Goal: Task Accomplishment & Management: Complete application form

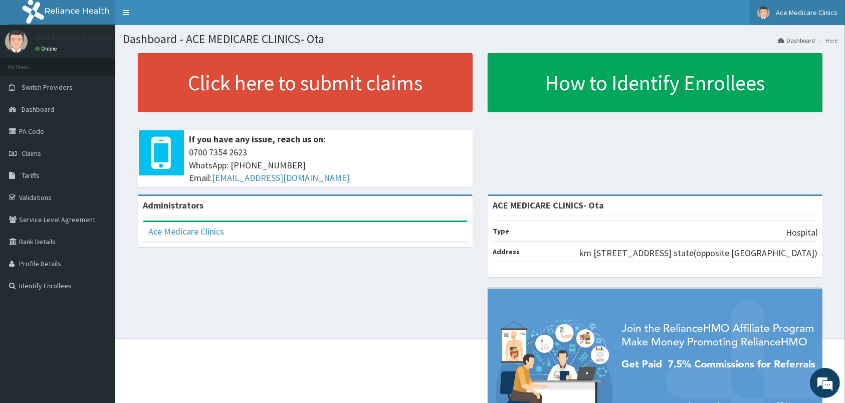
click at [38, 153] on span "Claims" at bounding box center [32, 153] width 20 height 9
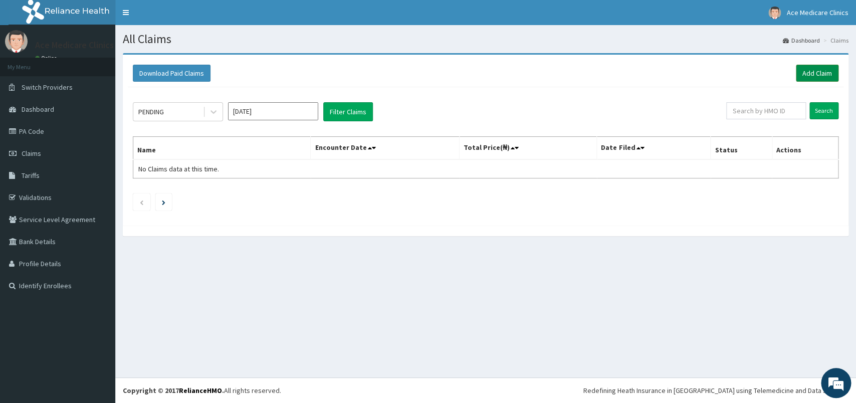
click at [821, 76] on link "Add Claim" at bounding box center [817, 73] width 43 height 17
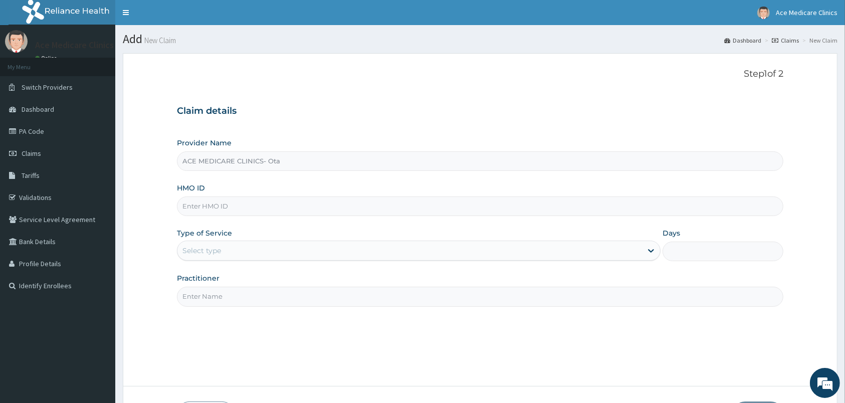
type input "k"
type input "KER/10288/A"
click at [529, 250] on div "Select type" at bounding box center [409, 251] width 465 height 16
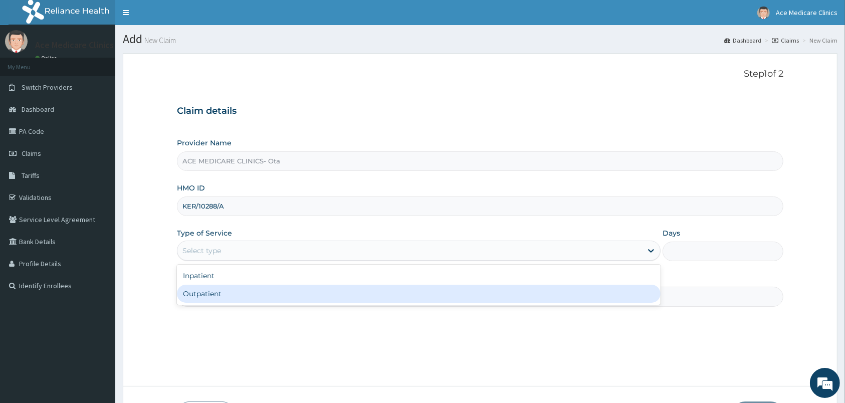
click at [500, 293] on div "Outpatient" at bounding box center [419, 294] width 484 height 18
click at [500, 293] on input "Practitioner" at bounding box center [480, 297] width 606 height 20
type input "1"
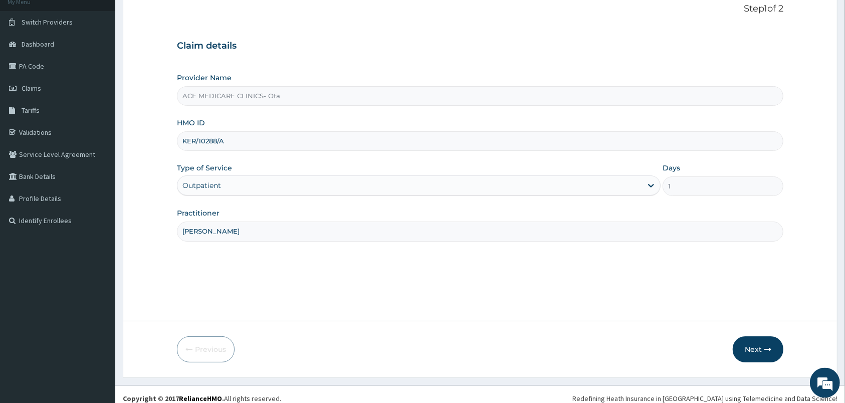
scroll to position [74, 0]
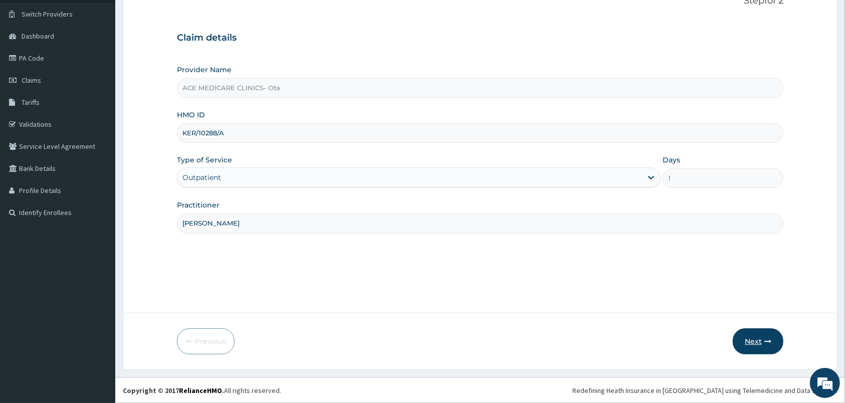
type input "DR FRANCIS"
click at [771, 341] on icon "button" at bounding box center [767, 341] width 7 height 7
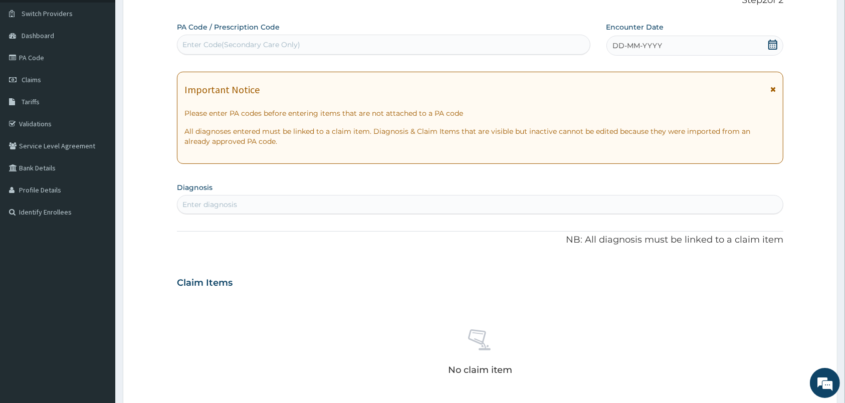
click at [363, 40] on div "Enter Code(Secondary Care Only)" at bounding box center [383, 45] width 412 height 16
paste input "PA/EE7410"
type input "PA/EE7410"
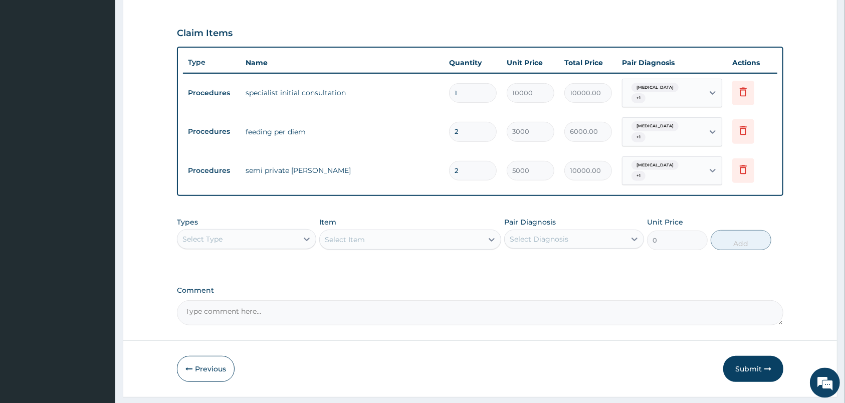
scroll to position [341, 0]
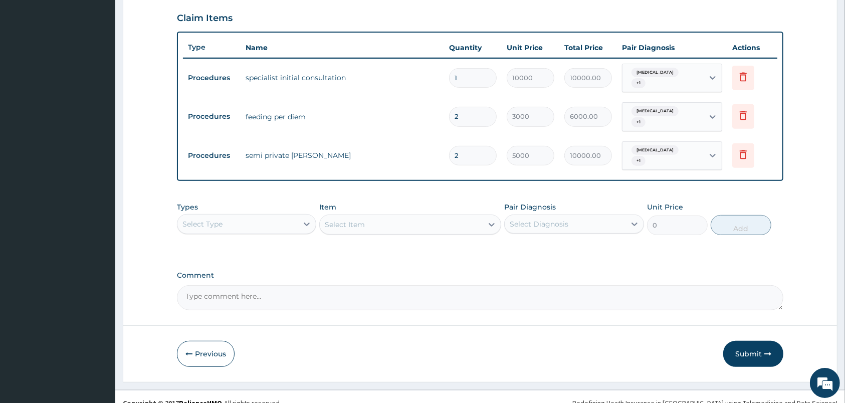
click at [288, 216] on div "Select Type" at bounding box center [237, 224] width 120 height 16
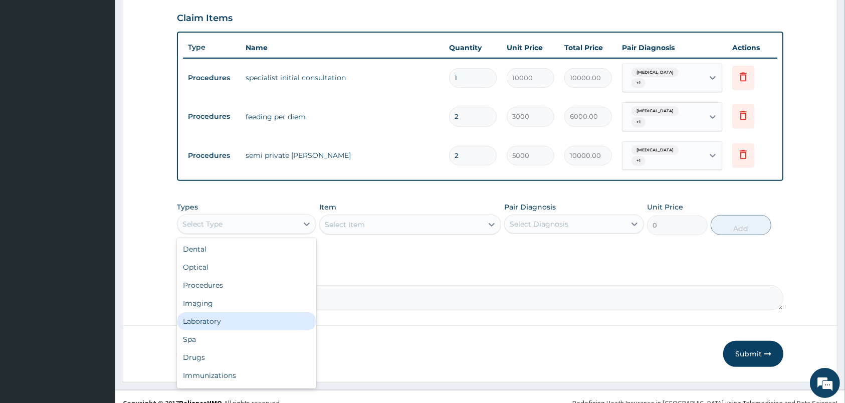
click at [240, 312] on div "Laboratory" at bounding box center [246, 321] width 139 height 18
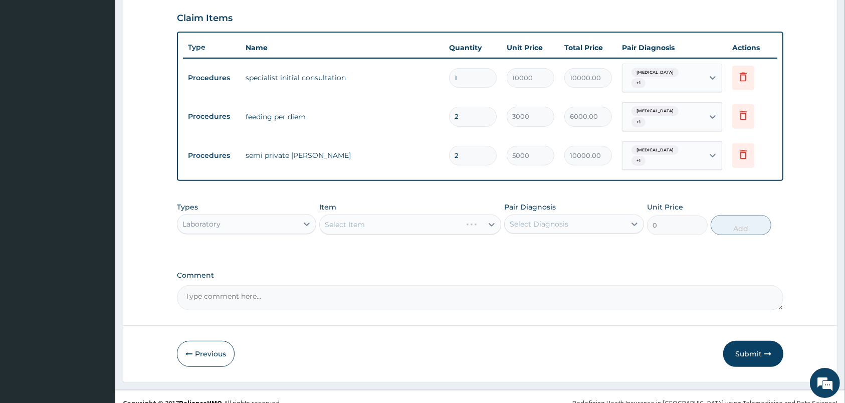
click at [553, 219] on div "Select Diagnosis" at bounding box center [539, 224] width 59 height 10
click at [544, 241] on div "Sepsis" at bounding box center [573, 250] width 139 height 21
checkbox input "true"
click at [468, 216] on div "Select Item" at bounding box center [401, 224] width 163 height 16
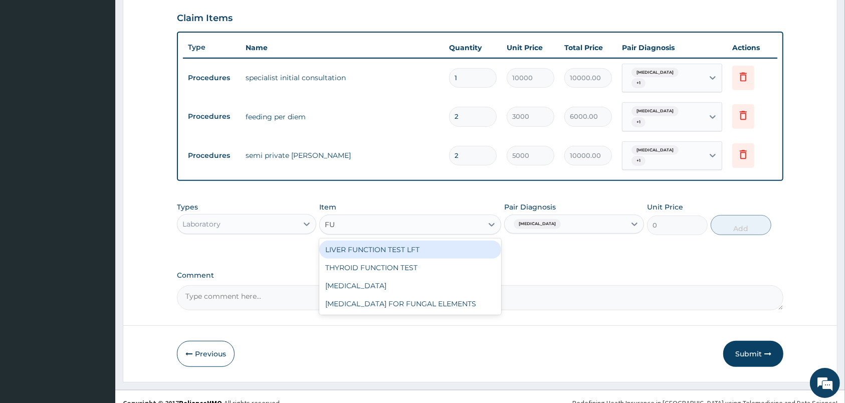
type input "FUL"
click at [430, 241] on div "FULL BLOOD COUNT" at bounding box center [410, 250] width 182 height 18
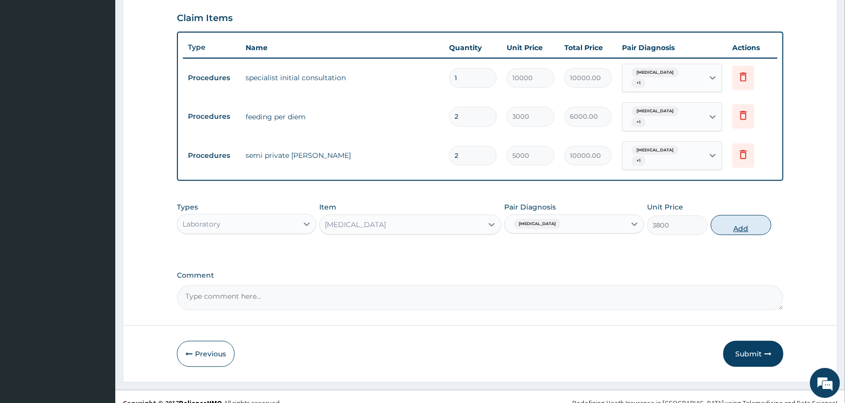
click at [730, 215] on button "Add" at bounding box center [741, 225] width 61 height 20
type input "0"
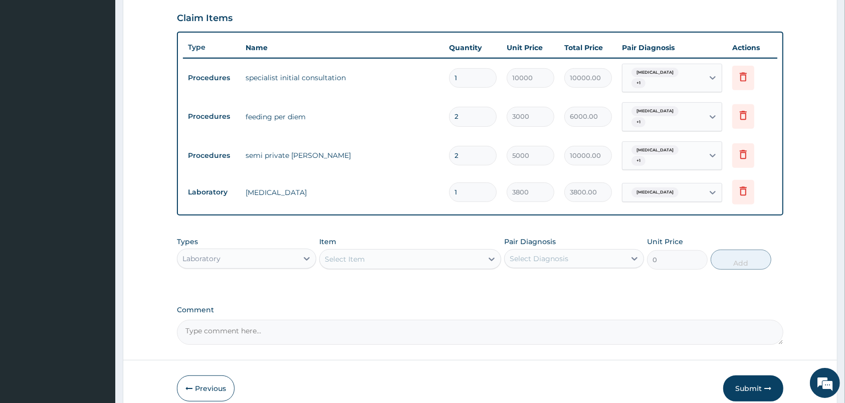
click at [596, 251] on div "Select Diagnosis" at bounding box center [565, 259] width 120 height 16
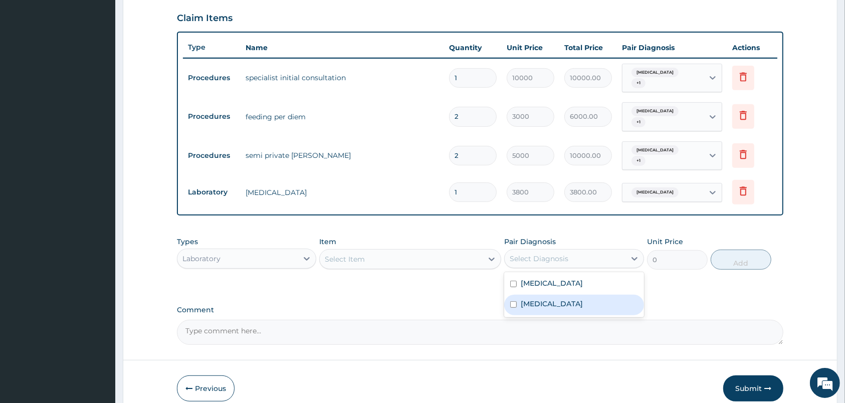
click at [578, 295] on div "Malaria" at bounding box center [573, 305] width 139 height 21
checkbox input "true"
click at [431, 251] on div "Select Item" at bounding box center [401, 259] width 163 height 16
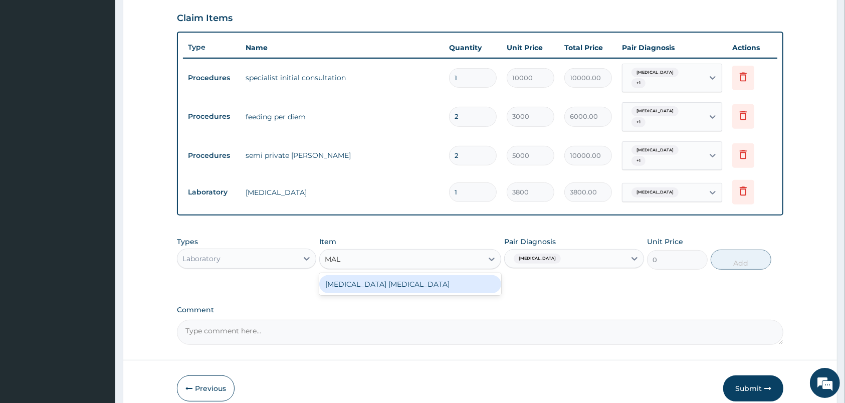
type input "MALA"
click at [432, 276] on div "MALARIA PARASITE" at bounding box center [410, 284] width 182 height 18
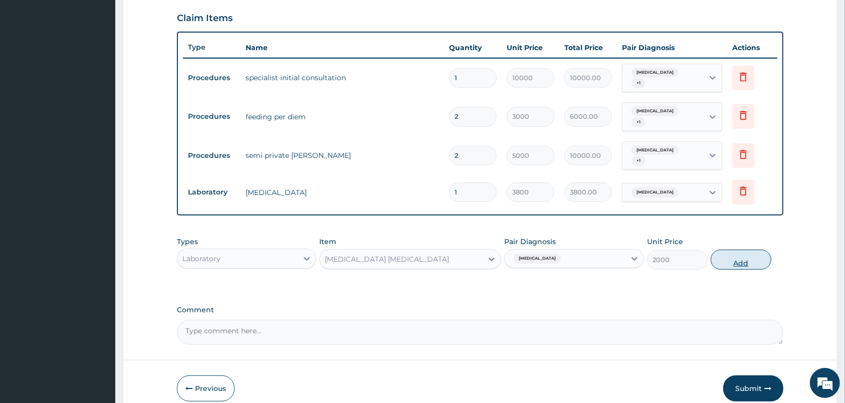
click at [741, 250] on button "Add" at bounding box center [741, 260] width 61 height 20
type input "0"
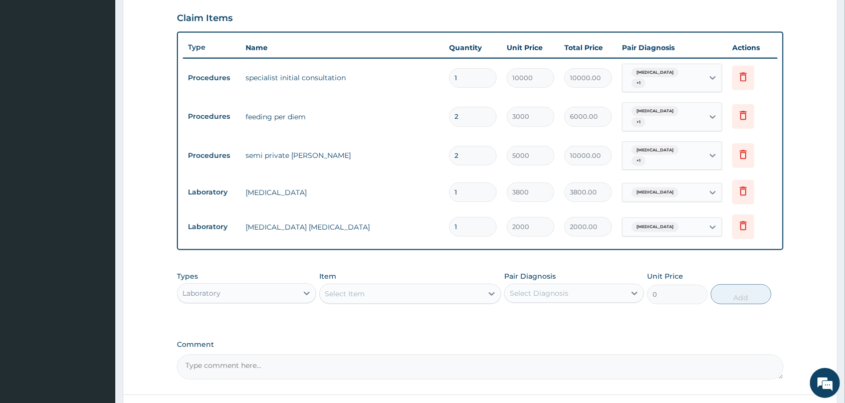
scroll to position [410, 0]
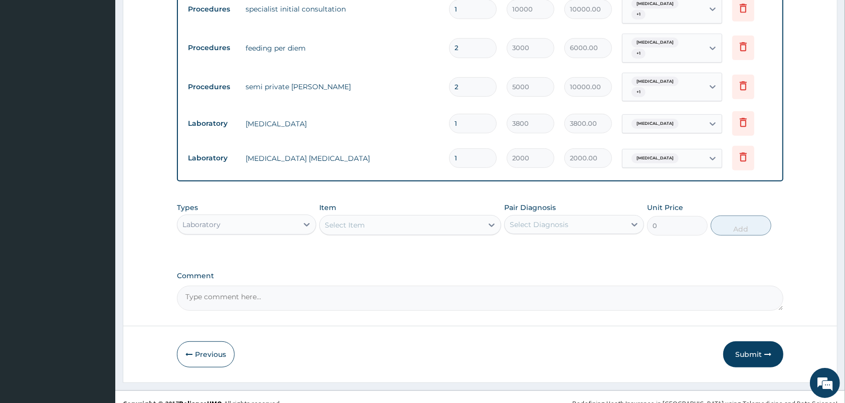
click at [289, 216] on div "Laboratory" at bounding box center [237, 224] width 120 height 16
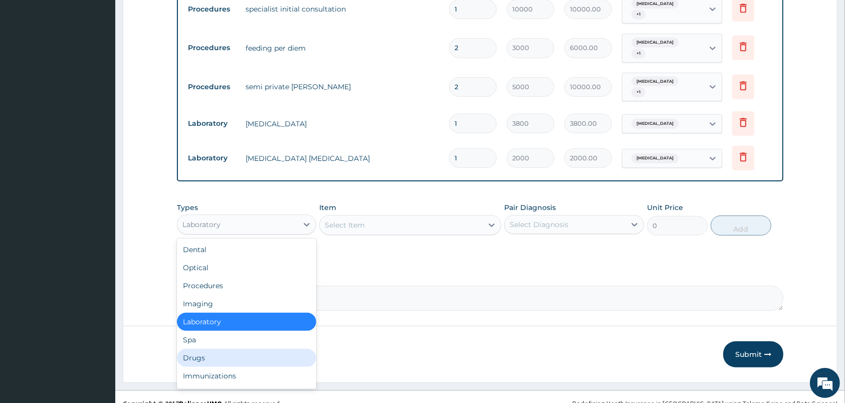
click at [233, 349] on div "Drugs" at bounding box center [246, 358] width 139 height 18
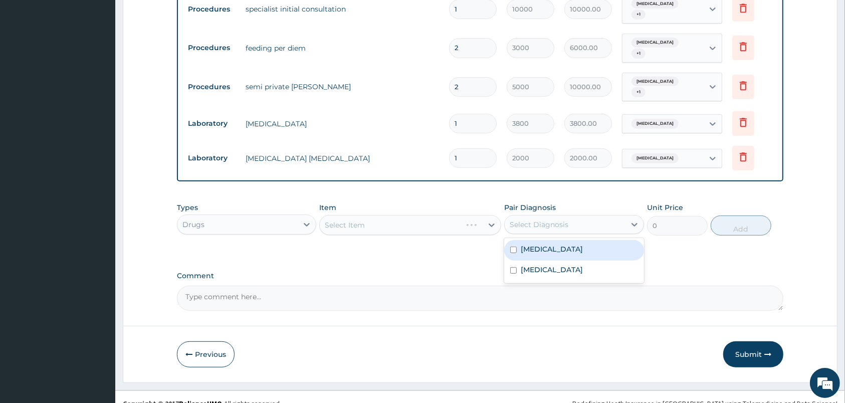
click at [565, 220] on div "Select Diagnosis" at bounding box center [539, 225] width 59 height 10
click at [559, 240] on div "Sepsis" at bounding box center [573, 250] width 139 height 21
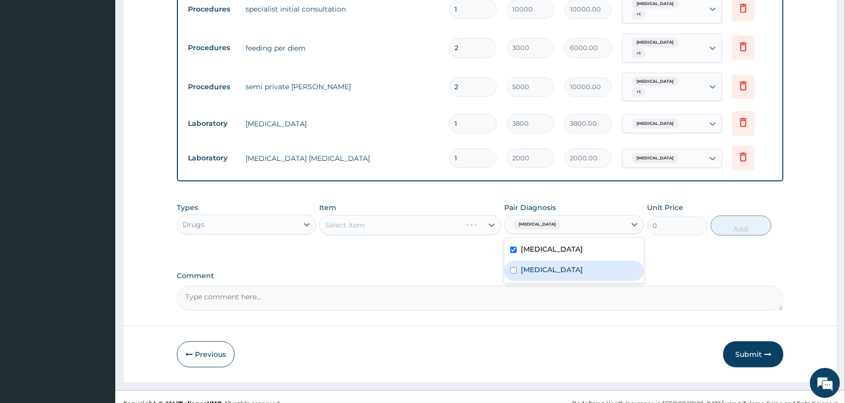
checkbox input "true"
click at [556, 261] on div "Malaria" at bounding box center [573, 271] width 139 height 21
checkbox input "true"
click at [466, 217] on div "Select Item" at bounding box center [401, 225] width 163 height 16
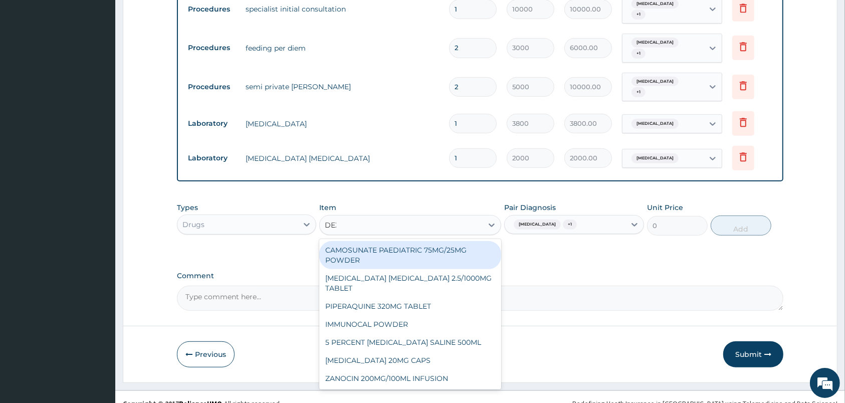
type input "DEXT"
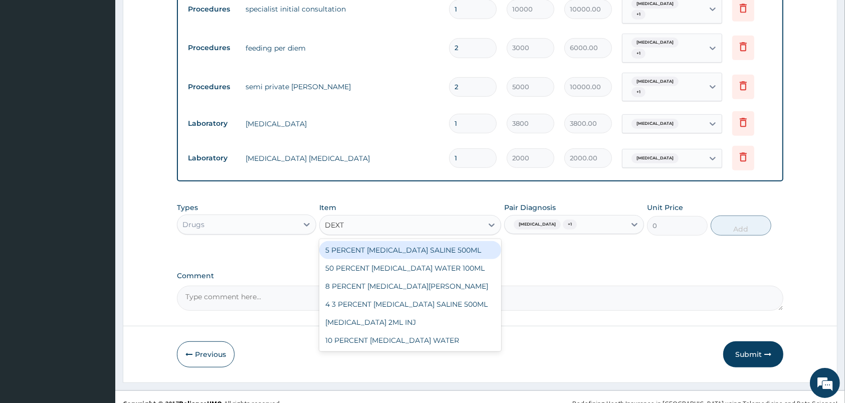
click at [466, 241] on div "5 PERCENT DEXTROSE SALINE 500ML" at bounding box center [410, 250] width 182 height 18
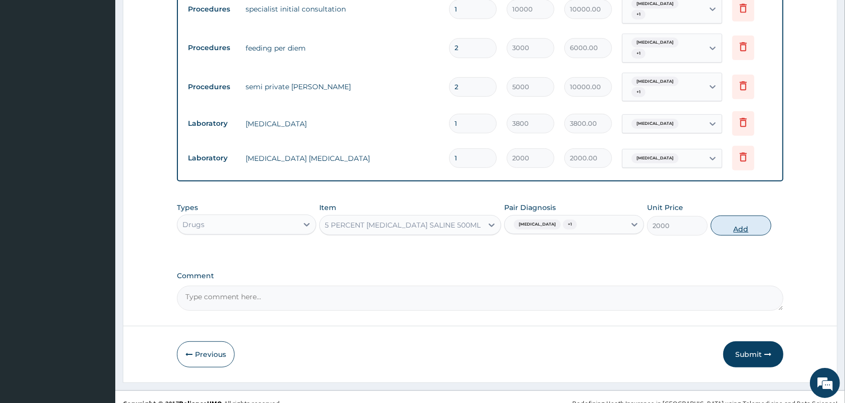
click at [739, 215] on button "Add" at bounding box center [741, 225] width 61 height 20
type input "0"
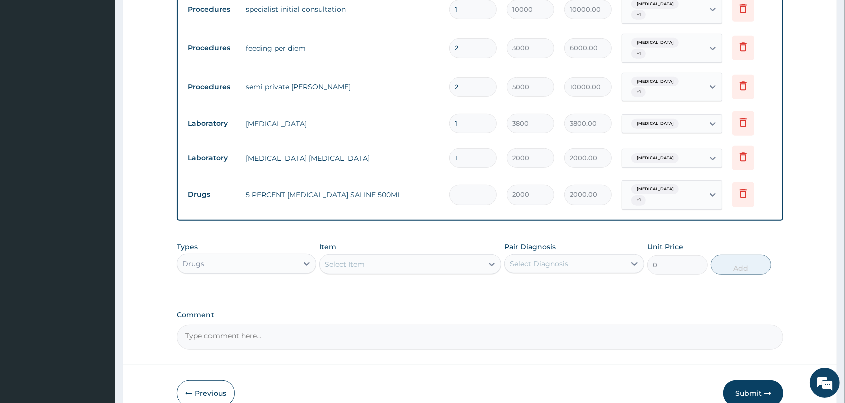
type input "0.00"
type input "2"
type input "4000.00"
type input "2"
click at [463, 256] on div "Select Item" at bounding box center [401, 264] width 163 height 16
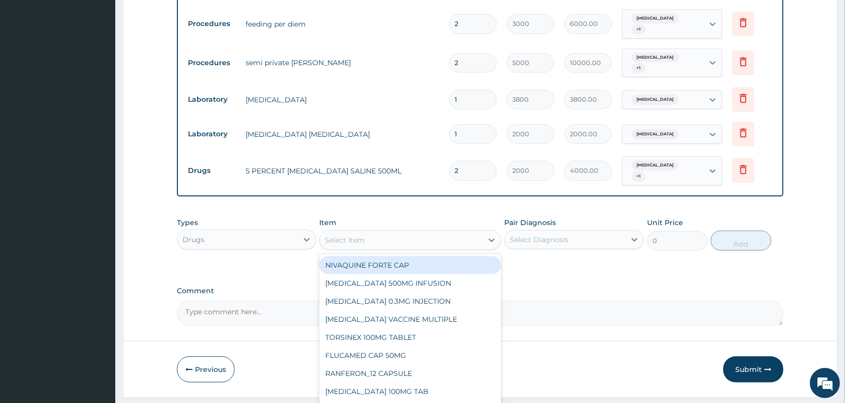
scroll to position [445, 0]
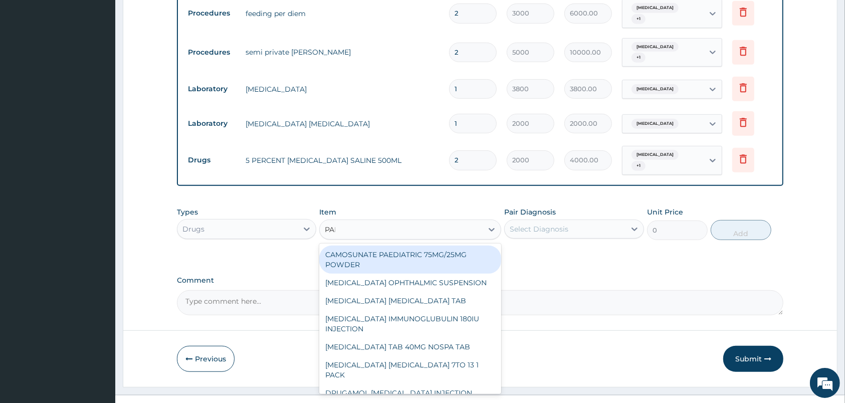
type input "PARAC"
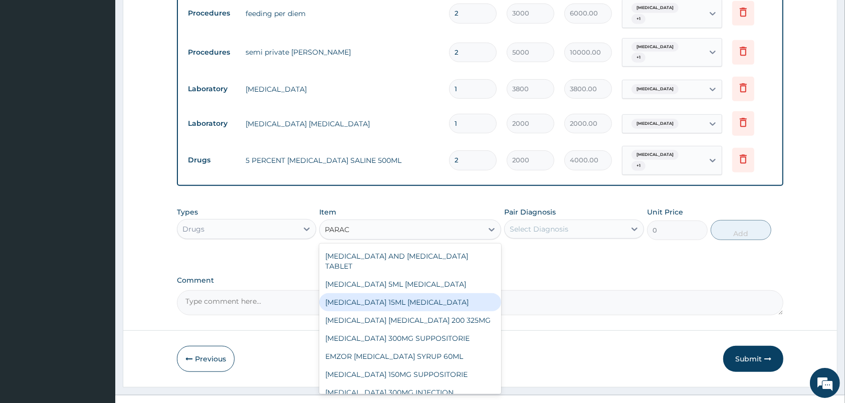
scroll to position [105, 0]
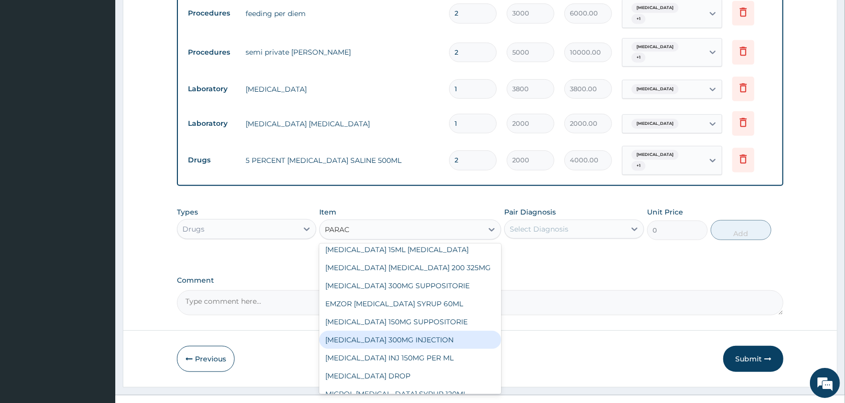
click at [435, 331] on div "PARACETAMOL 300MG INJECTION" at bounding box center [410, 340] width 182 height 18
type input "500"
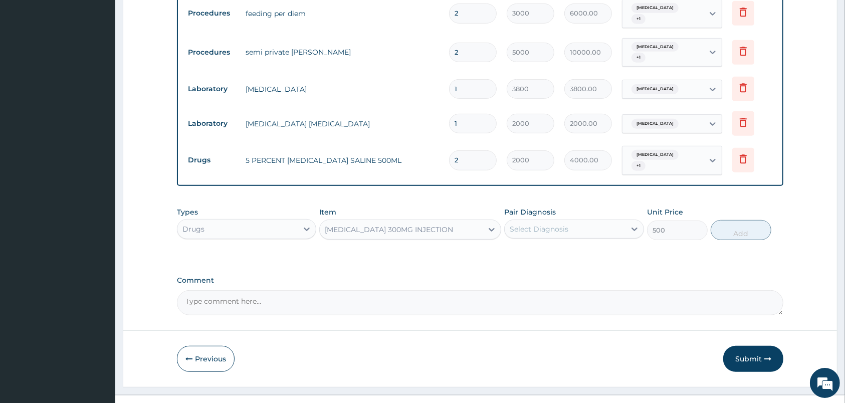
click at [558, 221] on div "Select Diagnosis" at bounding box center [565, 229] width 120 height 16
click at [556, 265] on div "Malaria" at bounding box center [573, 275] width 139 height 21
checkbox input "true"
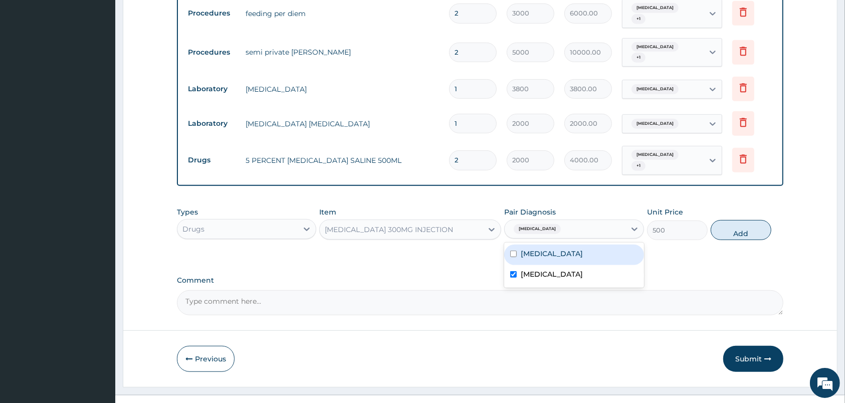
click at [558, 245] on div "Sepsis" at bounding box center [573, 255] width 139 height 21
checkbox input "true"
click at [742, 220] on button "Add" at bounding box center [741, 230] width 61 height 20
type input "0"
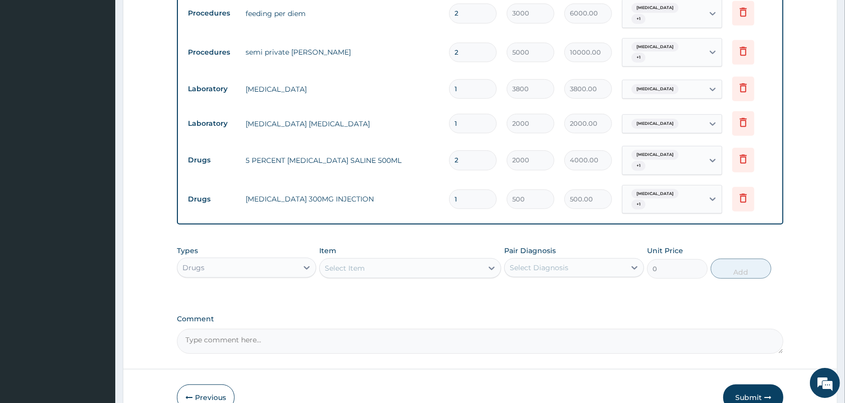
type input "10"
type input "5000.00"
type input "10"
click at [469, 260] on div "Select Item" at bounding box center [401, 268] width 163 height 16
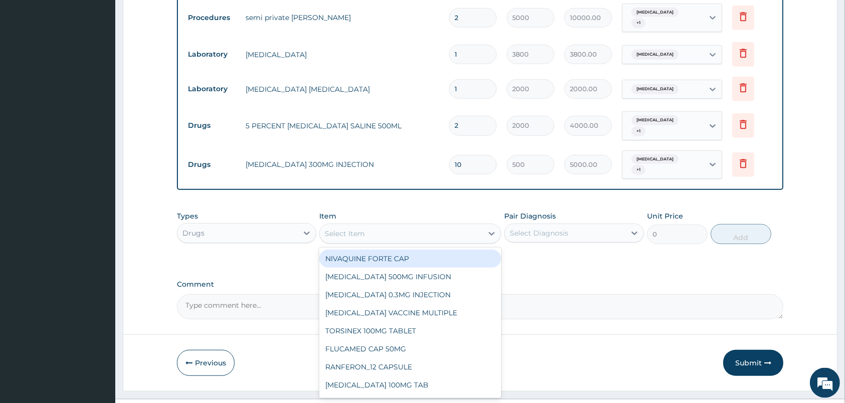
scroll to position [480, 0]
type input "ARTES"
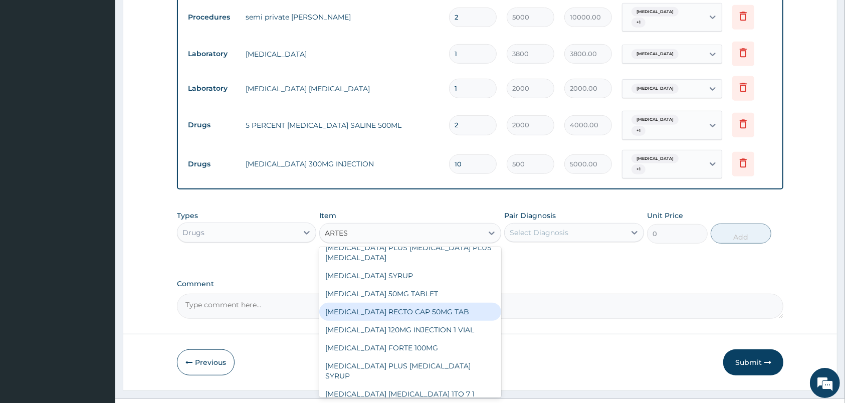
scroll to position [158, 0]
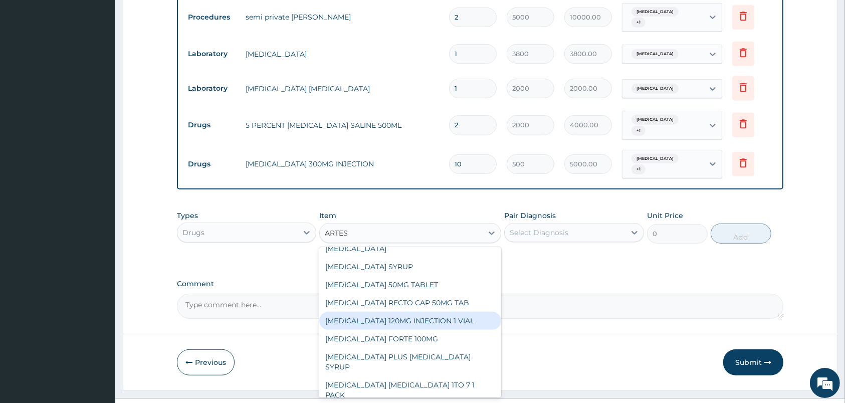
click at [388, 312] on div "ARTESUNATE 120MG INJECTION 1 VIAL" at bounding box center [410, 321] width 182 height 18
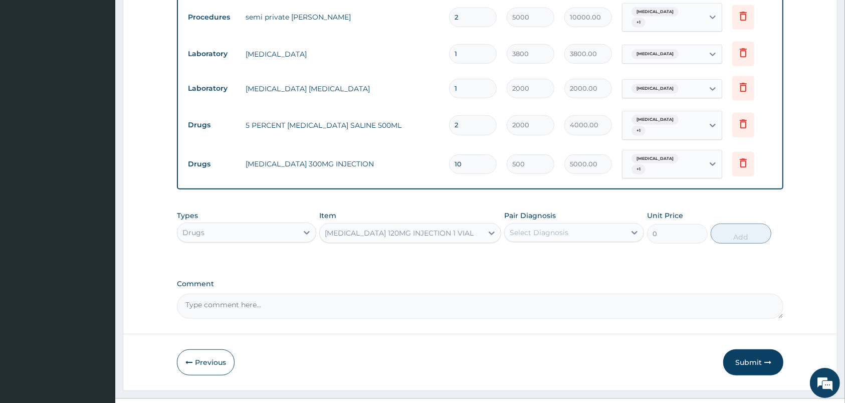
type input "2500"
click at [532, 228] on div "Select Diagnosis" at bounding box center [539, 233] width 59 height 10
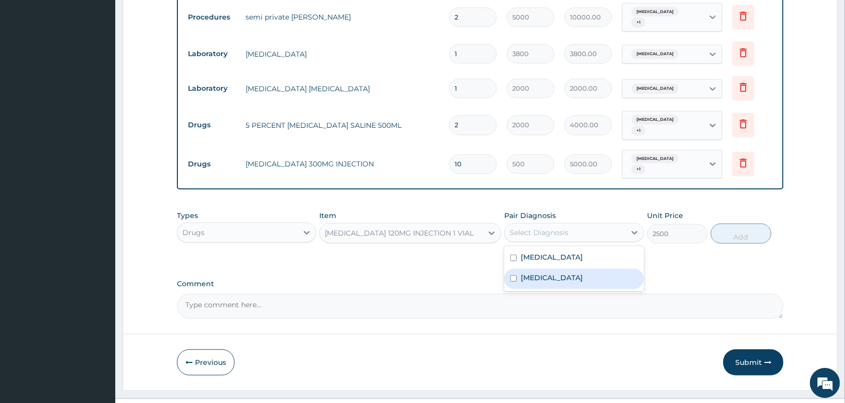
click at [534, 273] on label "Malaria" at bounding box center [552, 278] width 62 height 10
checkbox input "true"
click at [741, 224] on button "Add" at bounding box center [741, 234] width 61 height 20
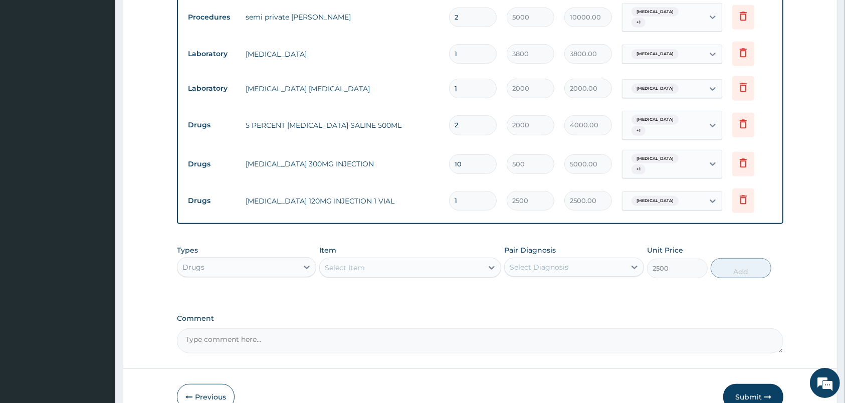
type input "0"
type input "0.00"
type input "3"
type input "7500.00"
type input "3"
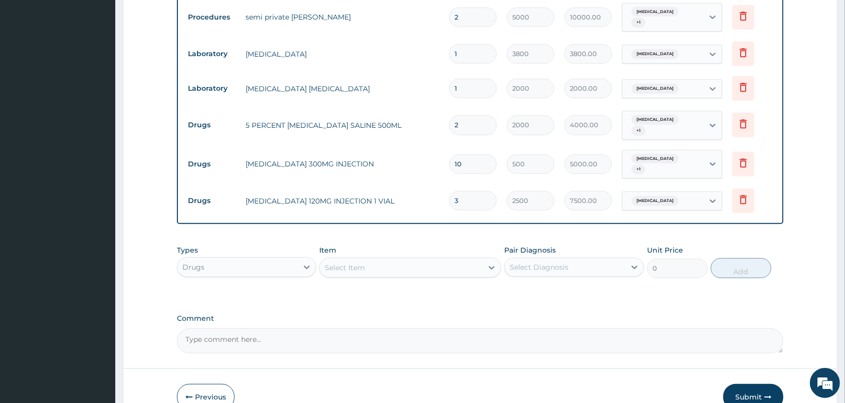
click at [463, 260] on div "Select Item" at bounding box center [401, 268] width 163 height 16
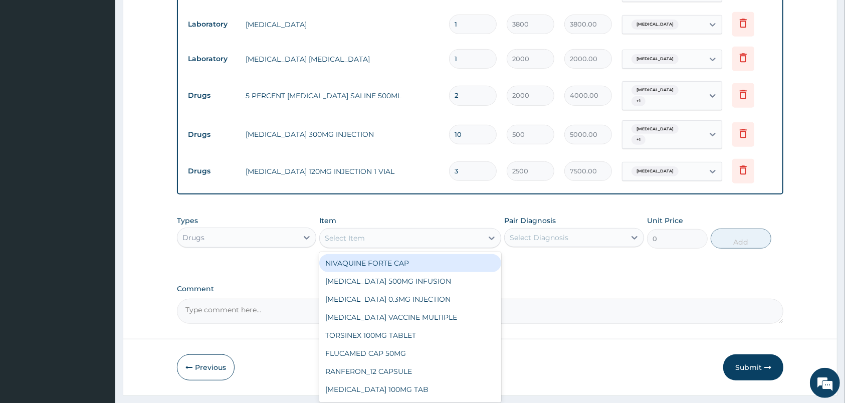
scroll to position [514, 0]
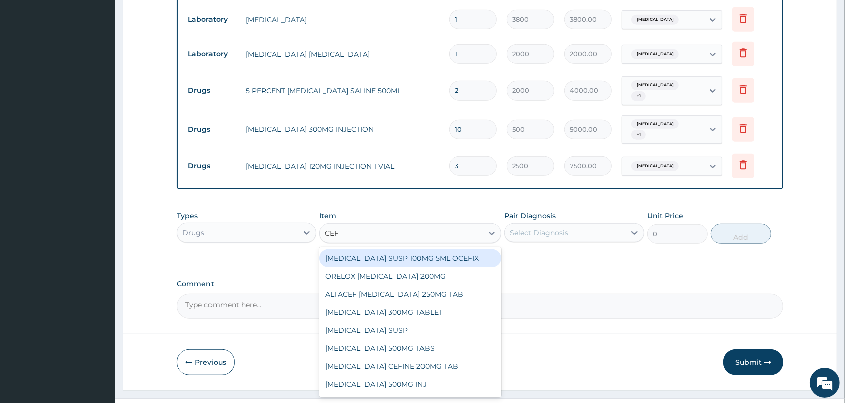
type input "CEFT"
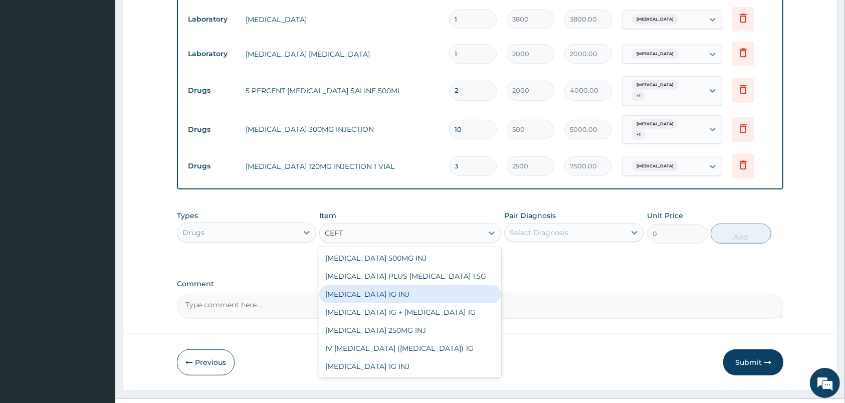
click at [439, 285] on div "CEFTRIAXONE 1G INJ" at bounding box center [410, 294] width 182 height 18
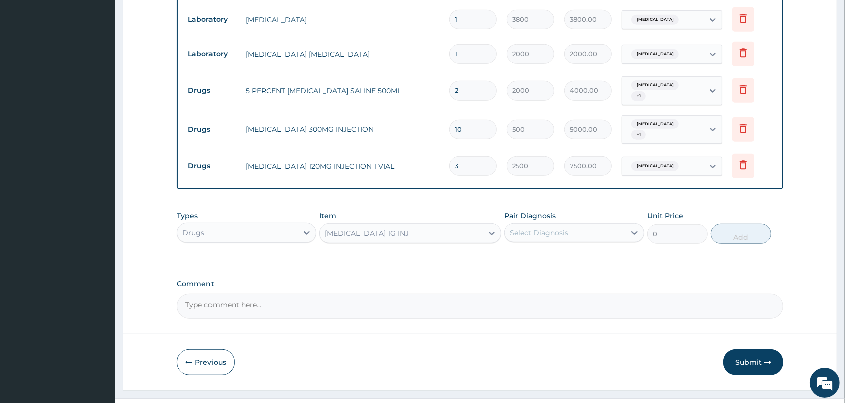
type input "4528"
click at [621, 210] on div "Pair Diagnosis Select Diagnosis" at bounding box center [573, 226] width 139 height 33
click at [618, 225] on div "Select Diagnosis" at bounding box center [565, 233] width 120 height 16
click at [583, 248] on div "Sepsis" at bounding box center [573, 258] width 139 height 21
checkbox input "true"
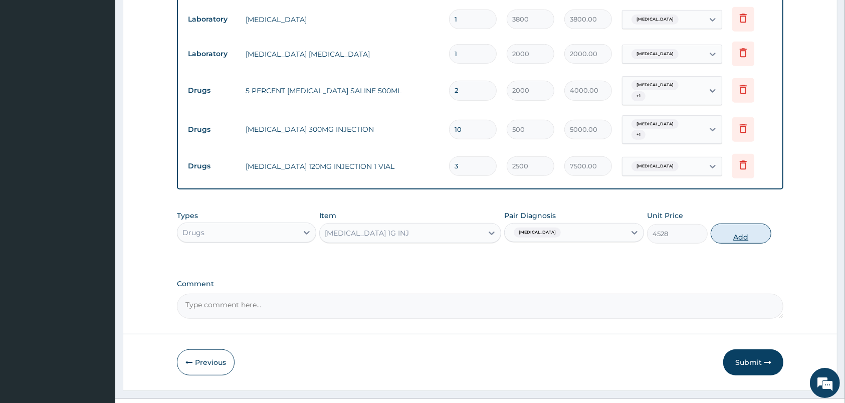
click at [739, 224] on button "Add" at bounding box center [741, 234] width 61 height 20
type input "0"
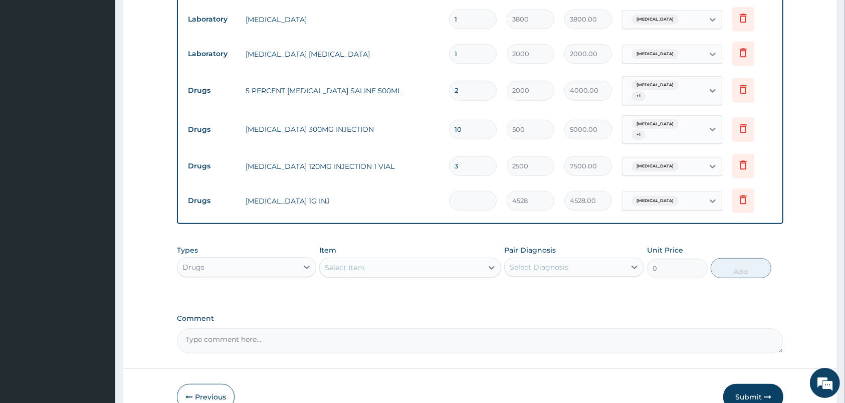
type input "0.00"
type input "4"
type input "18112.00"
type input "4"
click at [467, 260] on div "Select Item" at bounding box center [401, 268] width 163 height 16
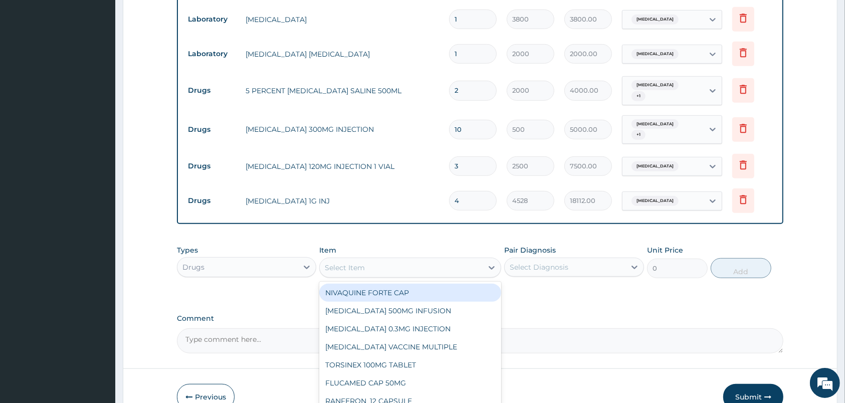
scroll to position [549, 0]
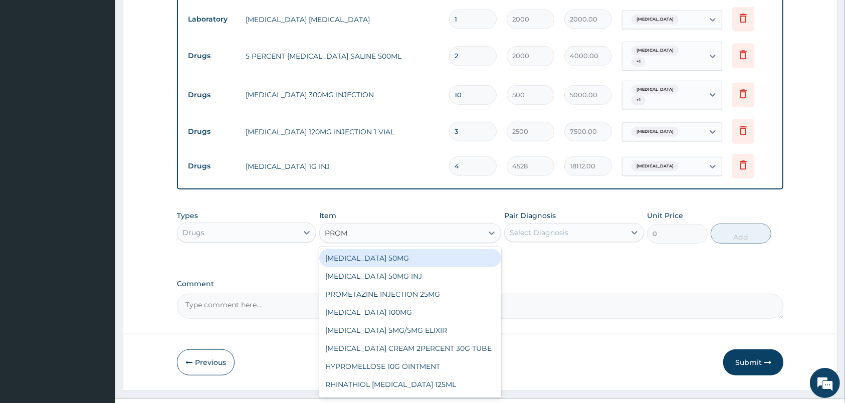
type input "PROME"
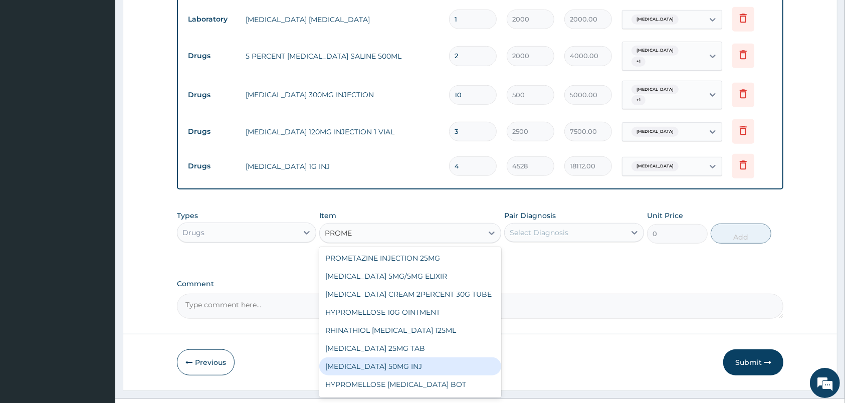
click at [410, 357] on div "PROMETHAZINE 50MG INJ" at bounding box center [410, 366] width 182 height 18
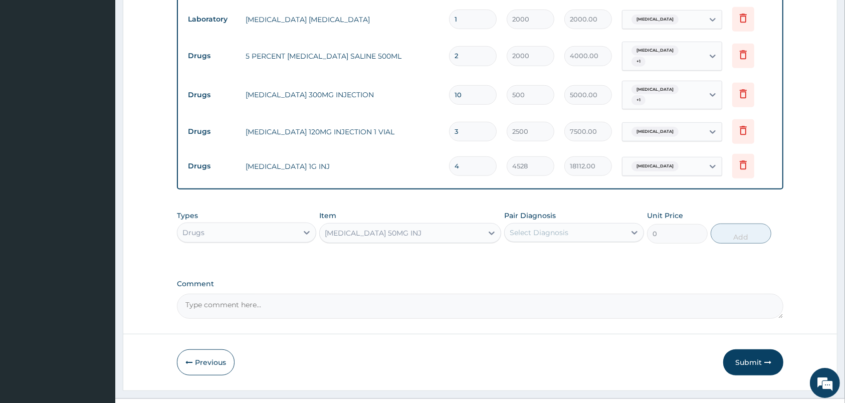
type input "394.8"
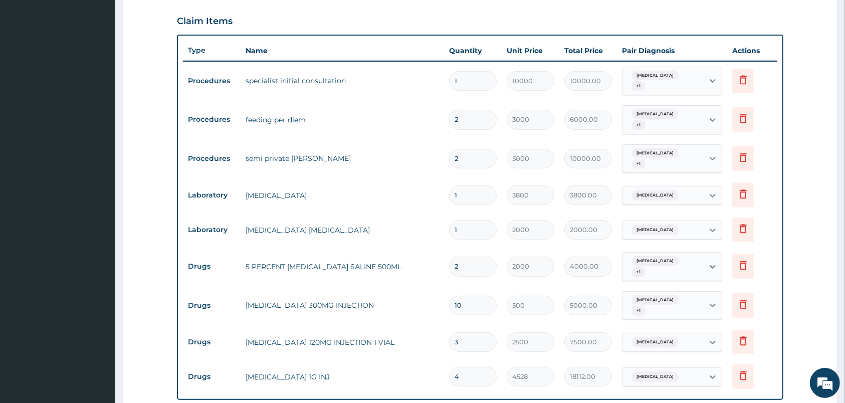
scroll to position [233, 0]
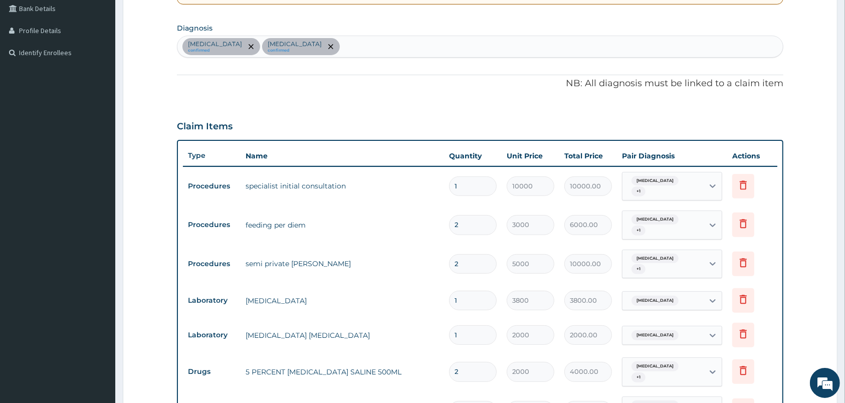
click at [486, 30] on section "Diagnosis Sepsis confirmed Malaria confirmed" at bounding box center [480, 39] width 606 height 37
click at [478, 53] on div "Sepsis confirmed Malaria confirmed" at bounding box center [479, 46] width 605 height 21
type input "VOMI"
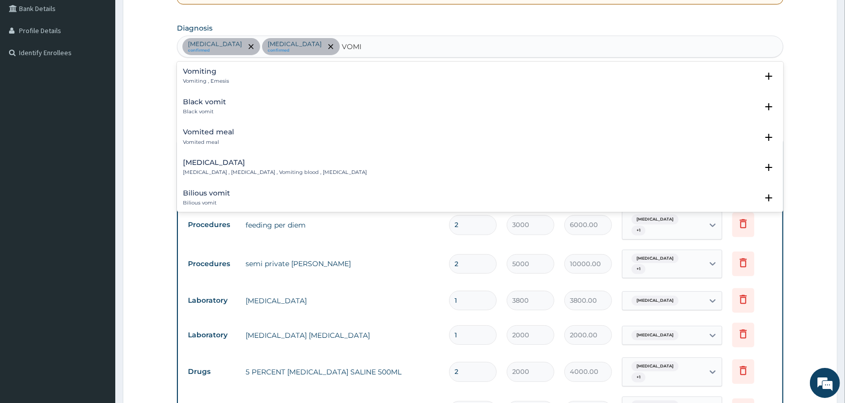
click at [235, 77] on div "Vomiting Vomiting , Emesis" at bounding box center [480, 77] width 594 height 18
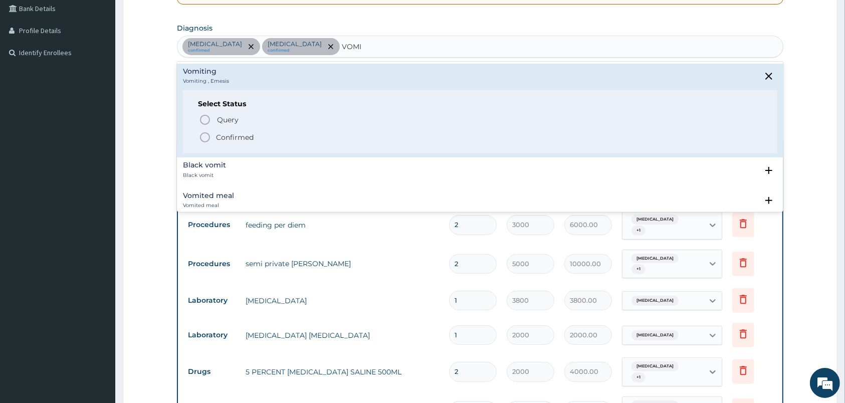
click at [236, 137] on p "Confirmed" at bounding box center [235, 137] width 38 height 10
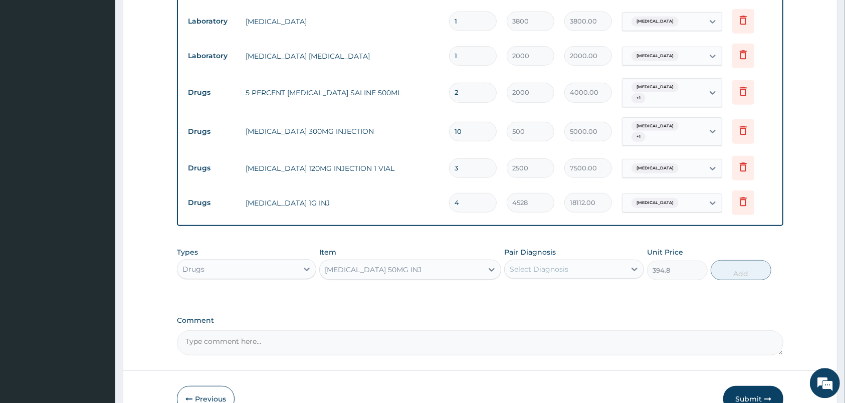
scroll to position [549, 0]
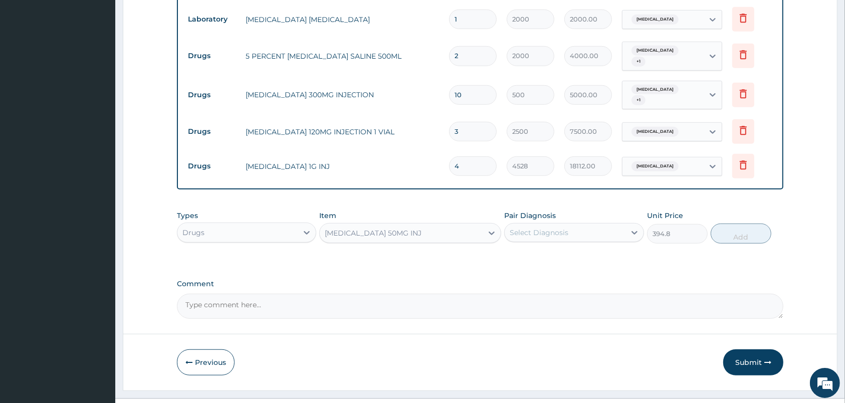
click at [574, 225] on div "Select Diagnosis" at bounding box center [565, 233] width 120 height 16
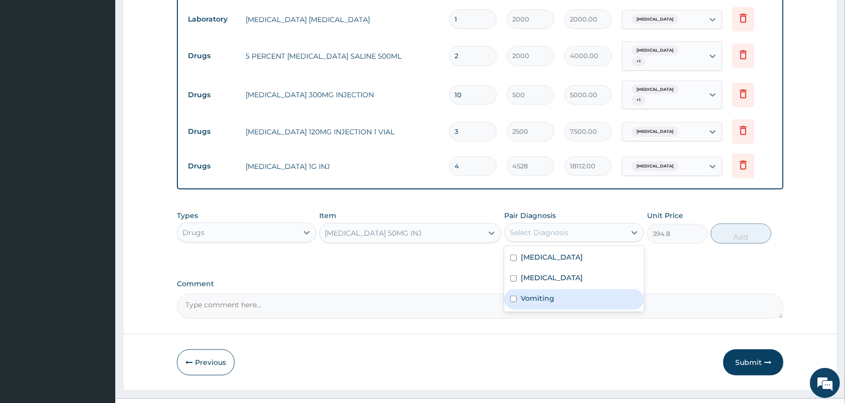
click at [553, 293] on label "Vomiting" at bounding box center [538, 298] width 34 height 10
checkbox input "true"
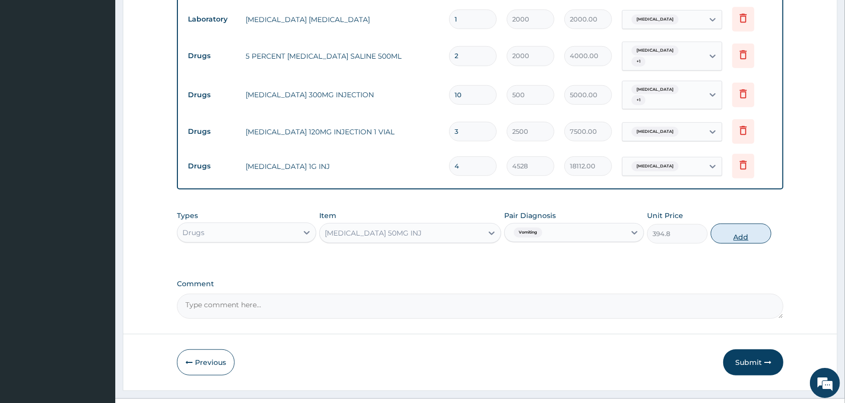
click at [744, 224] on button "Add" at bounding box center [741, 234] width 61 height 20
type input "0"
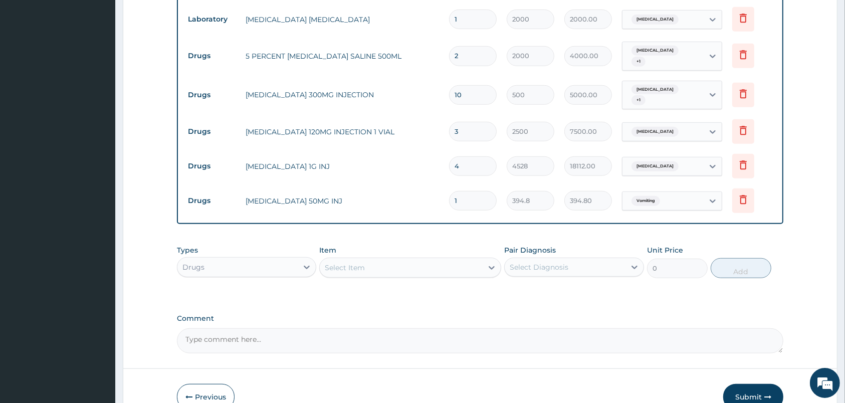
scroll to position [583, 0]
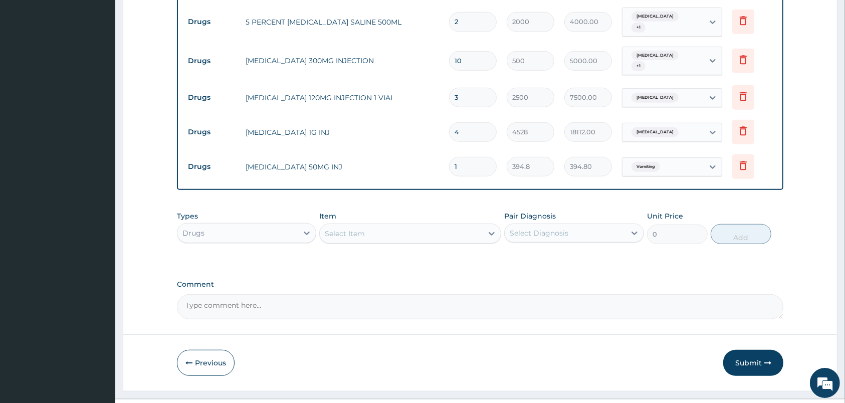
click at [428, 226] on div "Select Item" at bounding box center [401, 234] width 163 height 16
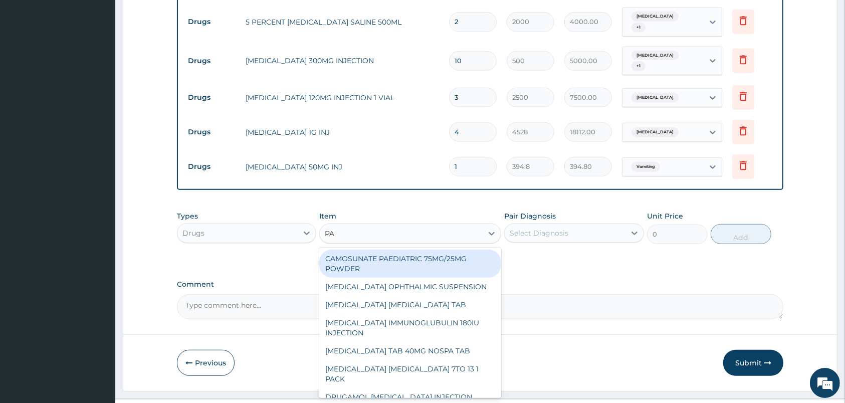
type input "PARAC"
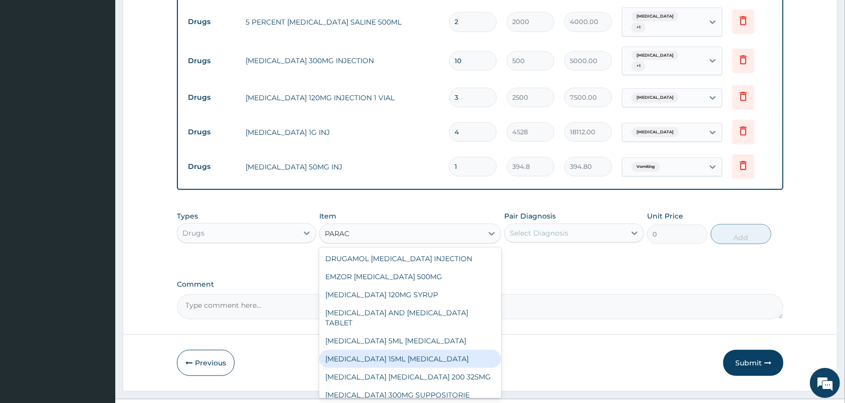
scroll to position [142, 0]
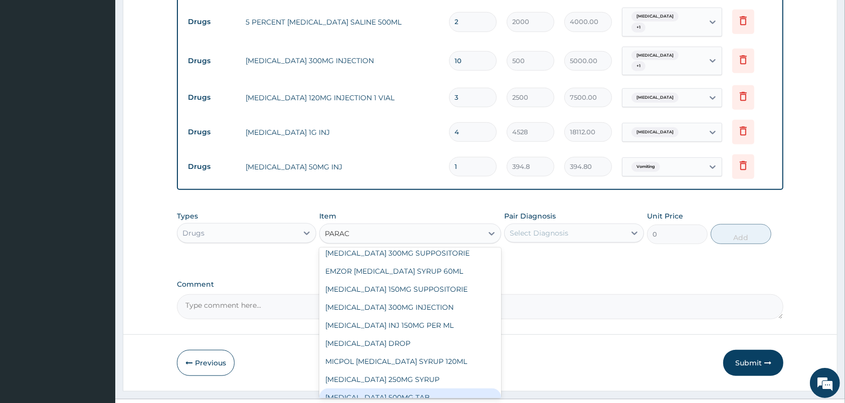
click at [414, 388] on div "PARACETAMOL 500MG TAB" at bounding box center [410, 397] width 182 height 18
type input "30"
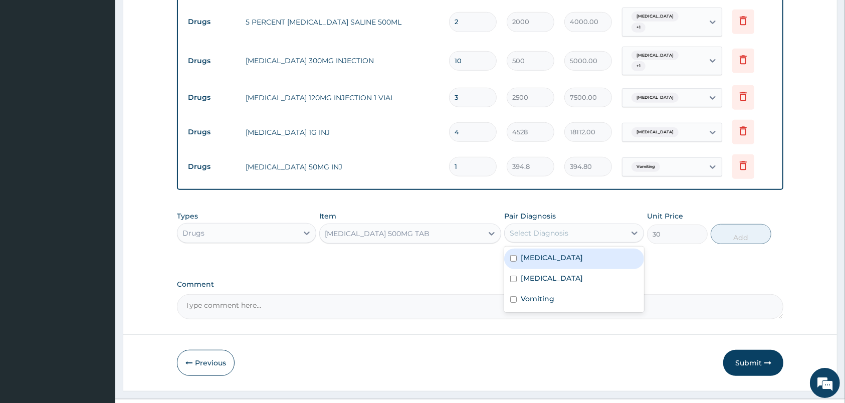
click at [559, 224] on div "Select Diagnosis" at bounding box center [573, 233] width 139 height 19
click at [556, 249] on div "Sepsis" at bounding box center [573, 259] width 139 height 21
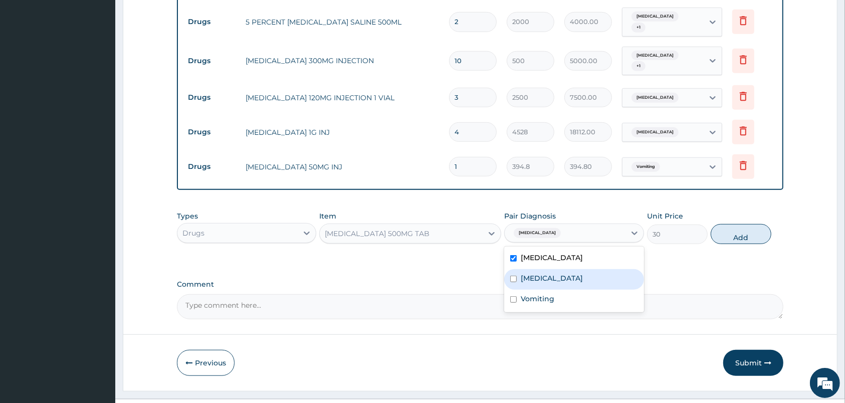
checkbox input "true"
click at [553, 269] on div "Malaria" at bounding box center [573, 279] width 139 height 21
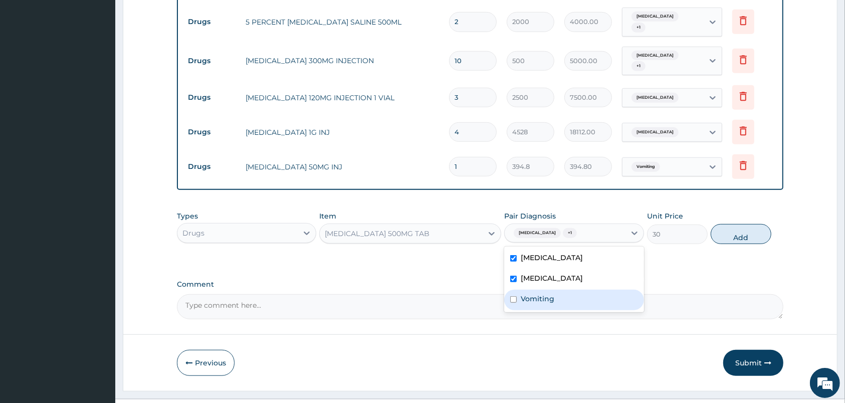
checkbox input "true"
click at [554, 294] on label "Vomiting" at bounding box center [538, 299] width 34 height 10
checkbox input "true"
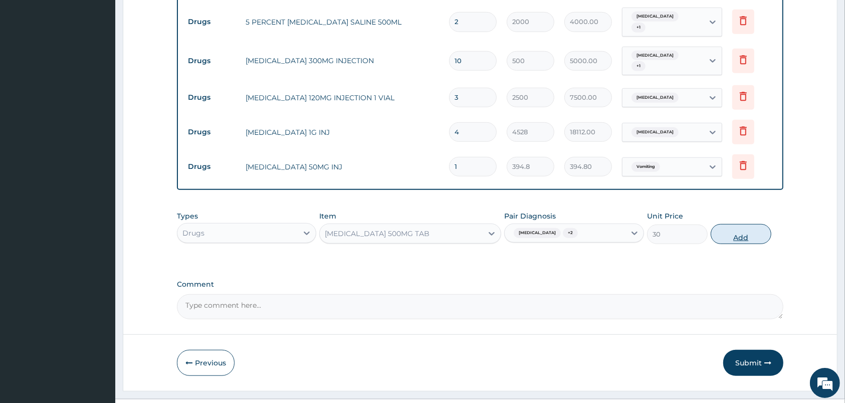
click at [757, 224] on button "Add" at bounding box center [741, 234] width 61 height 20
type input "0"
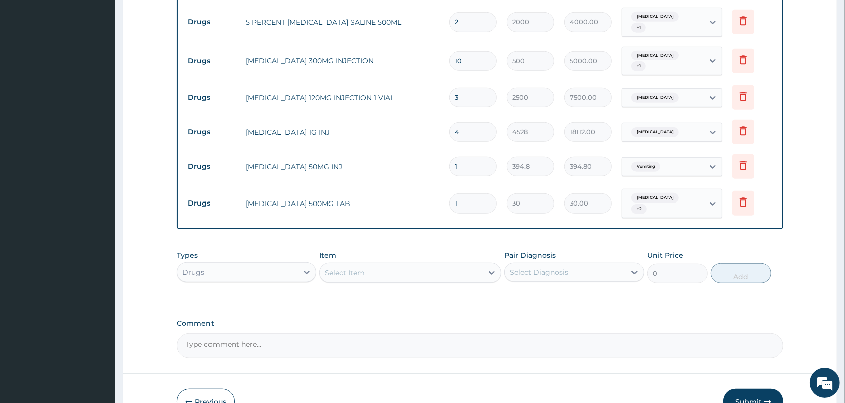
type input "18"
type input "540.00"
type input "18"
click at [473, 265] on div "Select Item" at bounding box center [401, 273] width 163 height 16
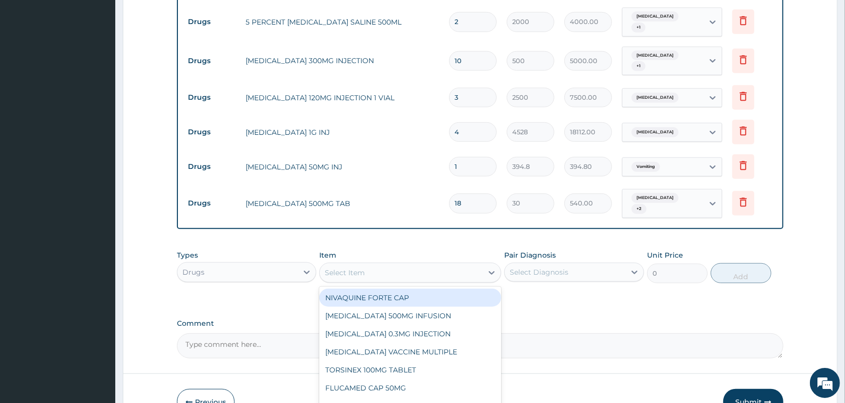
scroll to position [617, 0]
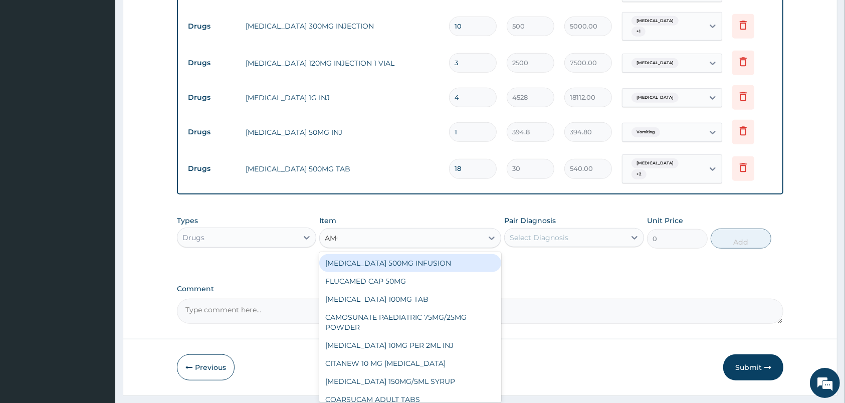
type input "AMOV"
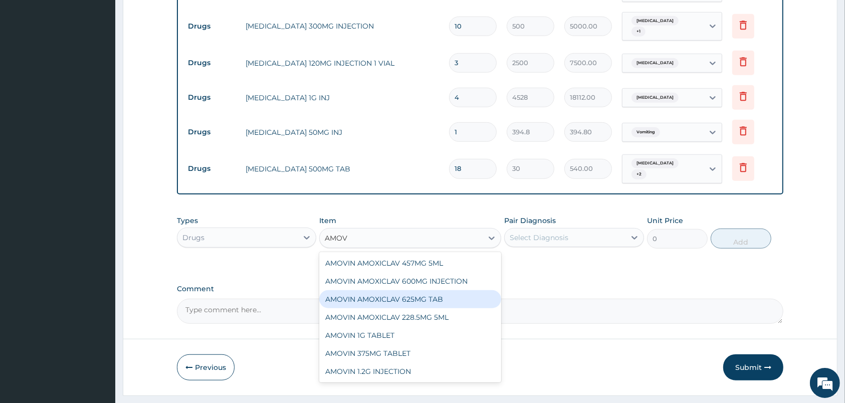
click at [436, 290] on div "AMOVIN AMOXICLAV 625MG TAB" at bounding box center [410, 299] width 182 height 18
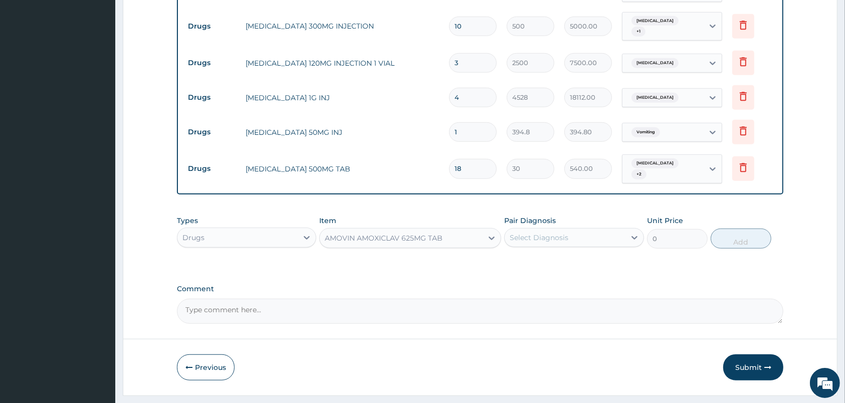
type input "240"
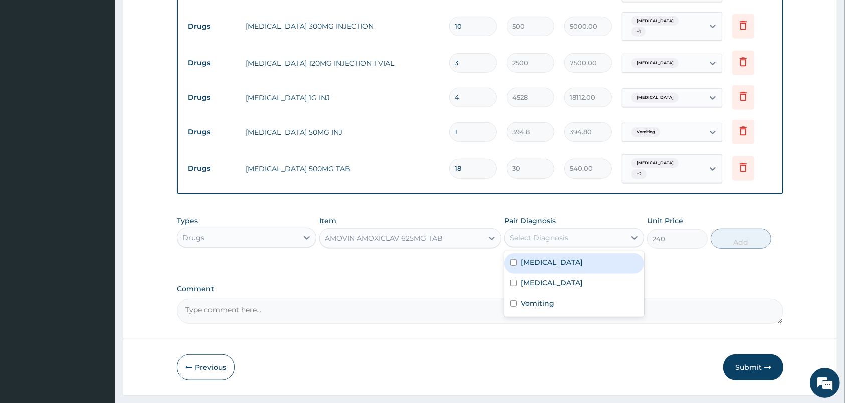
click at [596, 230] on div "Select Diagnosis" at bounding box center [565, 238] width 120 height 16
click at [577, 253] on div "Sepsis" at bounding box center [573, 263] width 139 height 21
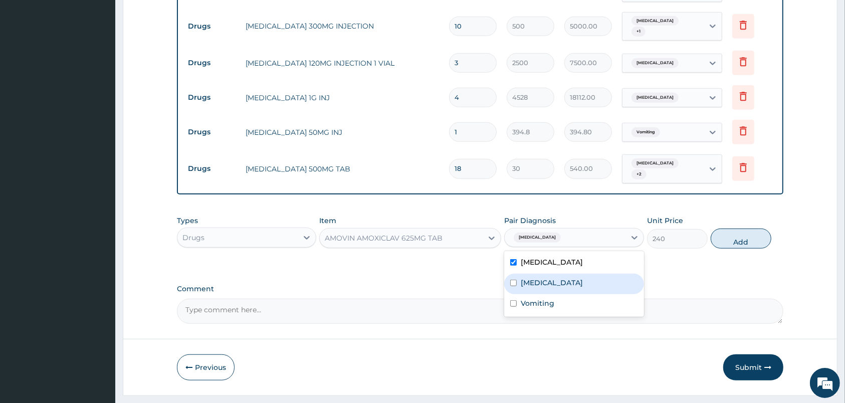
checkbox input "true"
click at [574, 274] on div "Malaria" at bounding box center [573, 284] width 139 height 21
click at [567, 274] on div "Malaria" at bounding box center [573, 284] width 139 height 21
click at [566, 274] on div "Malaria" at bounding box center [573, 284] width 139 height 21
checkbox input "true"
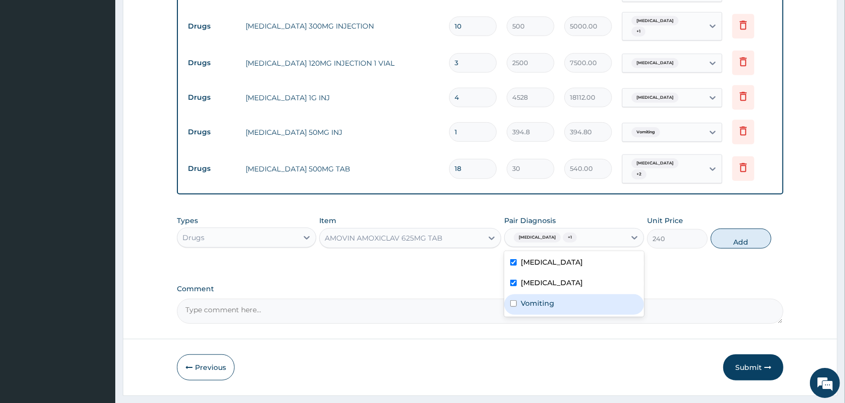
click at [564, 294] on div "Vomiting" at bounding box center [573, 304] width 139 height 21
checkbox input "true"
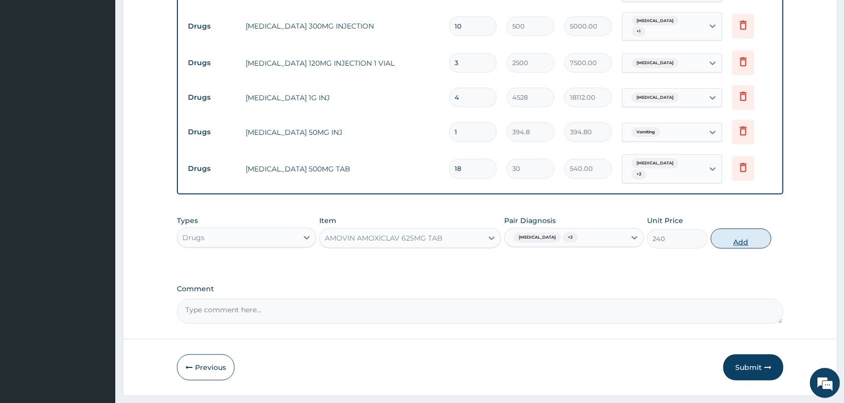
click at [731, 229] on button "Add" at bounding box center [741, 239] width 61 height 20
type input "0"
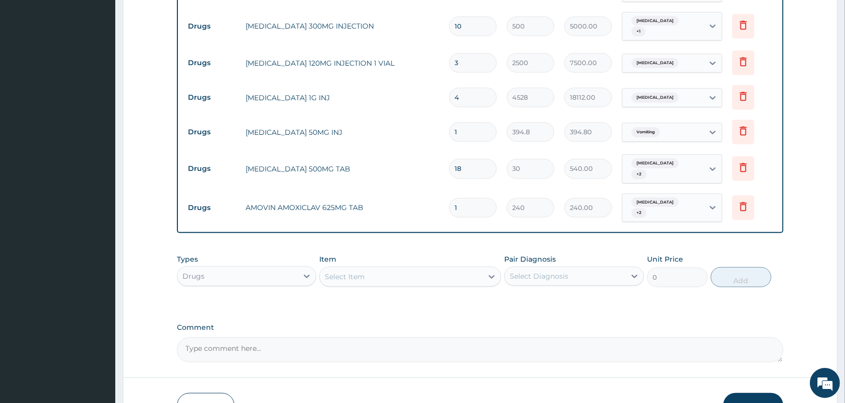
type input "10"
type input "2400.00"
type input "10"
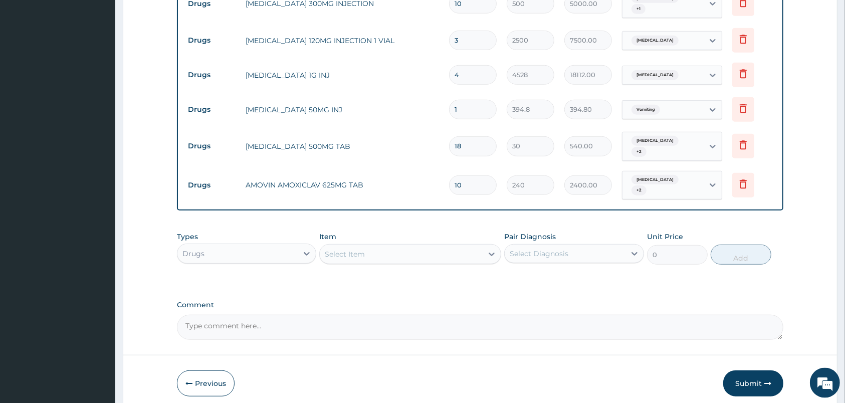
scroll to position [652, 0]
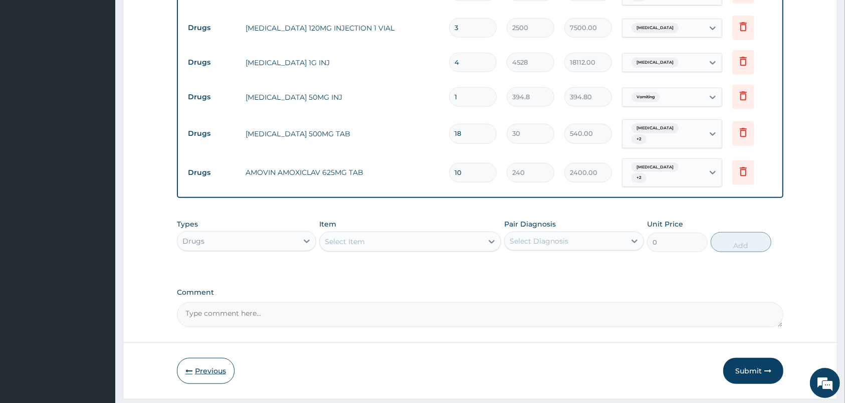
click at [223, 358] on button "Previous" at bounding box center [206, 371] width 58 height 26
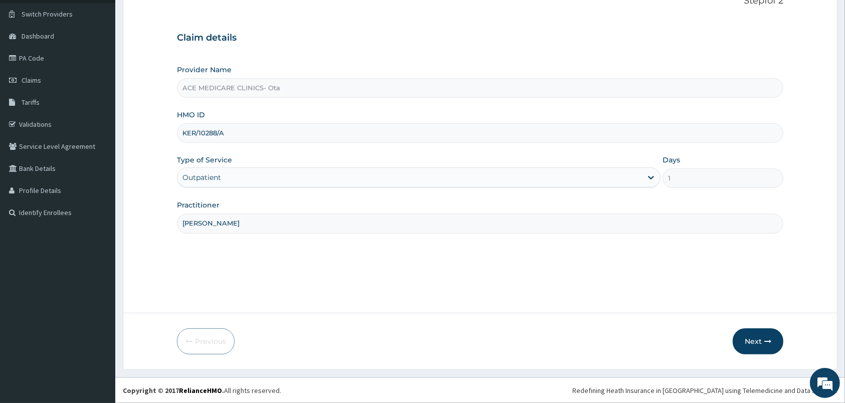
scroll to position [74, 0]
click at [643, 183] on div at bounding box center [651, 177] width 18 height 18
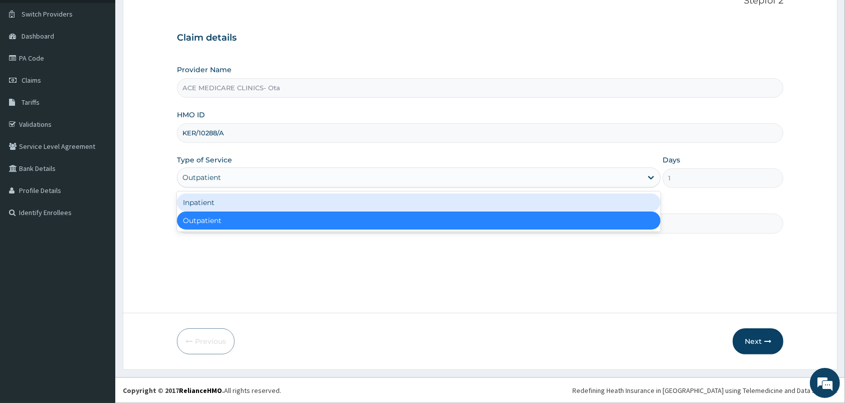
click at [580, 199] on div "Inpatient" at bounding box center [419, 202] width 484 height 18
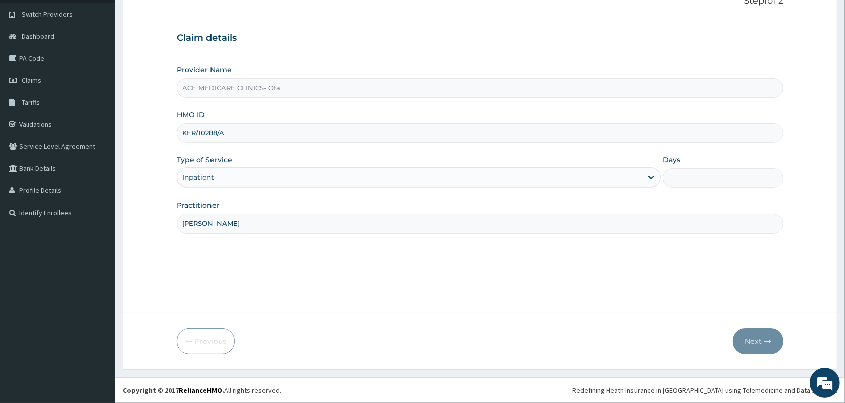
click at [714, 174] on input "Days" at bounding box center [723, 178] width 121 height 20
type input "3"
click at [769, 345] on button "Next" at bounding box center [758, 341] width 51 height 26
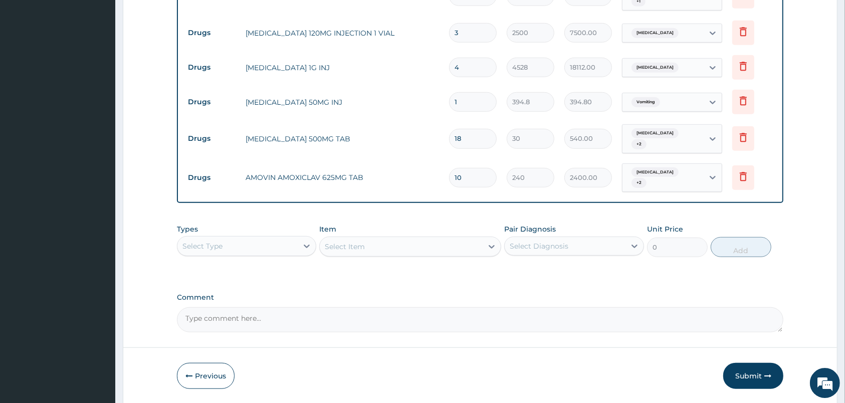
scroll to position [652, 0]
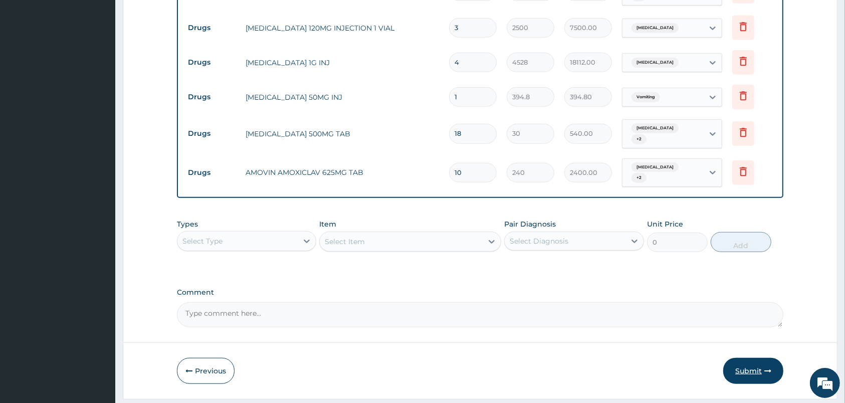
click at [758, 358] on button "Submit" at bounding box center [753, 371] width 60 height 26
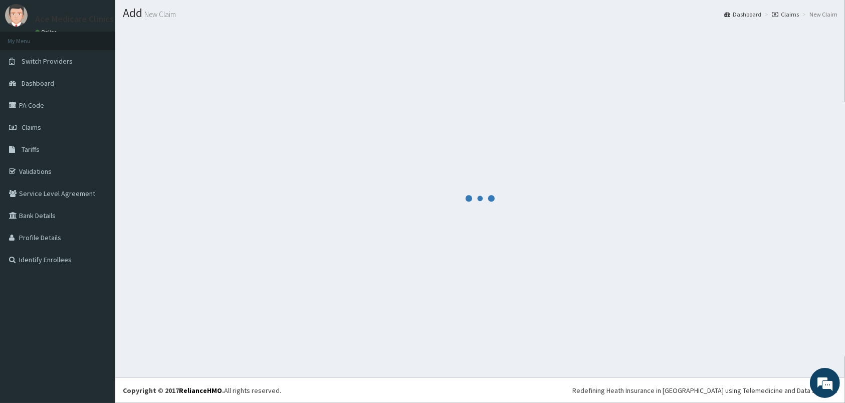
scroll to position [26, 0]
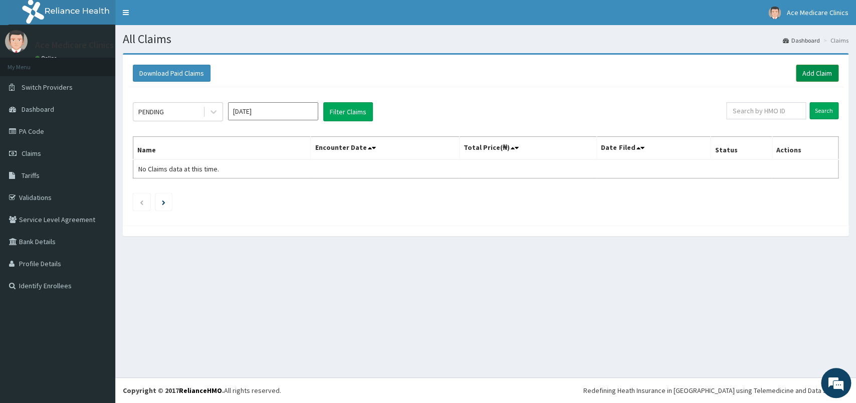
click at [808, 68] on link "Add Claim" at bounding box center [817, 73] width 43 height 17
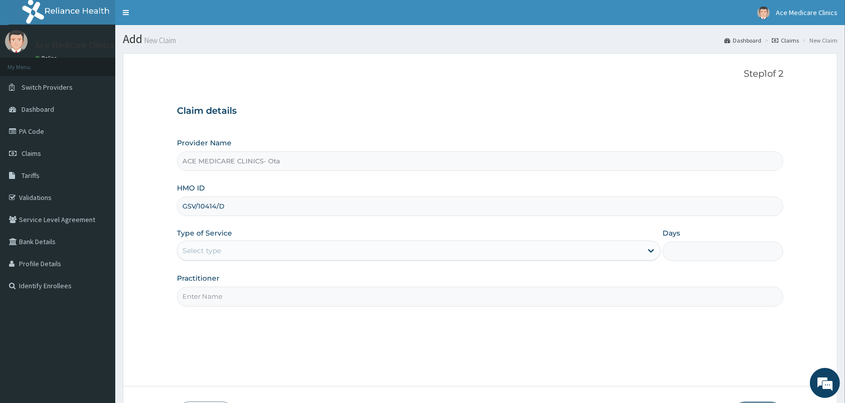
type input "GSV/10414/D"
click at [295, 253] on div "Select type" at bounding box center [409, 251] width 465 height 16
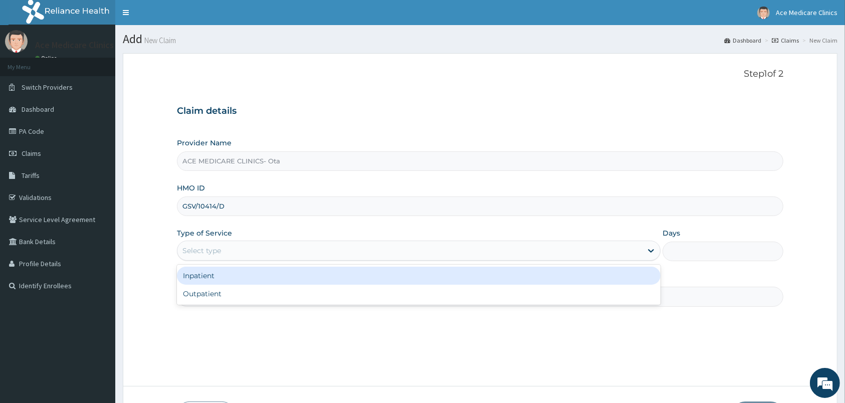
click at [299, 270] on div "Inpatient" at bounding box center [419, 276] width 484 height 18
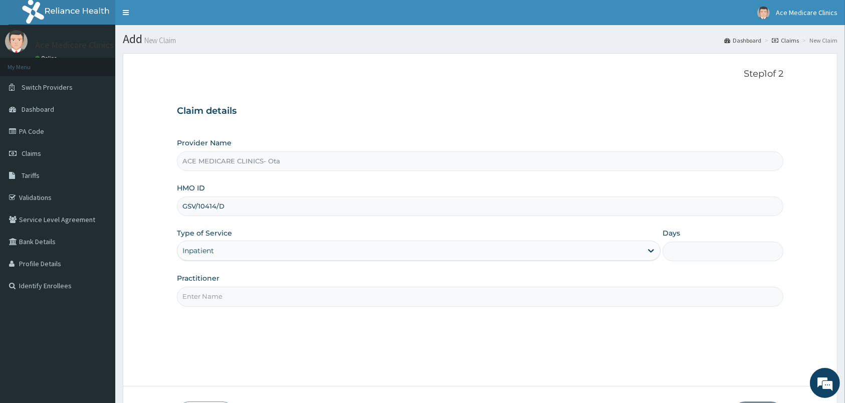
click at [541, 298] on input "Practitioner" at bounding box center [480, 297] width 606 height 20
type input "DR AKUNA"
click at [686, 253] on input "Days" at bounding box center [723, 252] width 121 height 20
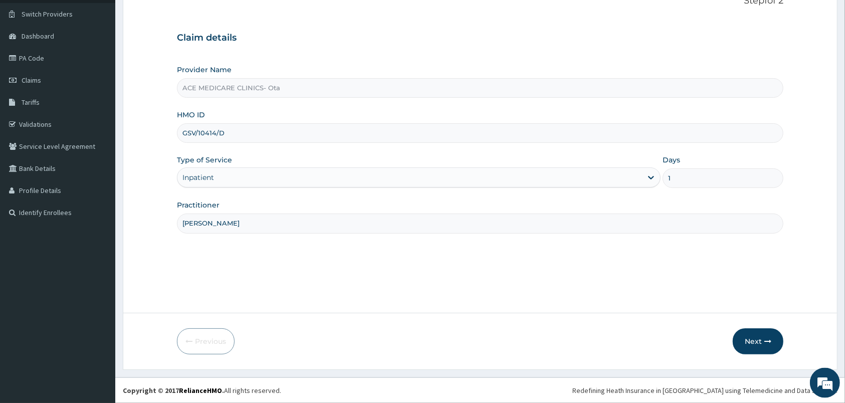
scroll to position [74, 0]
type input "1"
click at [759, 340] on button "Next" at bounding box center [758, 341] width 51 height 26
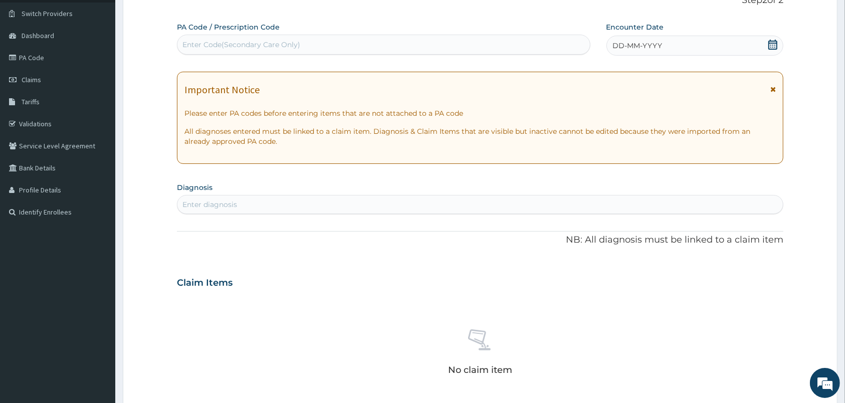
click at [514, 41] on div "Enter Code(Secondary Care Only)" at bounding box center [383, 45] width 412 height 16
paste input "PA/DA491F"
type input "PA/DA491F"
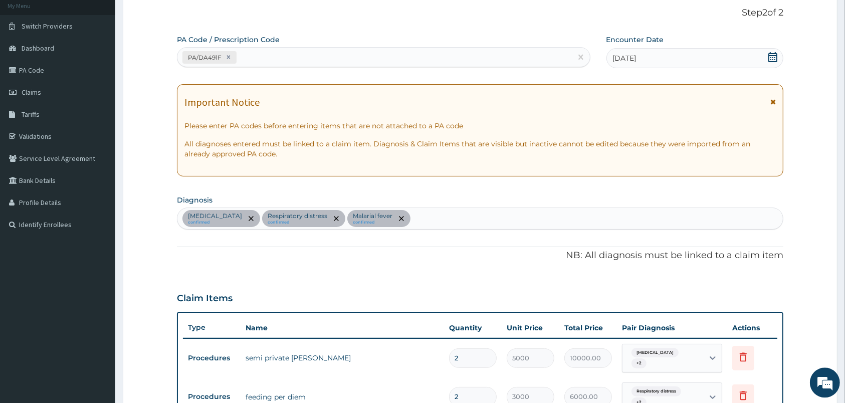
scroll to position [21, 0]
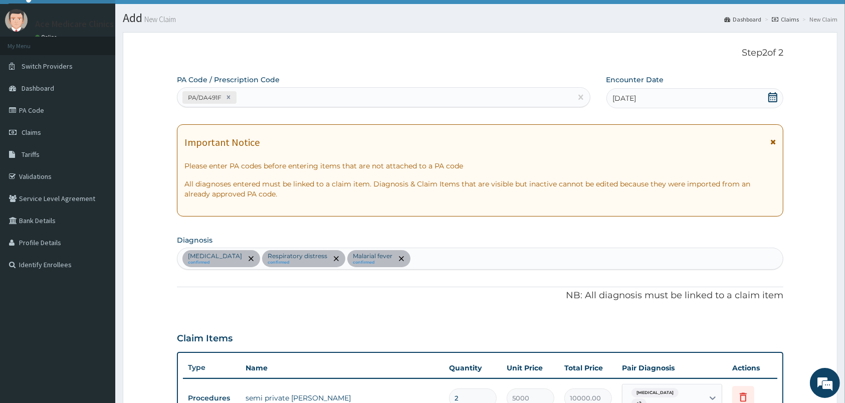
click at [475, 93] on div "PA/DA491F" at bounding box center [374, 97] width 394 height 17
paste input "PA/1713F8"
type input "PA/1713F8"
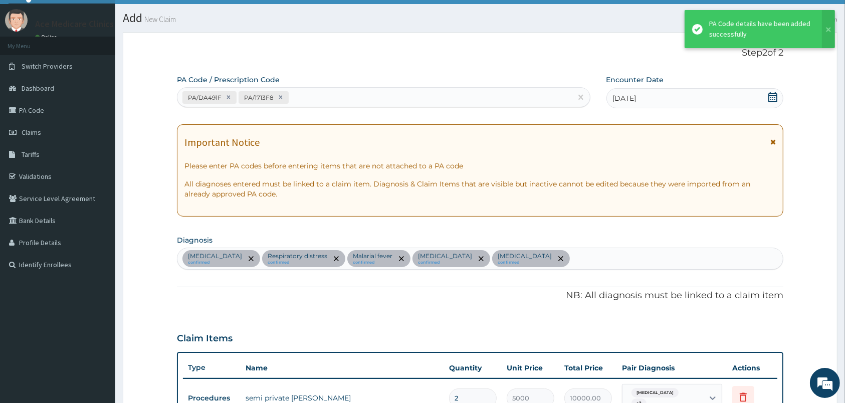
scroll to position [331, 0]
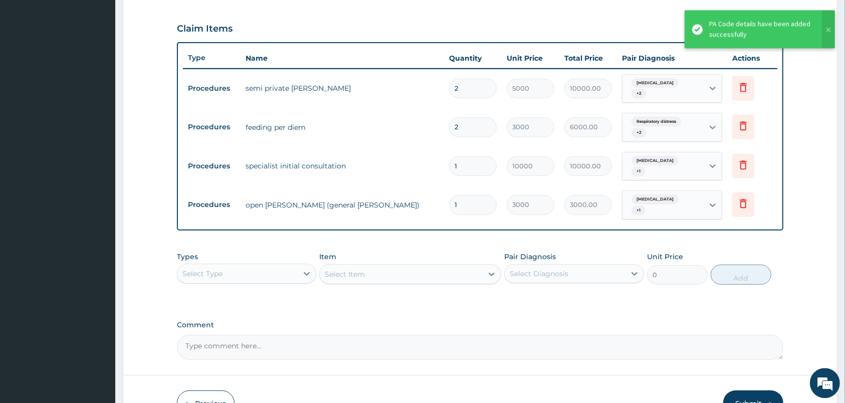
click at [418, 27] on div "Claim Items" at bounding box center [480, 27] width 606 height 26
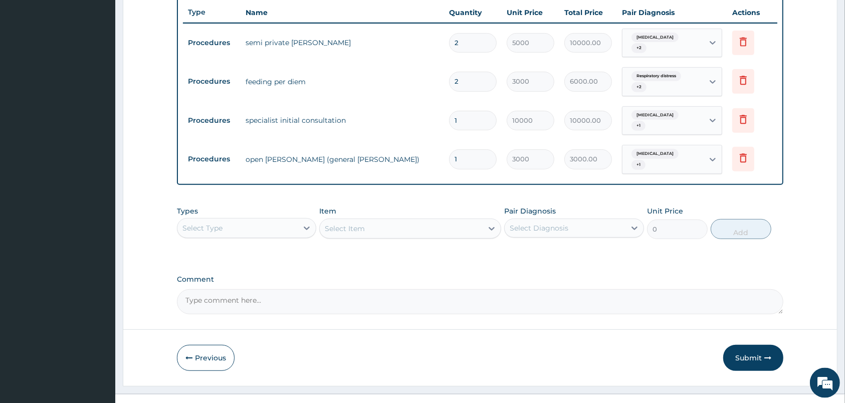
scroll to position [389, 0]
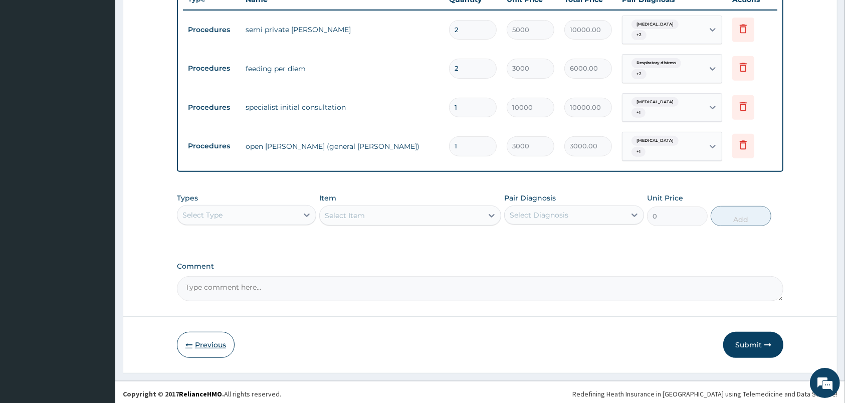
click at [203, 340] on button "Previous" at bounding box center [206, 345] width 58 height 26
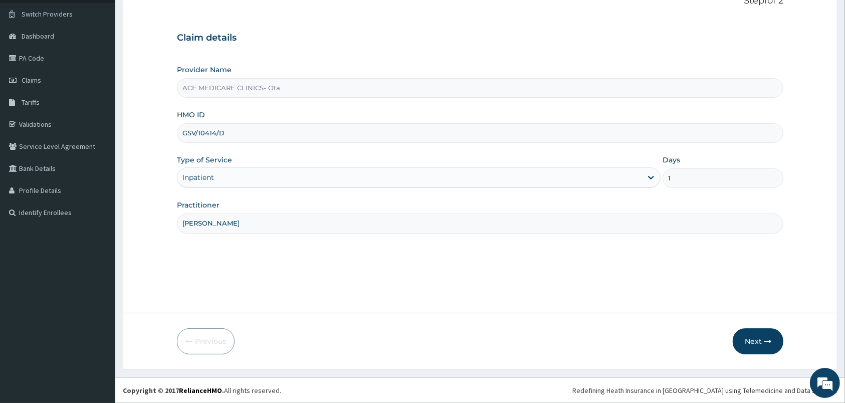
scroll to position [74, 0]
click at [690, 172] on input "1" at bounding box center [723, 178] width 121 height 20
type input "2"
click at [759, 340] on button "Next" at bounding box center [758, 341] width 51 height 26
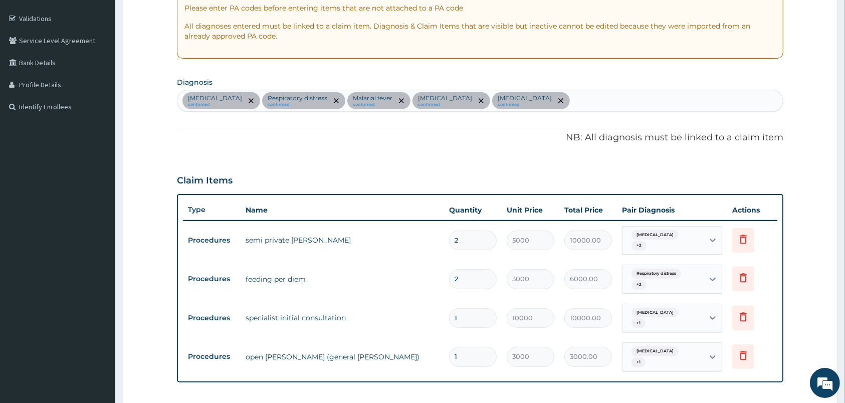
scroll to position [389, 0]
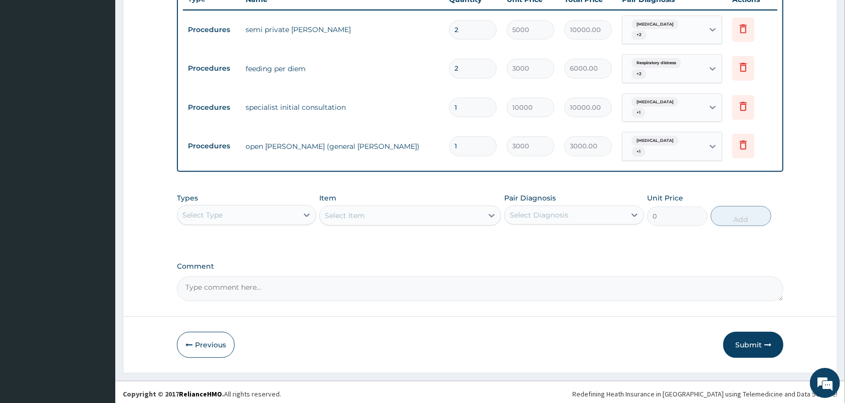
click at [257, 225] on div "Types Select Type Item Select Item Pair Diagnosis Select Diagnosis Unit Price 0…" at bounding box center [480, 209] width 606 height 43
click at [265, 216] on div "Select Type" at bounding box center [237, 215] width 120 height 16
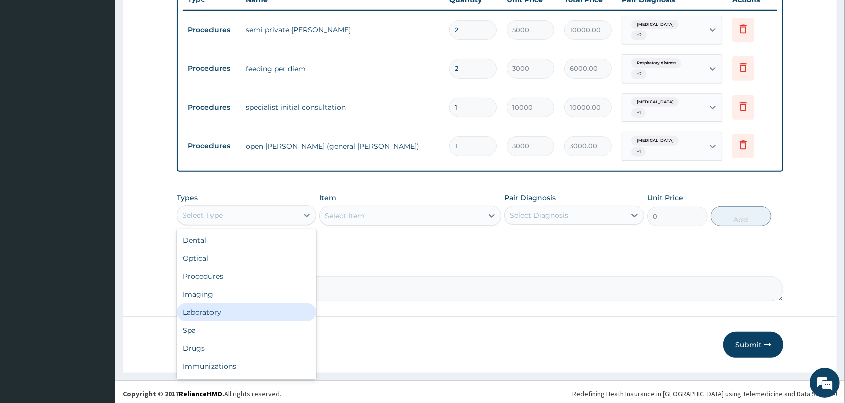
click at [242, 308] on div "Laboratory" at bounding box center [246, 312] width 139 height 18
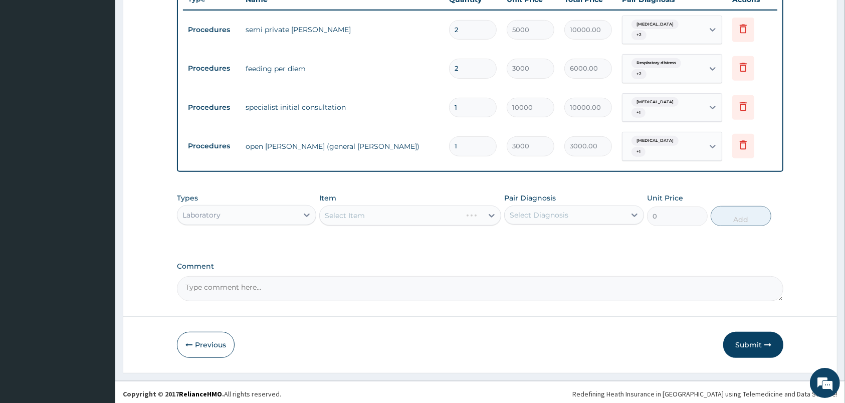
click at [576, 212] on div "Select Diagnosis" at bounding box center [565, 215] width 120 height 16
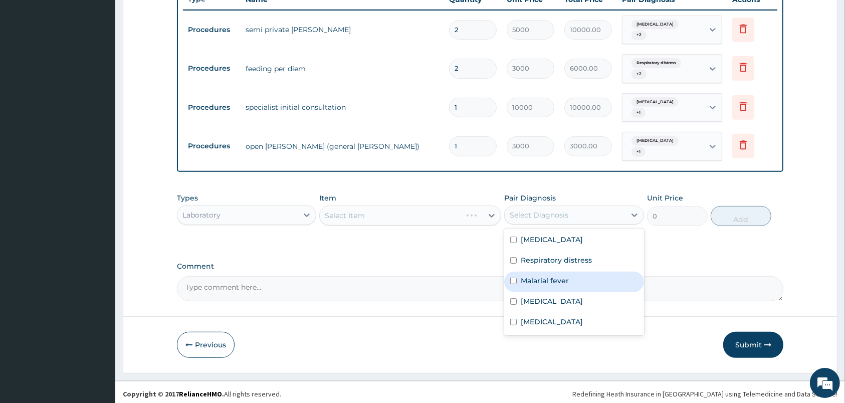
click at [579, 278] on div "Malarial fever" at bounding box center [573, 282] width 139 height 21
checkbox input "true"
click at [458, 206] on div "Select Item" at bounding box center [410, 215] width 182 height 20
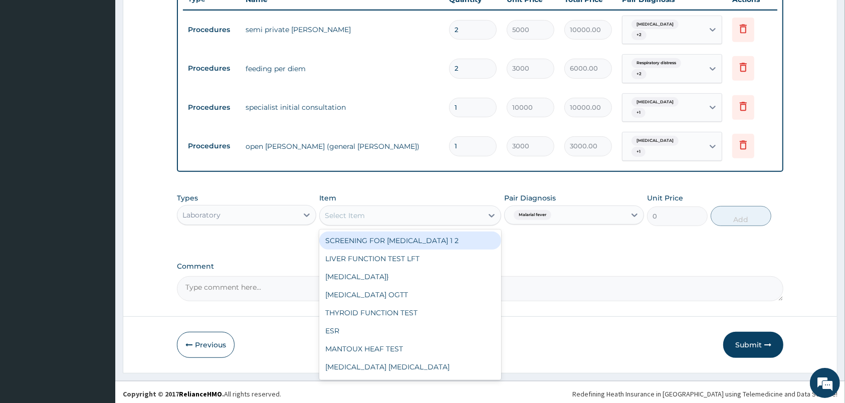
click at [458, 207] on div "Select Item" at bounding box center [401, 215] width 163 height 16
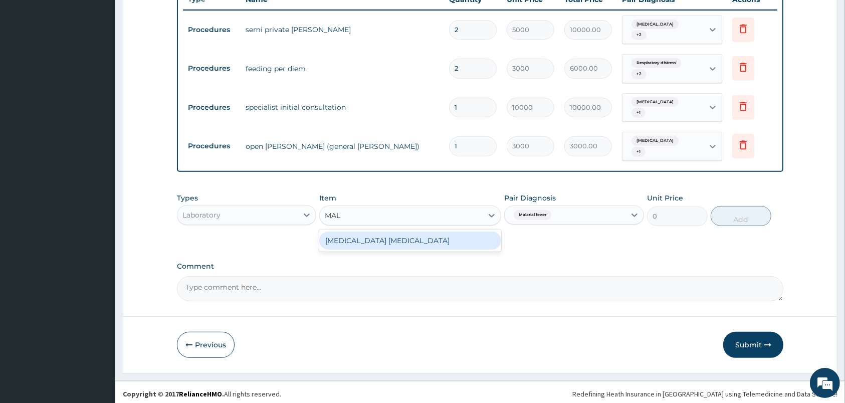
type input "MALA"
click at [438, 232] on div "MALARIA PARASITE" at bounding box center [410, 241] width 182 height 18
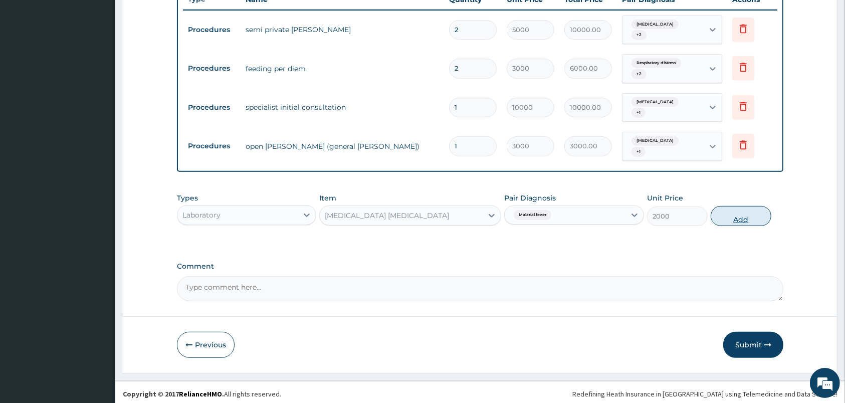
click at [735, 215] on button "Add" at bounding box center [741, 216] width 61 height 20
type input "0"
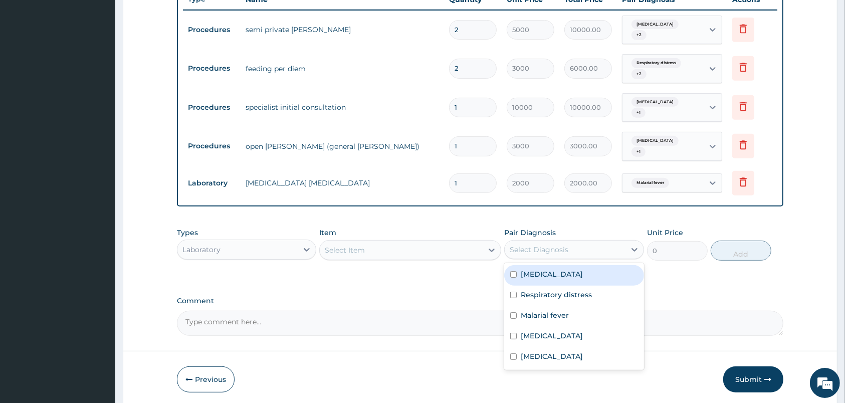
click at [577, 242] on div "Select Diagnosis" at bounding box center [565, 250] width 120 height 16
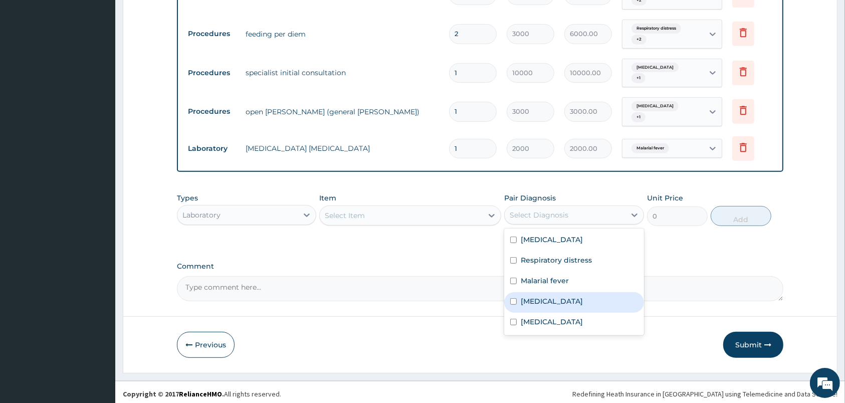
click at [565, 303] on div "Respiratory tract infection" at bounding box center [573, 302] width 139 height 21
checkbox input "true"
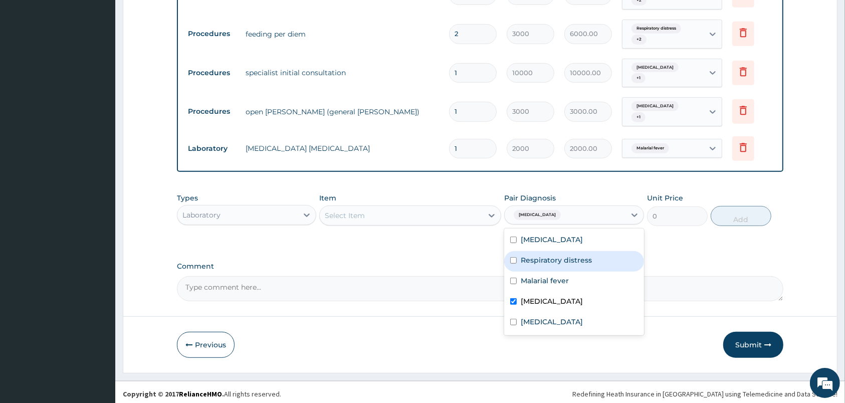
click at [571, 264] on div "Respiratory distress" at bounding box center [573, 261] width 139 height 21
checkbox input "true"
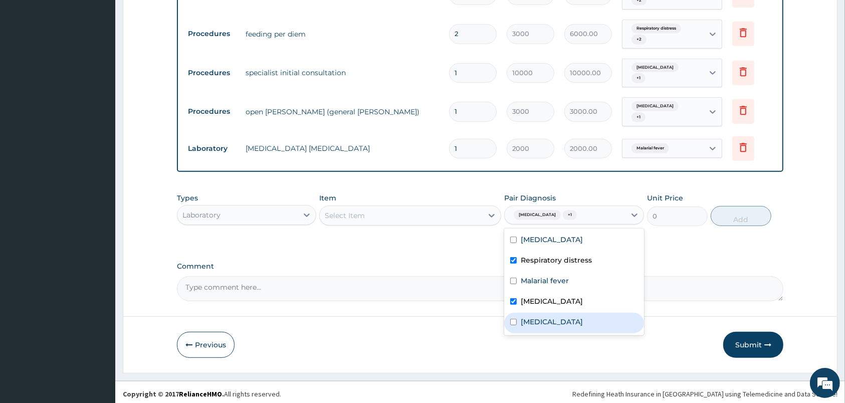
click at [579, 326] on div "Bacterial sepsis" at bounding box center [573, 323] width 139 height 21
checkbox input "true"
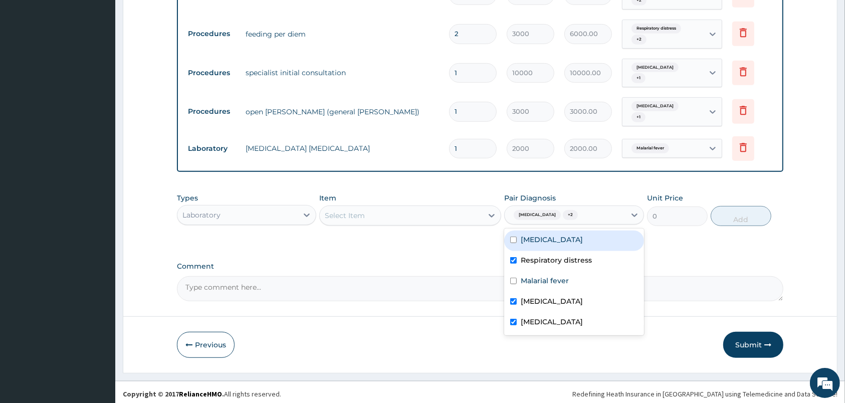
click at [563, 236] on label "Acute tonsillitis" at bounding box center [552, 240] width 62 height 10
checkbox input "true"
click at [448, 208] on div "Select Item" at bounding box center [401, 215] width 163 height 16
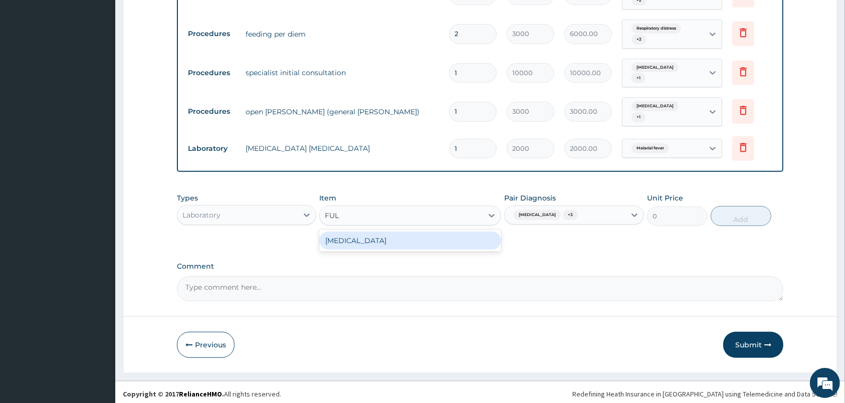
type input "FULL"
click at [428, 240] on div "FULL BLOOD COUNT" at bounding box center [410, 241] width 182 height 18
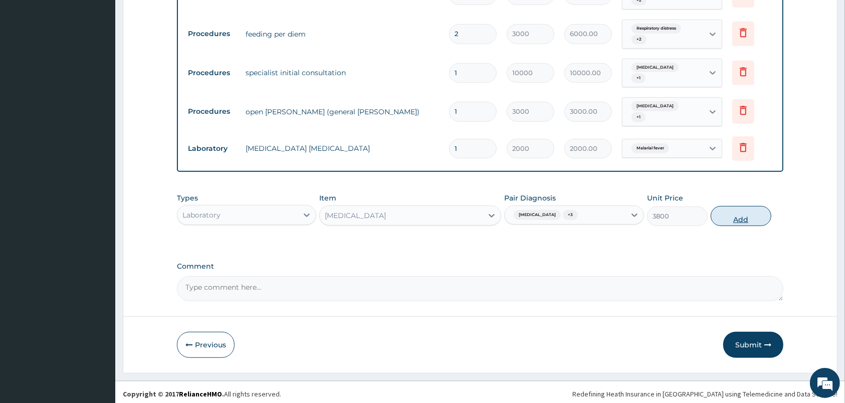
click at [740, 211] on button "Add" at bounding box center [741, 216] width 61 height 20
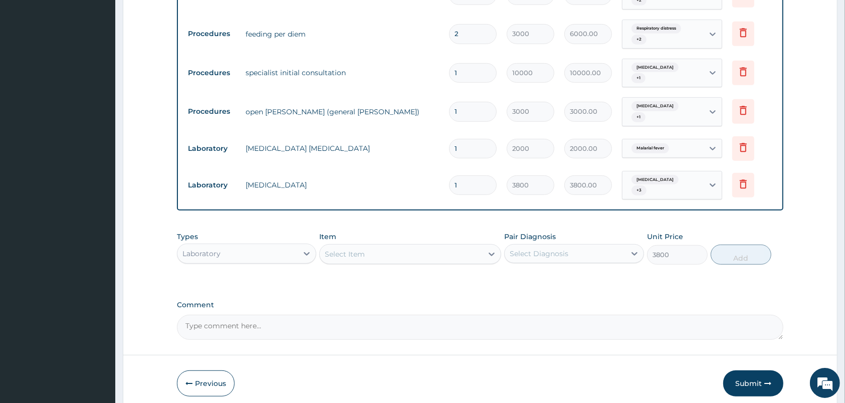
type input "0"
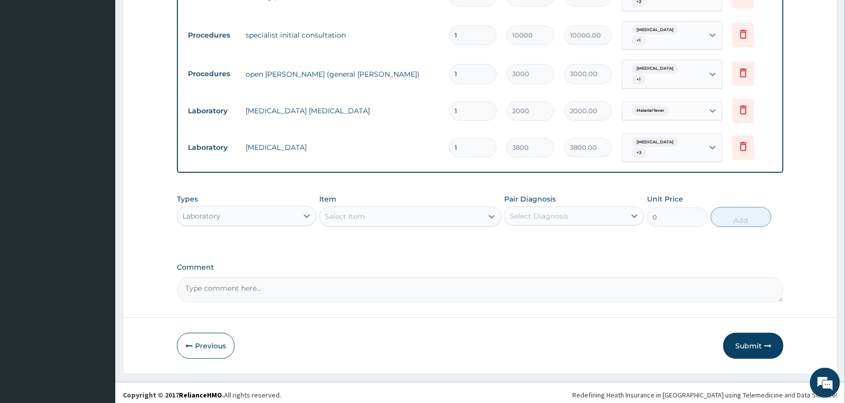
scroll to position [463, 0]
click at [296, 208] on div "Laboratory" at bounding box center [237, 215] width 120 height 16
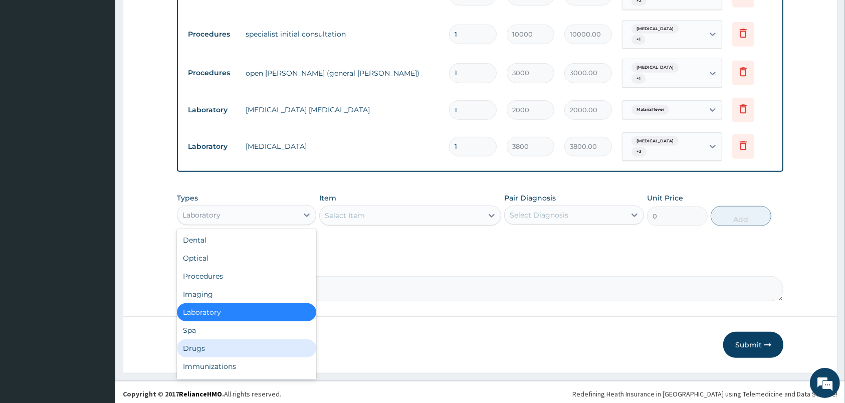
click at [225, 345] on div "Drugs" at bounding box center [246, 348] width 139 height 18
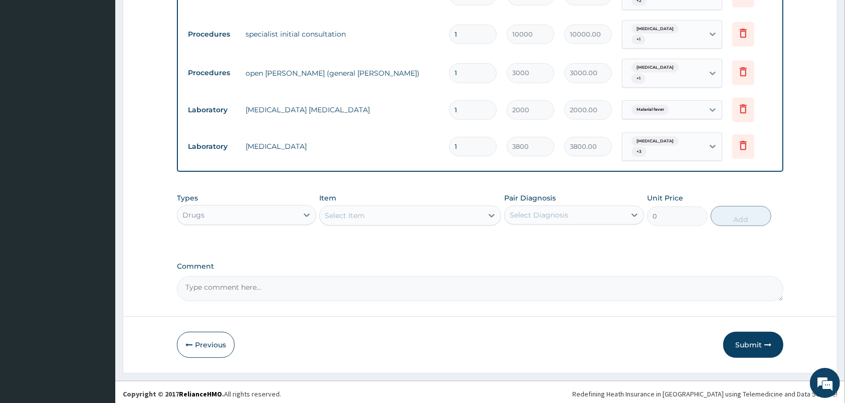
click at [475, 205] on div "Select Item" at bounding box center [410, 215] width 182 height 20
type input "L"
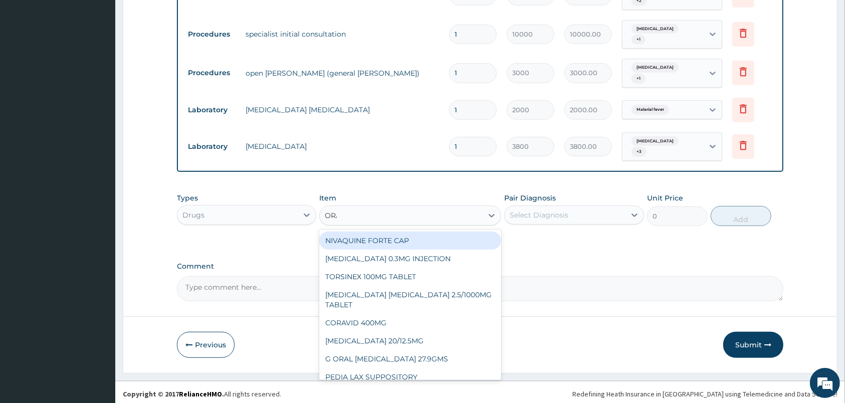
type input "ORAT"
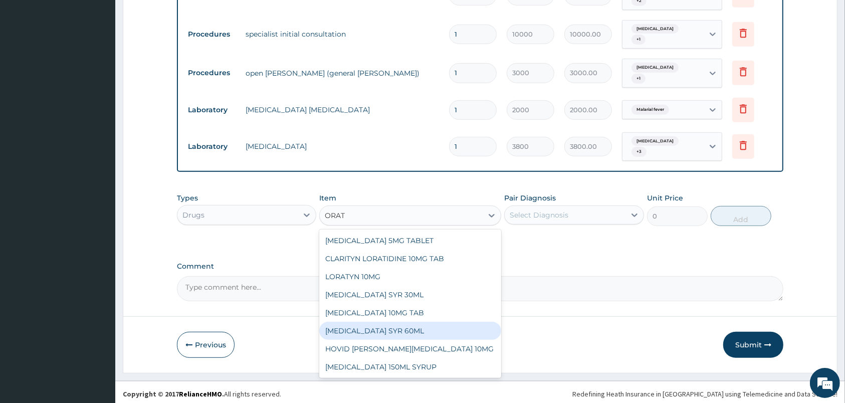
click at [400, 332] on div "LORATADINE SYR 60ML" at bounding box center [410, 331] width 182 height 18
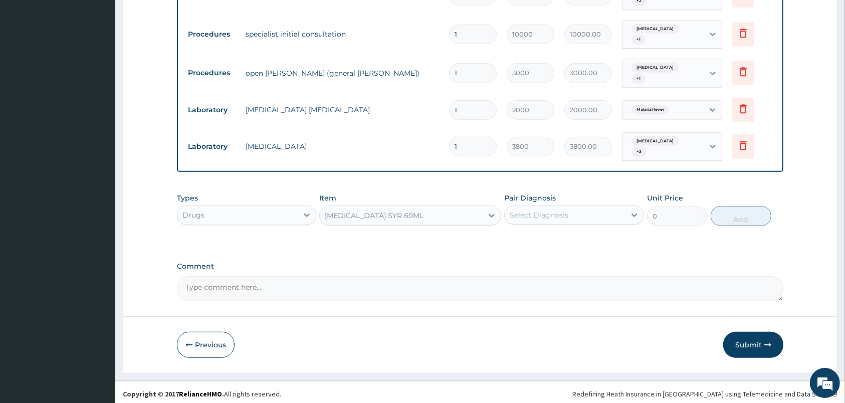
type input "996"
click at [590, 212] on div "Select Diagnosis" at bounding box center [565, 215] width 120 height 16
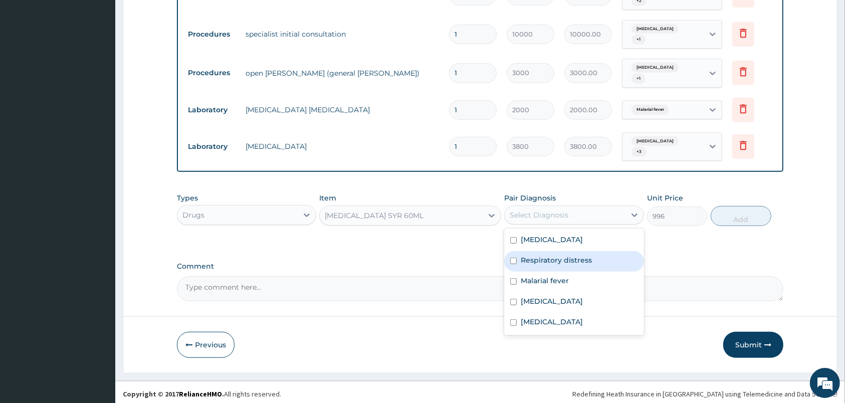
click at [573, 260] on label "Respiratory distress" at bounding box center [556, 260] width 71 height 10
checkbox input "true"
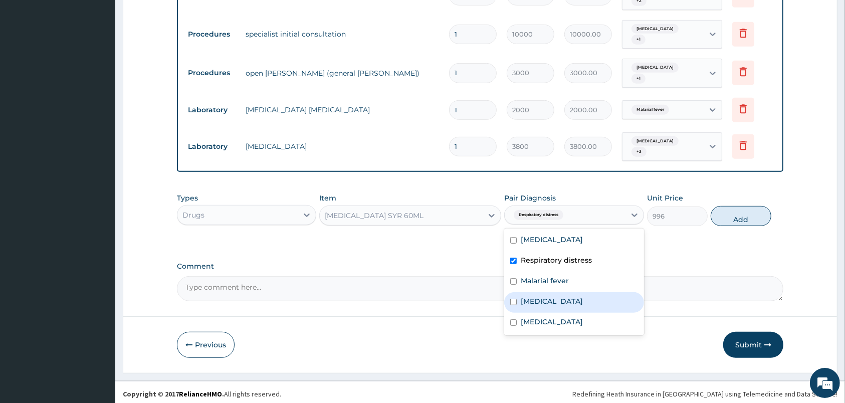
click at [571, 299] on label "Respiratory tract infection" at bounding box center [552, 301] width 62 height 10
checkbox input "true"
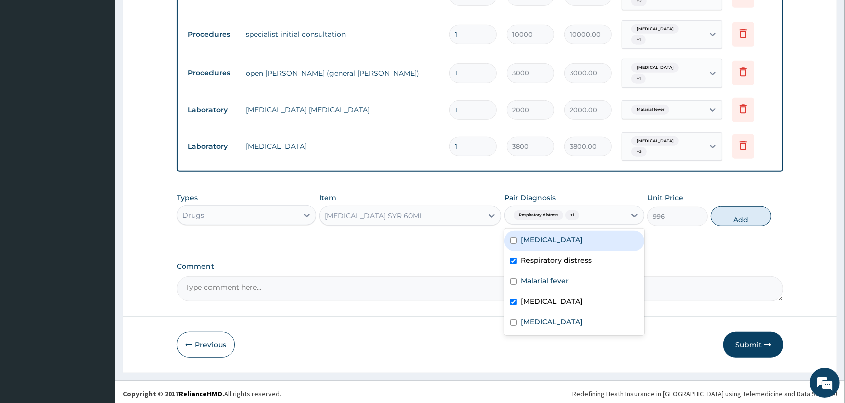
click at [573, 235] on label "Acute tonsillitis" at bounding box center [552, 240] width 62 height 10
checkbox input "true"
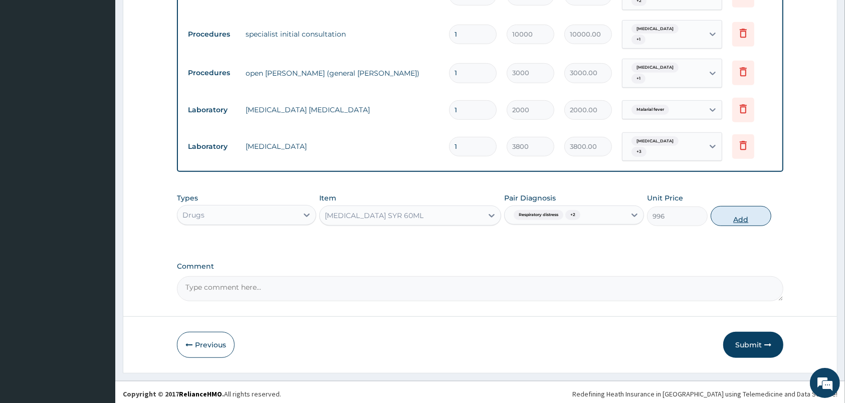
click at [727, 215] on button "Add" at bounding box center [741, 216] width 61 height 20
type input "0"
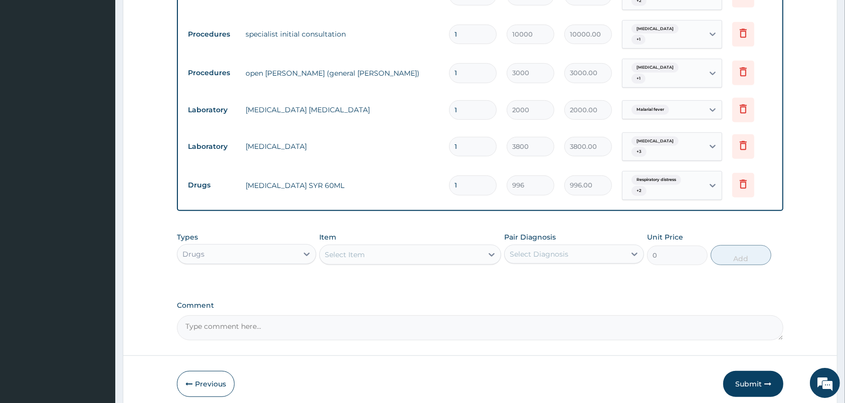
click at [396, 254] on div "Select Item" at bounding box center [401, 255] width 163 height 16
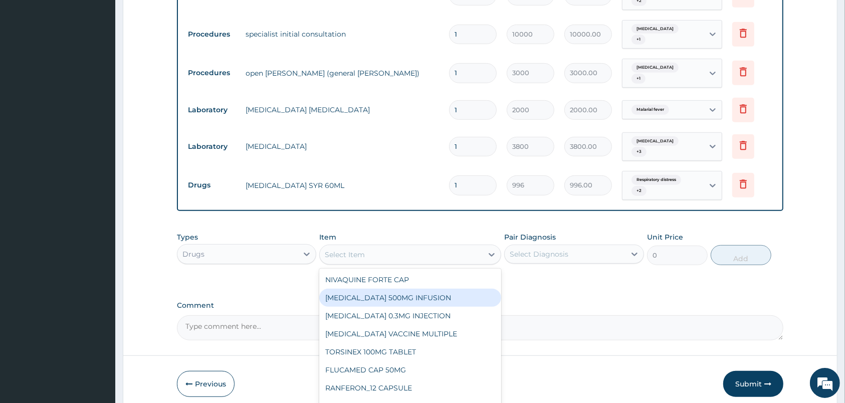
scroll to position [502, 0]
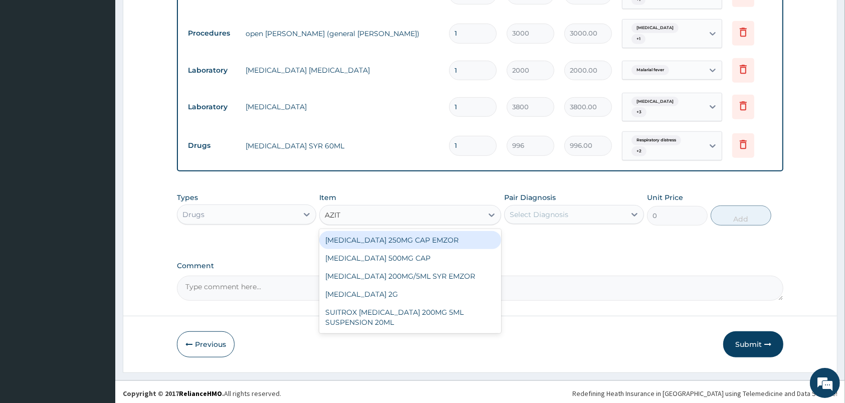
type input "AZITH"
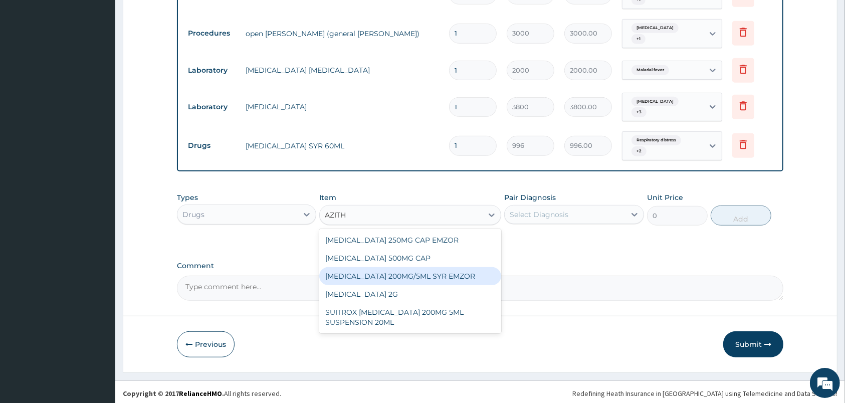
click at [410, 277] on div "AZITHROMYCIN 200MG/5ML SYR EMZOR" at bounding box center [410, 276] width 182 height 18
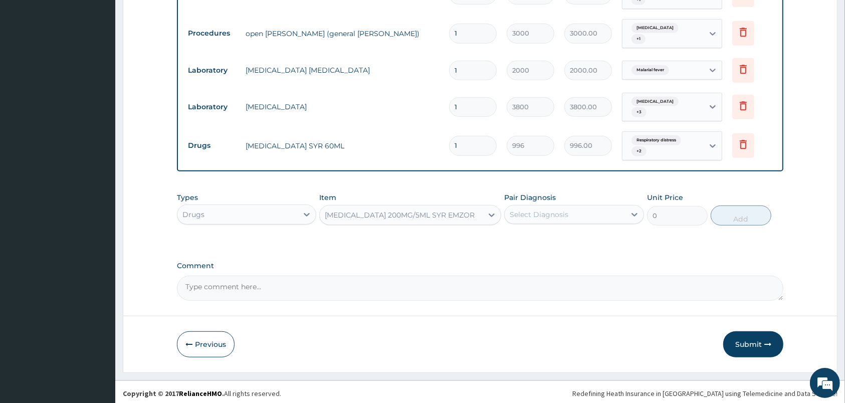
type input "2249.52"
click at [558, 220] on div "Select Diagnosis" at bounding box center [573, 214] width 139 height 19
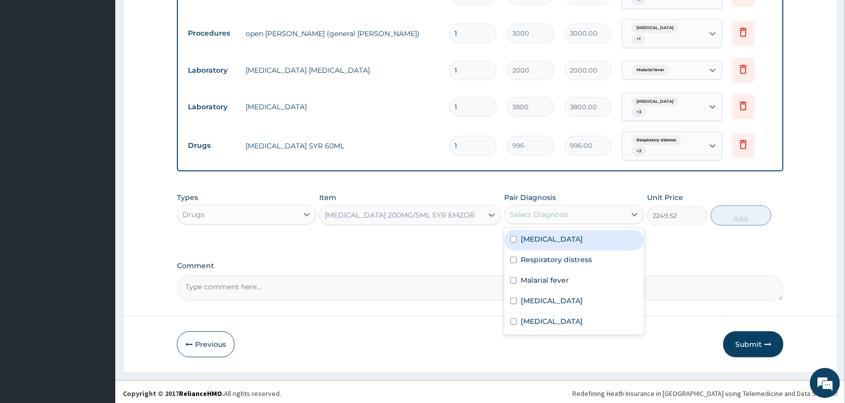
click at [552, 246] on div "Acute tonsillitis" at bounding box center [573, 240] width 139 height 21
checkbox input "true"
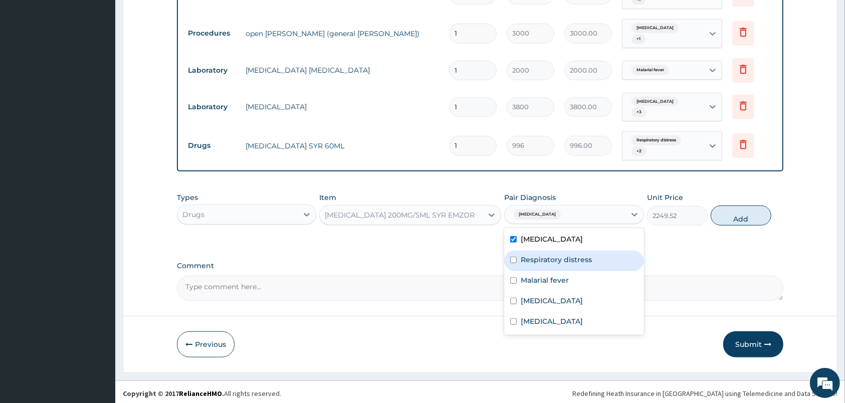
click at [556, 258] on label "Respiratory distress" at bounding box center [556, 260] width 71 height 10
checkbox input "true"
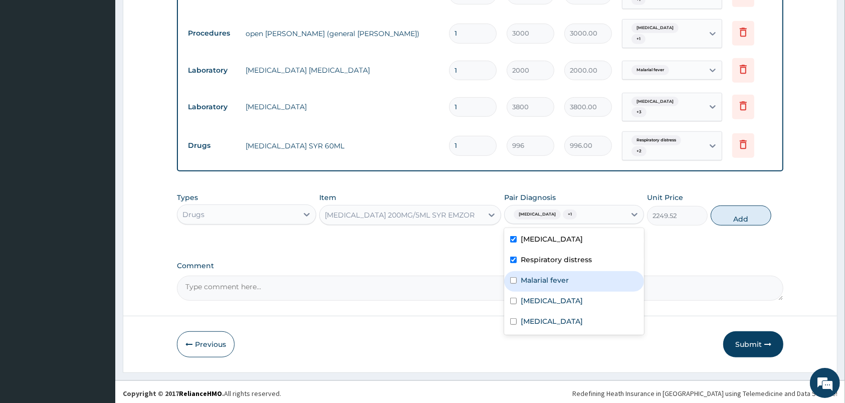
click at [562, 275] on label "Malarial fever" at bounding box center [545, 280] width 48 height 10
checkbox input "false"
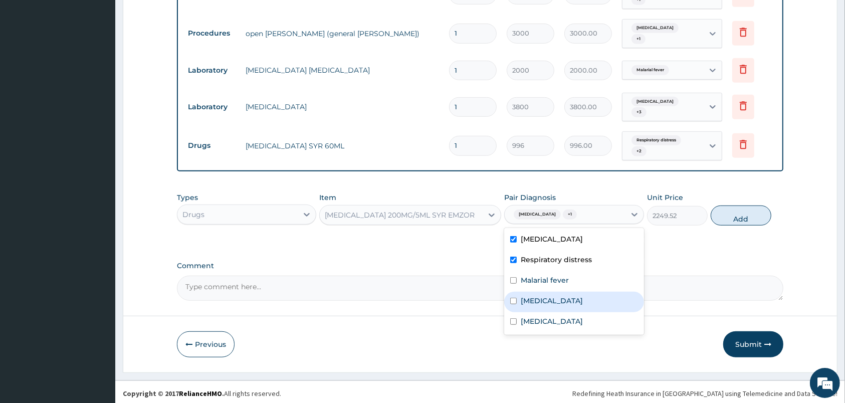
click at [577, 300] on label "Respiratory tract infection" at bounding box center [552, 301] width 62 height 10
checkbox input "true"
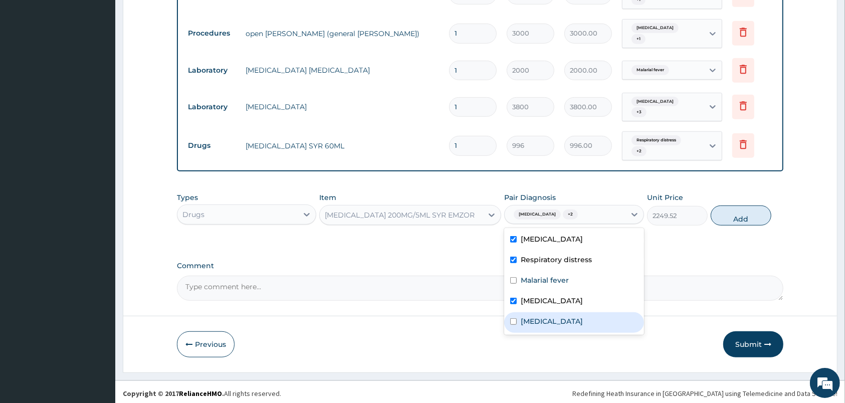
click at [577, 318] on div "Bacterial sepsis" at bounding box center [573, 322] width 139 height 21
checkbox input "true"
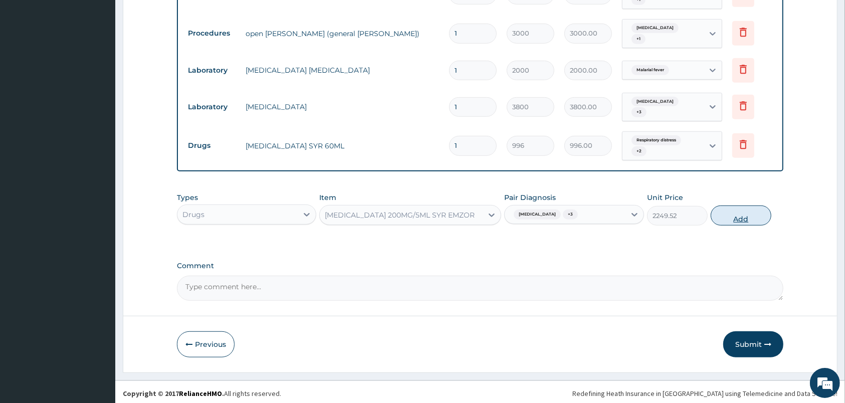
click at [726, 213] on button "Add" at bounding box center [741, 215] width 61 height 20
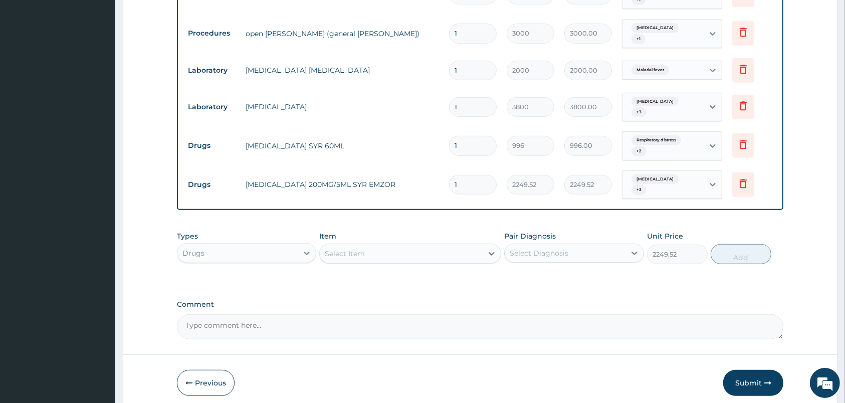
type input "0"
click at [481, 247] on div "Select Item" at bounding box center [410, 254] width 182 height 20
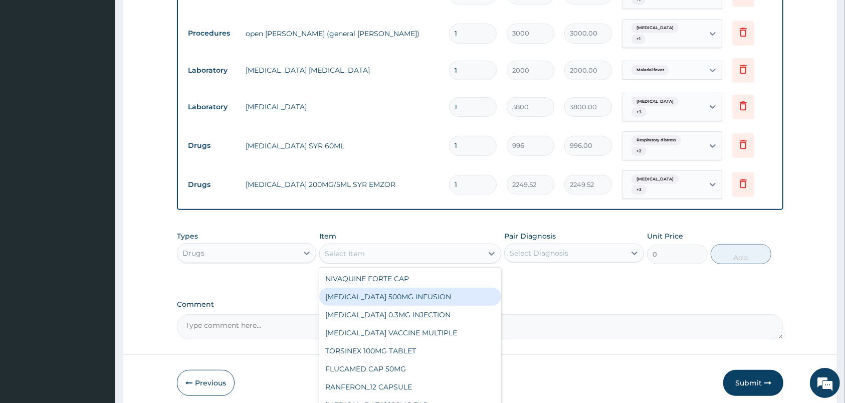
scroll to position [537, 0]
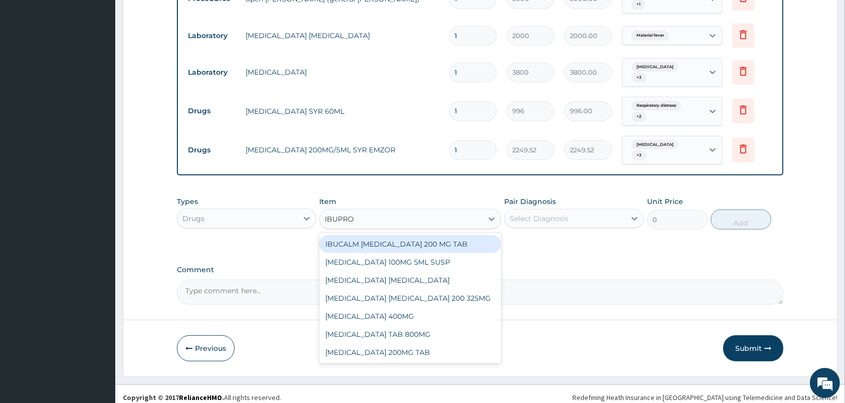
type input "IBUPROF"
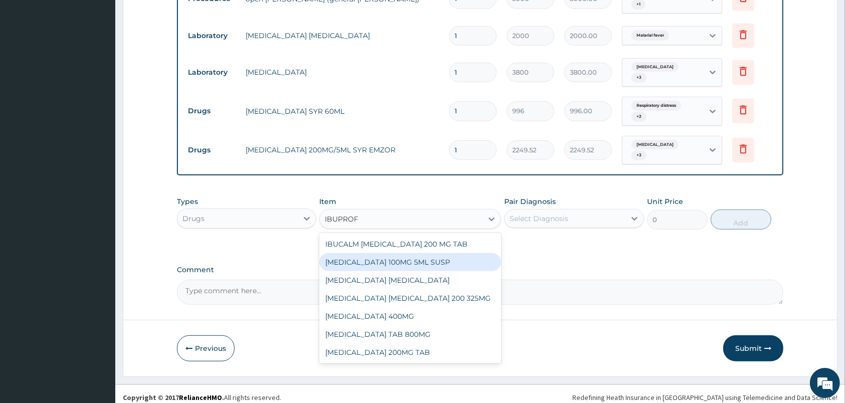
click at [464, 258] on div "IBUPROFEN 100MG 5ML SUSP" at bounding box center [410, 262] width 182 height 18
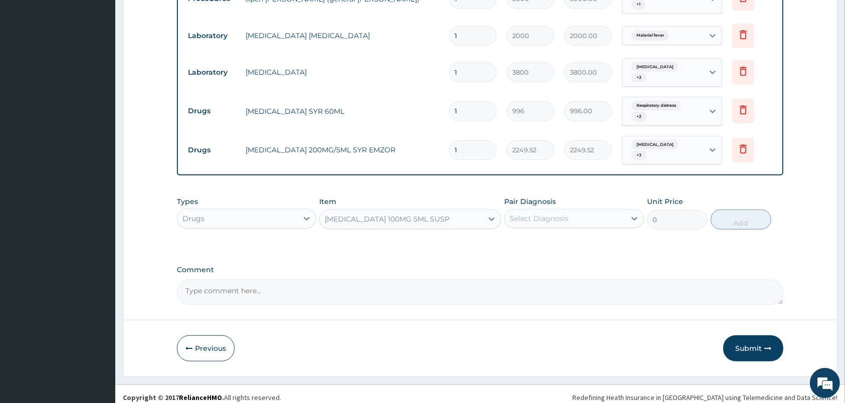
type input "1075.2"
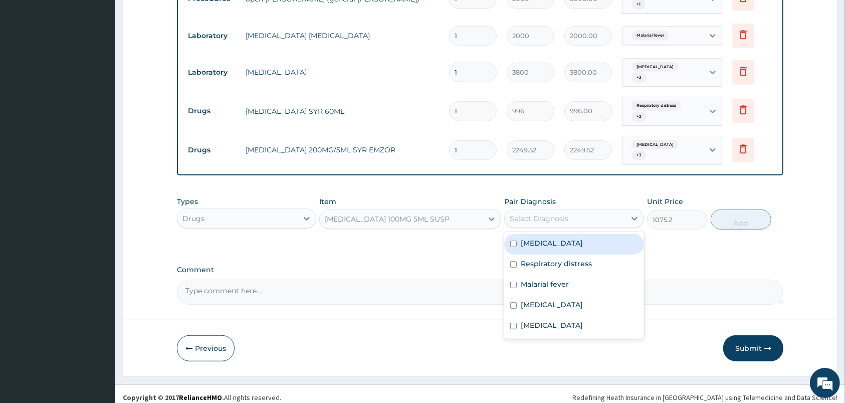
click at [566, 213] on div "Select Diagnosis" at bounding box center [539, 218] width 59 height 10
click at [559, 240] on label "Acute tonsillitis" at bounding box center [552, 243] width 62 height 10
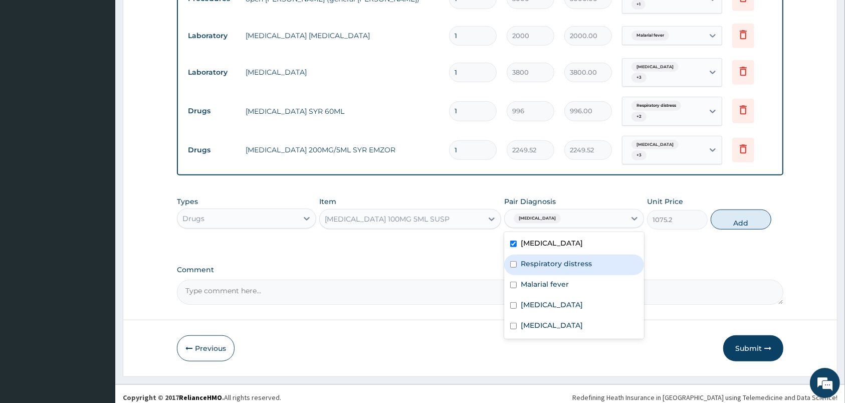
checkbox input "true"
click at [557, 259] on label "Respiratory distress" at bounding box center [556, 264] width 71 height 10
checkbox input "true"
click at [556, 279] on label "Malarial fever" at bounding box center [545, 284] width 48 height 10
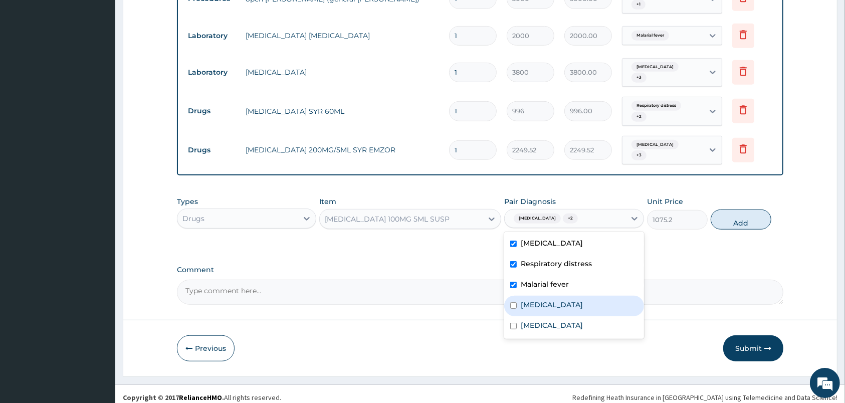
checkbox input "true"
click at [561, 296] on div "Respiratory tract infection" at bounding box center [573, 306] width 139 height 21
checkbox input "true"
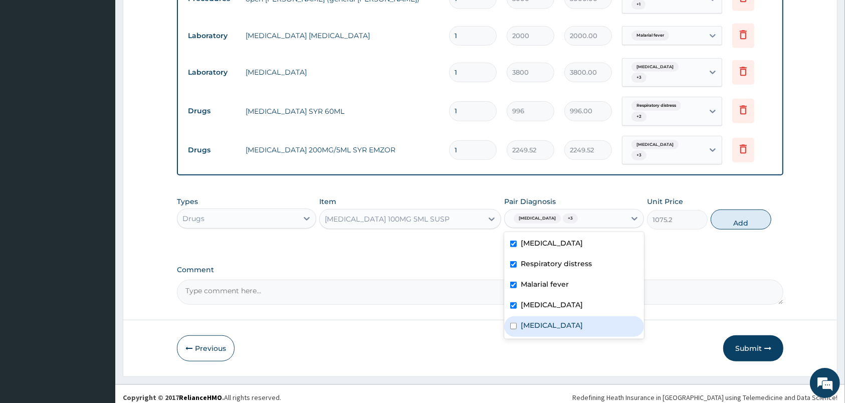
click at [558, 321] on label "Bacterial sepsis" at bounding box center [552, 325] width 62 height 10
checkbox input "true"
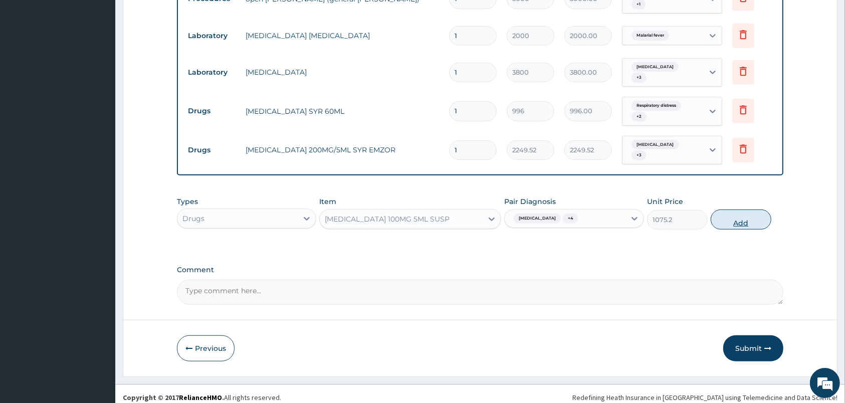
click at [751, 217] on button "Add" at bounding box center [741, 219] width 61 height 20
type input "0"
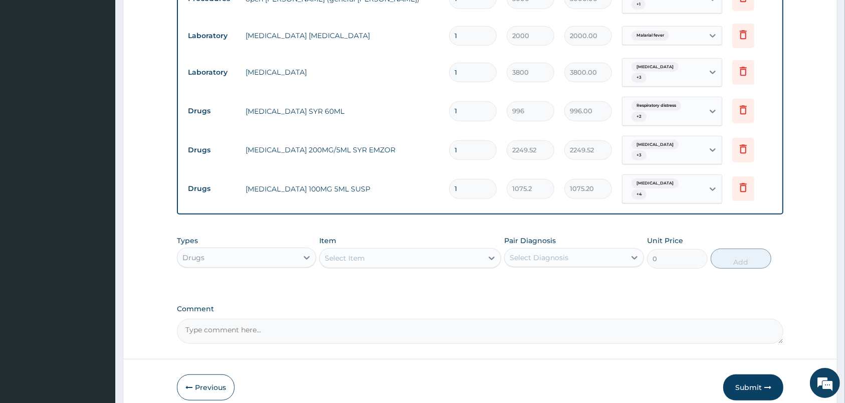
click at [364, 248] on div "Select Item" at bounding box center [410, 258] width 182 height 20
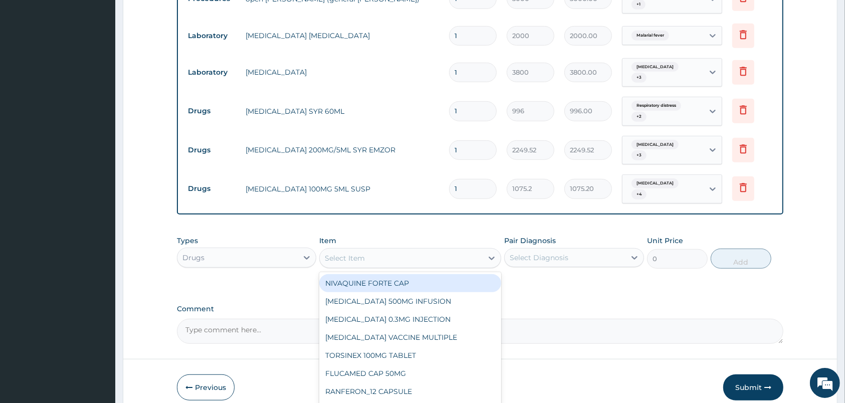
scroll to position [571, 0]
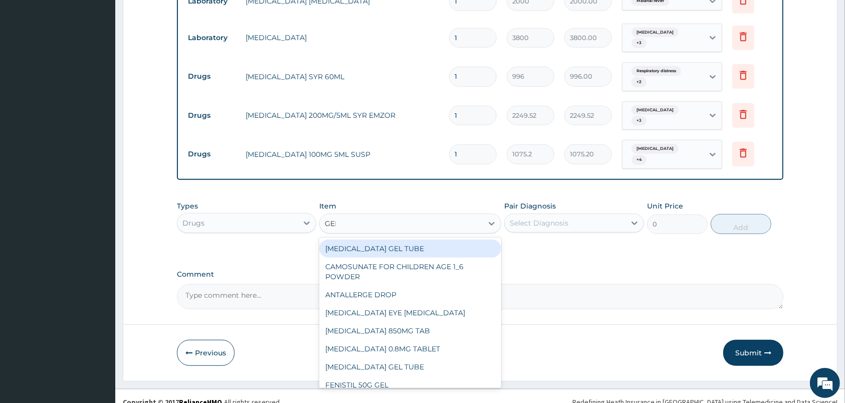
type input "GENT"
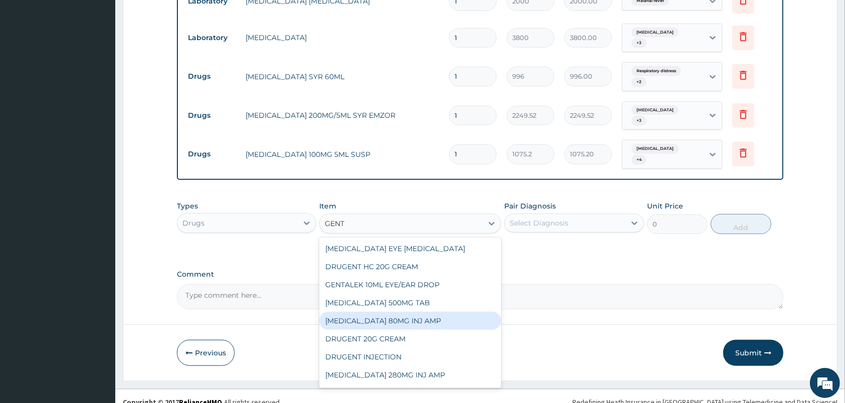
click at [387, 314] on div "GENTAMICIN 80MG INJ AMP" at bounding box center [410, 321] width 182 height 18
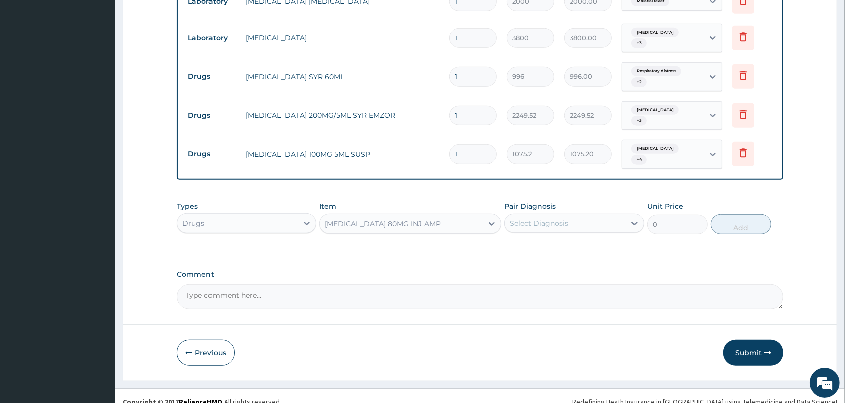
type input "843"
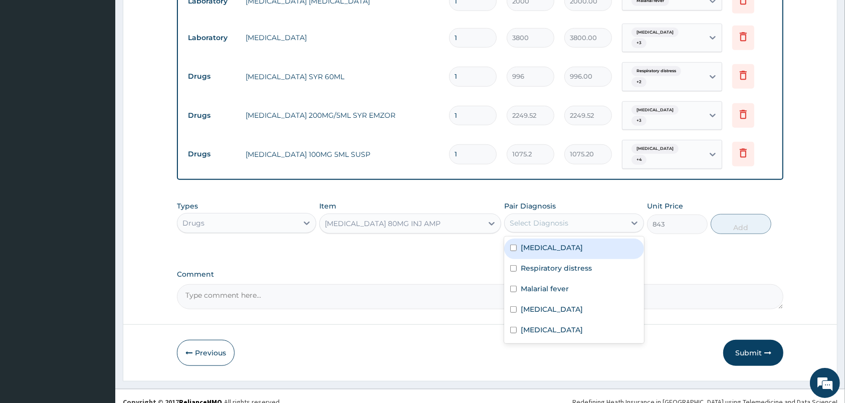
click at [574, 215] on div "Select Diagnosis" at bounding box center [565, 223] width 120 height 16
click at [565, 243] on label "Acute tonsillitis" at bounding box center [552, 248] width 62 height 10
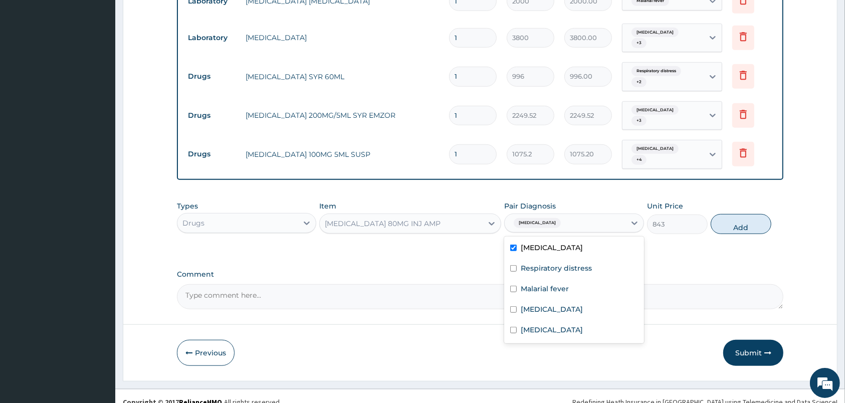
checkbox input "true"
click at [565, 263] on label "Respiratory distress" at bounding box center [556, 268] width 71 height 10
checkbox input "true"
click at [566, 284] on label "Malarial fever" at bounding box center [545, 289] width 48 height 10
checkbox input "true"
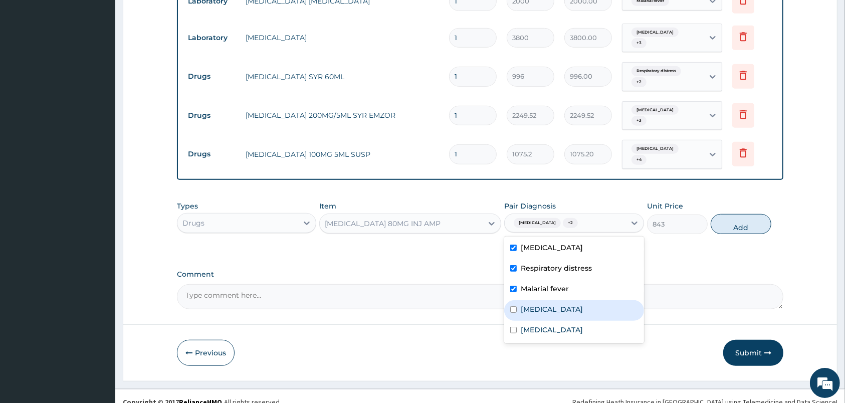
click at [572, 308] on div "Respiratory tract infection" at bounding box center [573, 310] width 139 height 21
checkbox input "true"
click at [578, 328] on div "Bacterial sepsis" at bounding box center [573, 331] width 139 height 21
checkbox input "true"
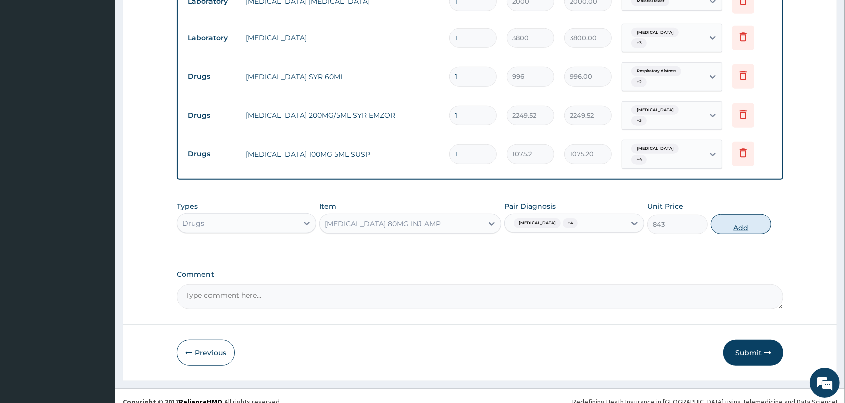
click at [747, 214] on button "Add" at bounding box center [741, 224] width 61 height 20
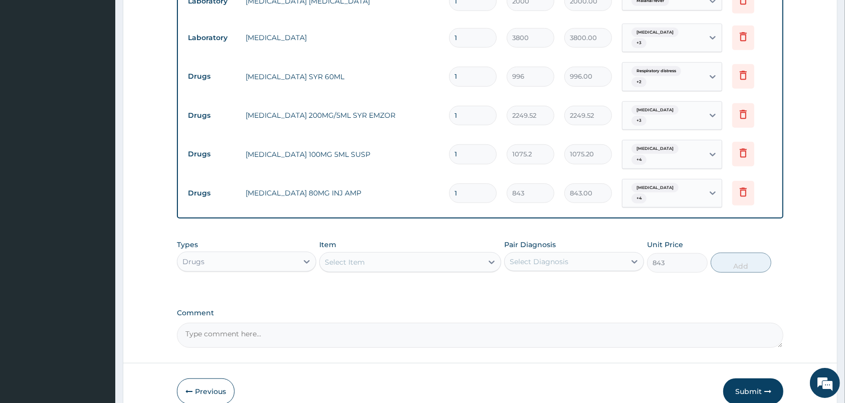
type input "0"
click at [447, 254] on div "Select Item" at bounding box center [401, 262] width 163 height 16
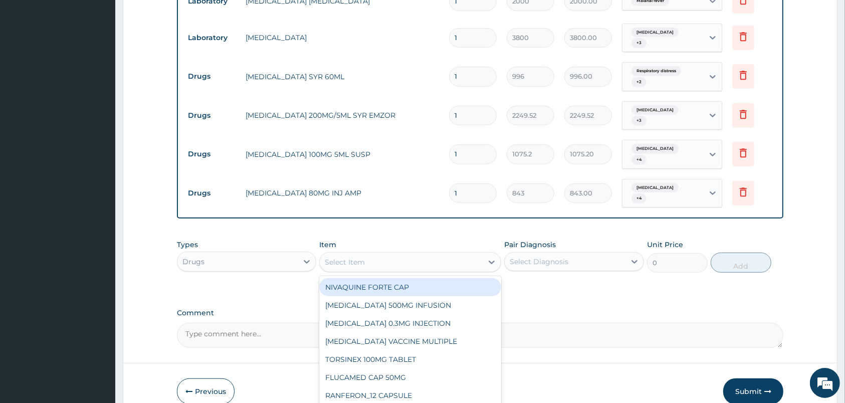
scroll to position [605, 0]
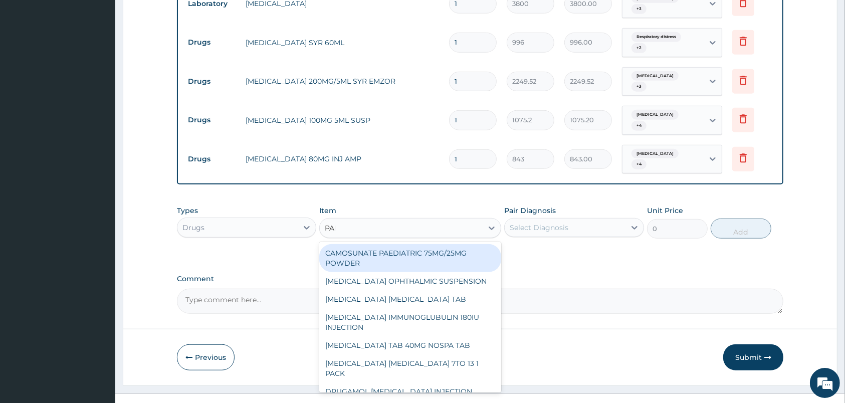
type input "PARAC"
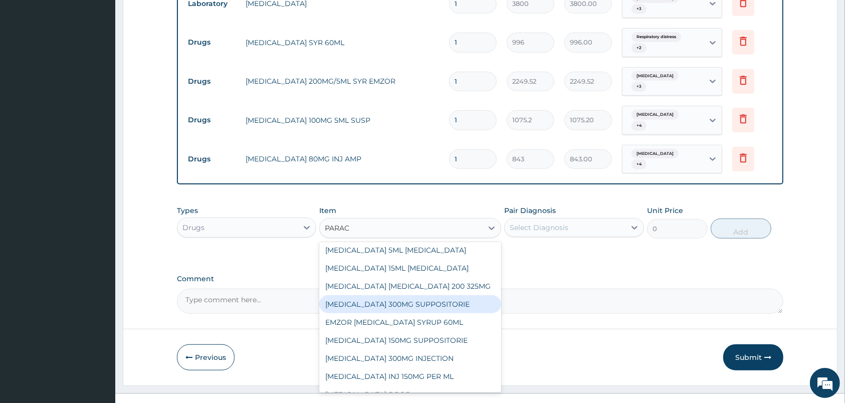
scroll to position [105, 0]
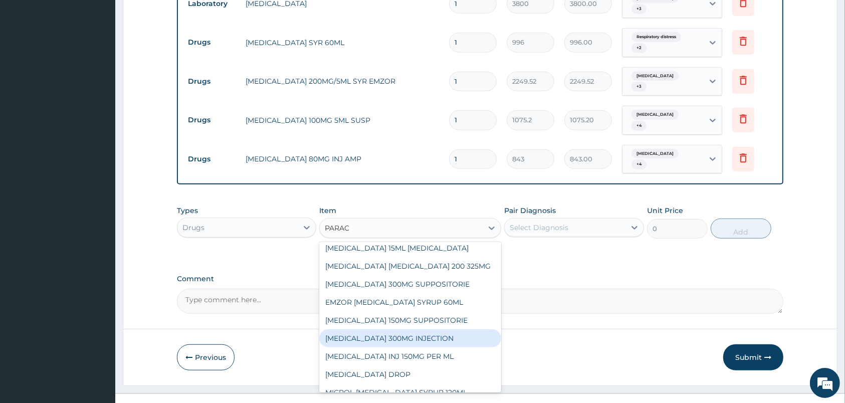
click at [426, 329] on div "PARACETAMOL 300MG INJECTION" at bounding box center [410, 338] width 182 height 18
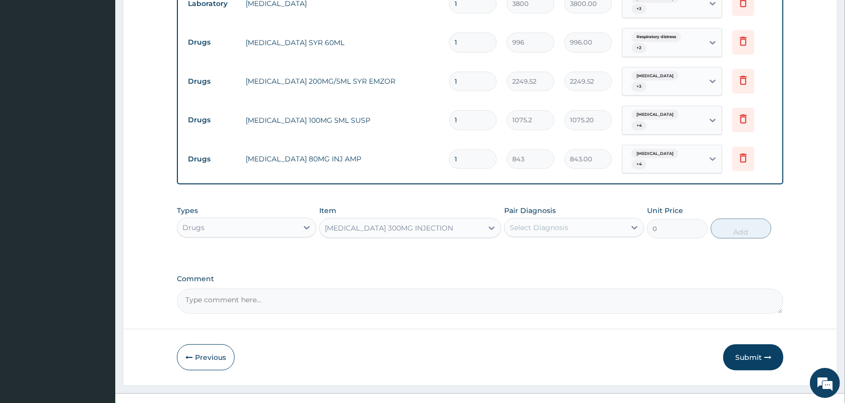
type input "500"
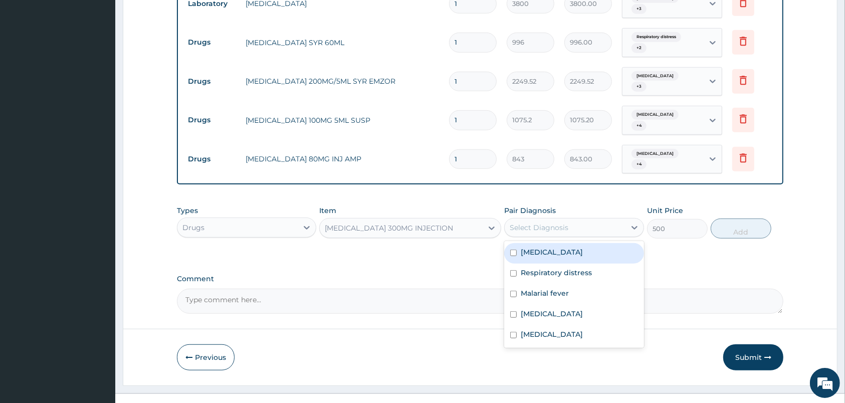
click at [554, 223] on div "Select Diagnosis" at bounding box center [539, 228] width 59 height 10
click at [547, 246] on div "Acute tonsillitis" at bounding box center [573, 253] width 139 height 21
checkbox input "true"
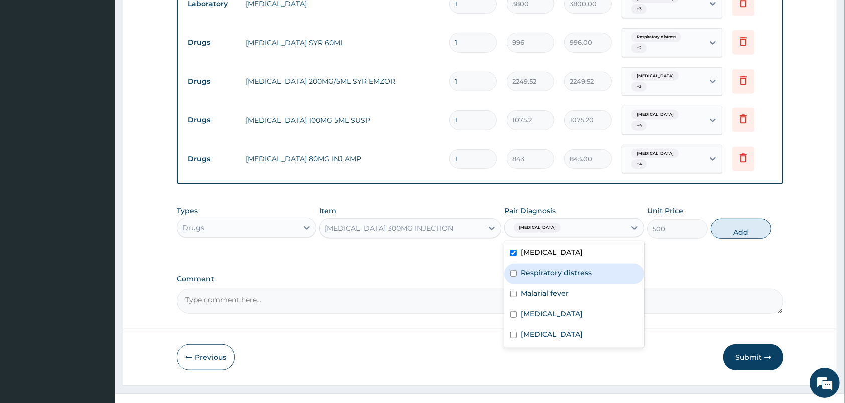
click at [546, 268] on label "Respiratory distress" at bounding box center [556, 273] width 71 height 10
checkbox input "true"
click at [536, 288] on label "Malarial fever" at bounding box center [545, 293] width 48 height 10
checkbox input "true"
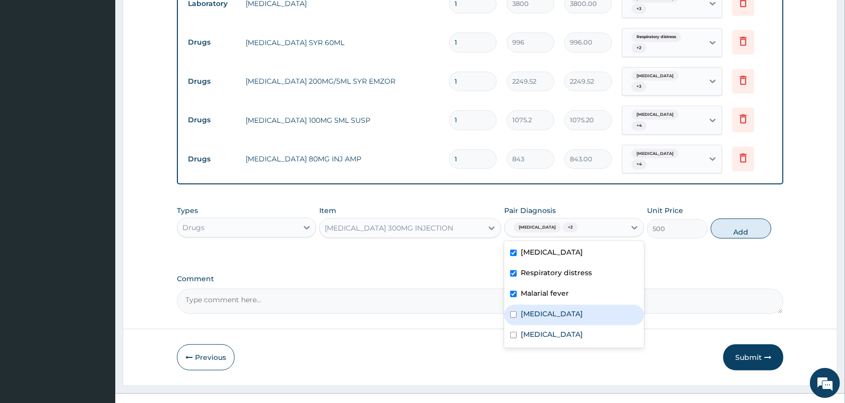
click at [538, 309] on label "Respiratory tract infection" at bounding box center [552, 314] width 62 height 10
checkbox input "true"
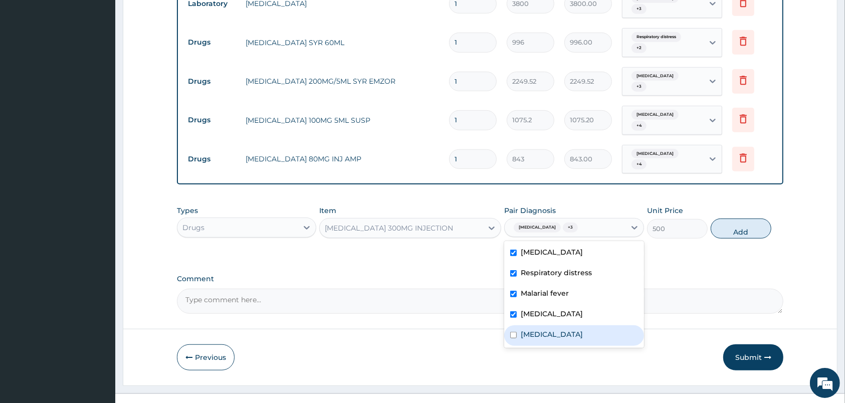
click at [538, 329] on label "Bacterial sepsis" at bounding box center [552, 334] width 62 height 10
checkbox input "true"
click at [739, 221] on button "Add" at bounding box center [741, 228] width 61 height 20
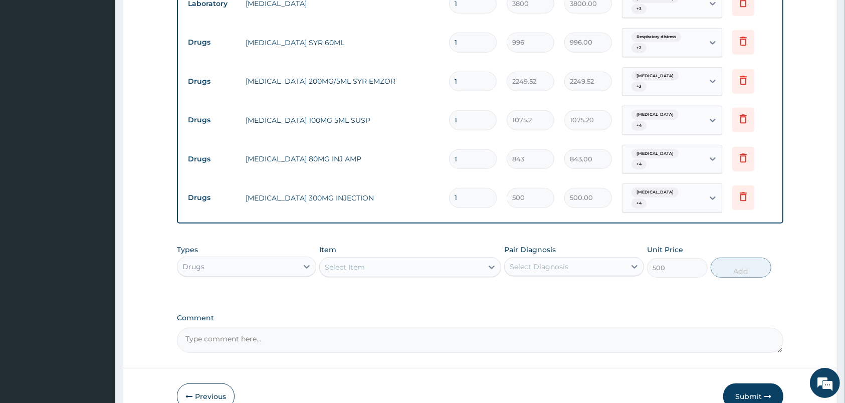
type input "0"
click at [490, 262] on icon at bounding box center [492, 267] width 10 height 10
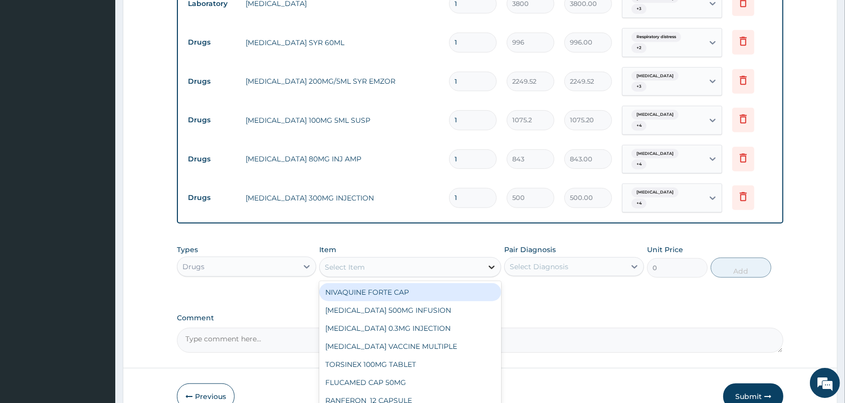
scroll to position [640, 0]
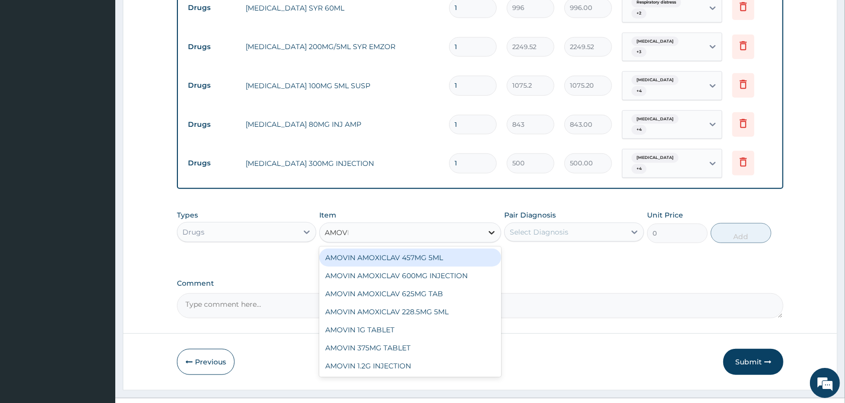
type input "AMOVIN"
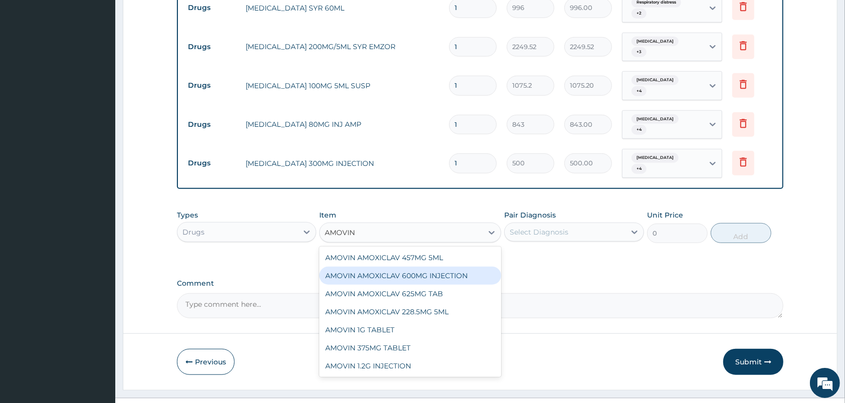
click at [443, 267] on div "AMOVIN AMOXICLAV 600MG INJECTION" at bounding box center [410, 276] width 182 height 18
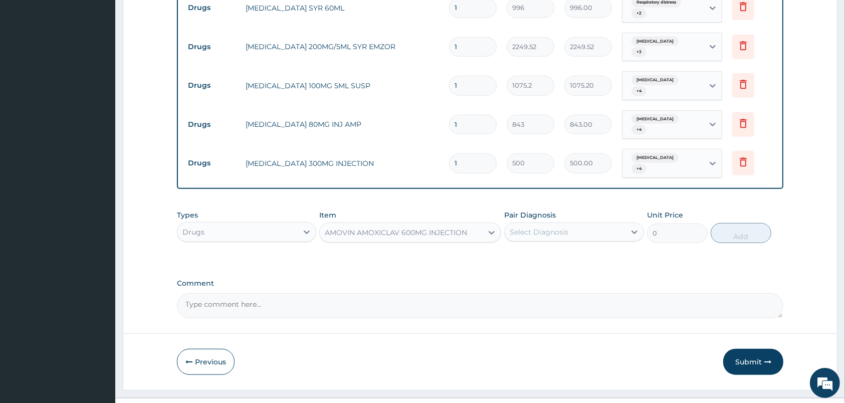
type input "3500"
click at [518, 224] on div "Select Diagnosis" at bounding box center [565, 232] width 120 height 16
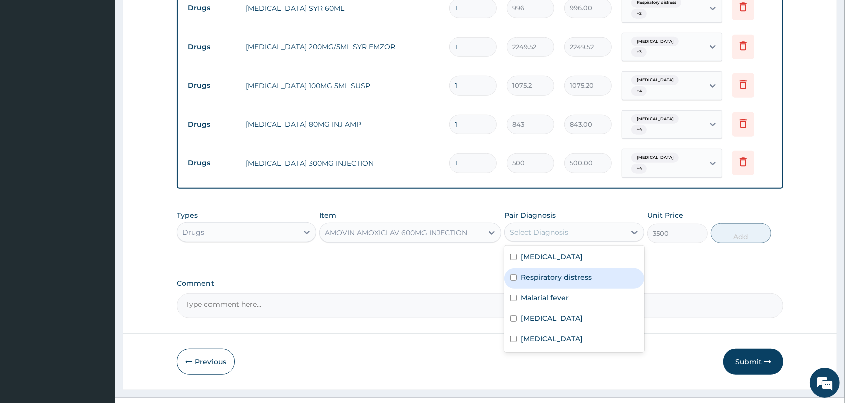
click at [524, 272] on label "Respiratory distress" at bounding box center [556, 277] width 71 height 10
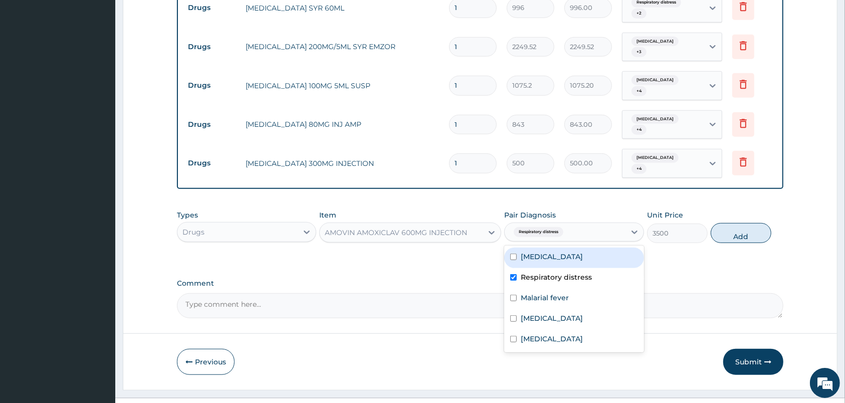
checkbox input "true"
click at [531, 252] on label "Acute tonsillitis" at bounding box center [552, 257] width 62 height 10
checkbox input "true"
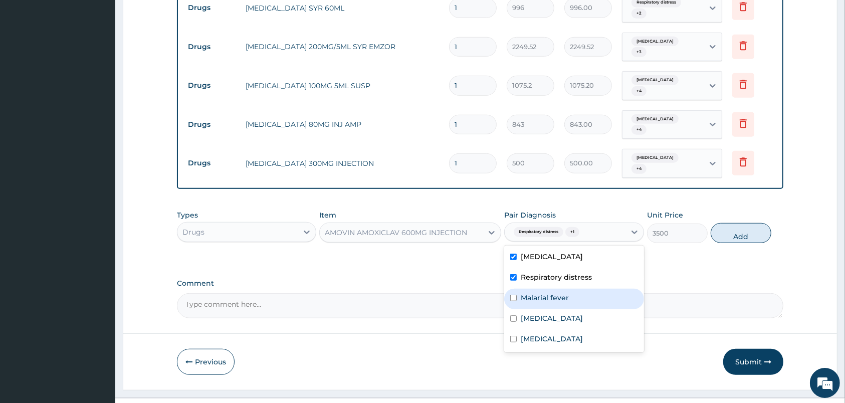
click at [531, 293] on label "Malarial fever" at bounding box center [545, 298] width 48 height 10
checkbox input "true"
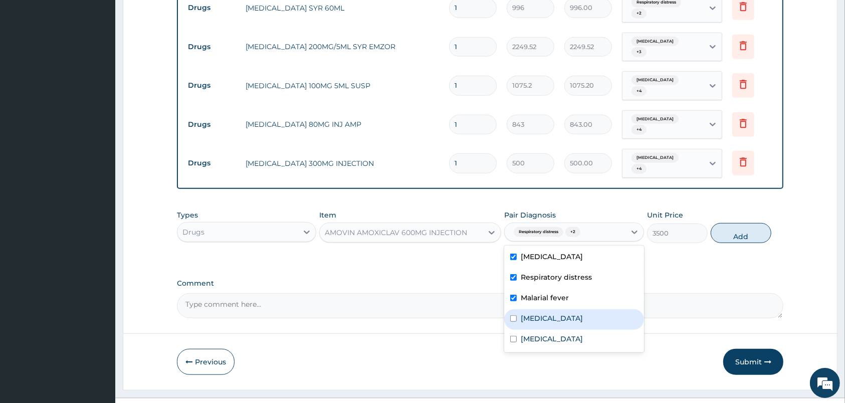
click at [539, 309] on div "Respiratory tract infection" at bounding box center [573, 319] width 139 height 21
checkbox input "true"
click at [544, 334] on label "Bacterial sepsis" at bounding box center [552, 339] width 62 height 10
checkbox input "true"
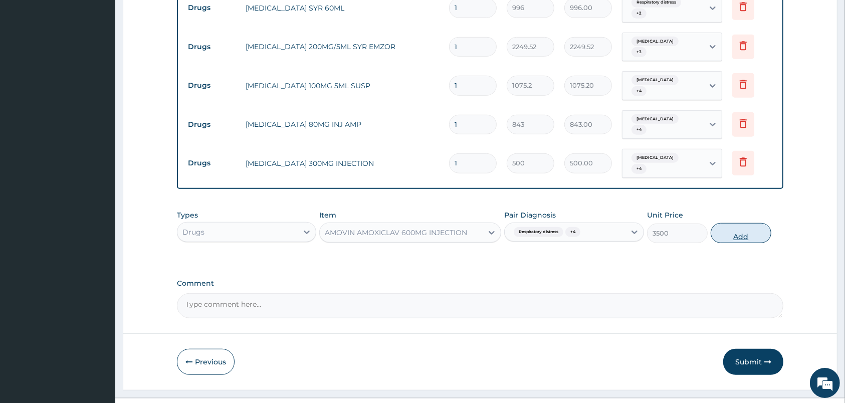
click at [731, 223] on button "Add" at bounding box center [741, 233] width 61 height 20
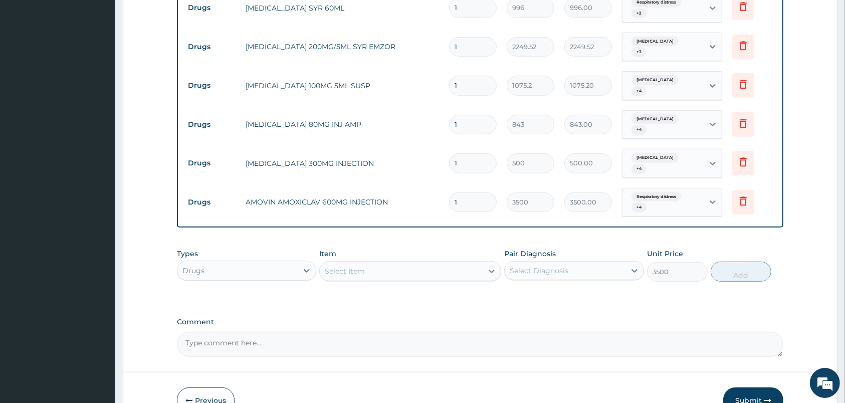
type input "0"
click at [445, 263] on div "Select Item" at bounding box center [401, 271] width 163 height 16
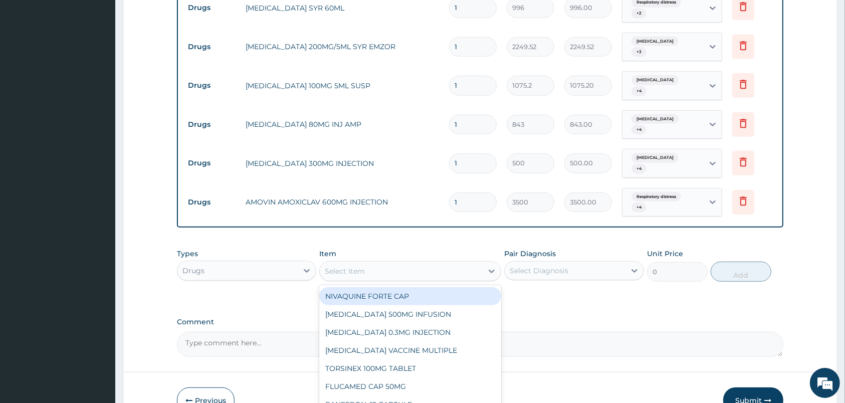
scroll to position [680, 0]
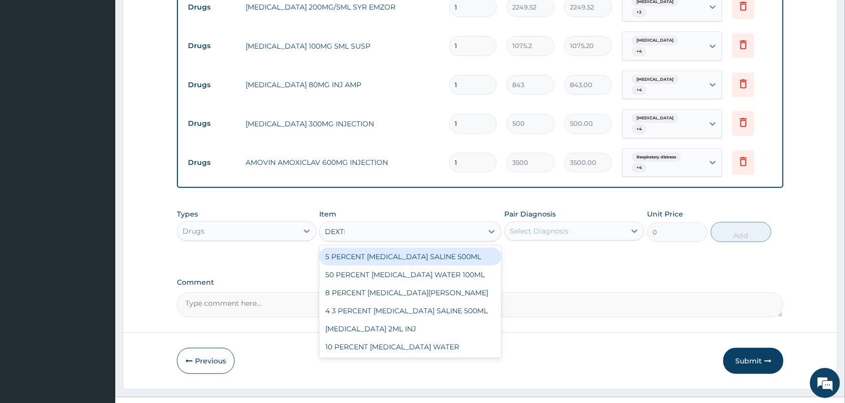
type input "DEXTRO"
click at [420, 248] on div "5 PERCENT DEXTROSE SALINE 500ML" at bounding box center [410, 257] width 182 height 18
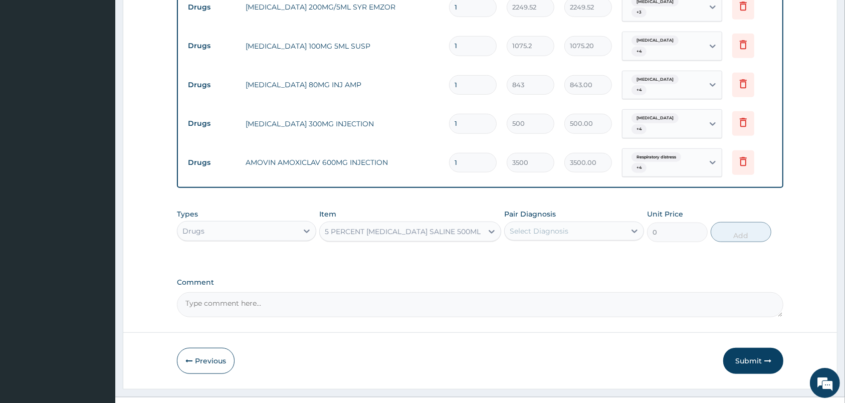
type input "2000"
click at [552, 226] on div "Select Diagnosis" at bounding box center [539, 231] width 59 height 10
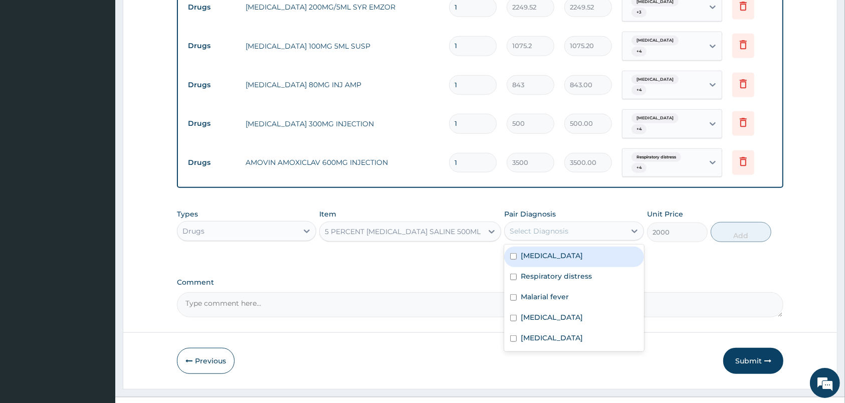
click at [549, 251] on label "Acute tonsillitis" at bounding box center [552, 256] width 62 height 10
checkbox input "true"
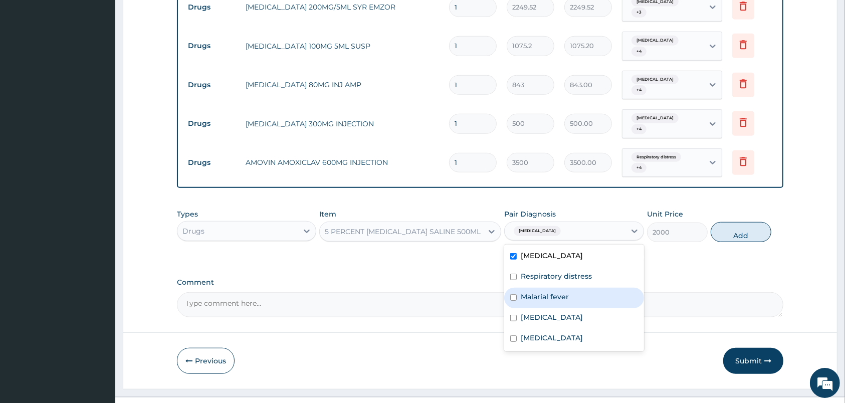
click at [558, 288] on div "Malarial fever" at bounding box center [573, 298] width 139 height 21
checkbox input "true"
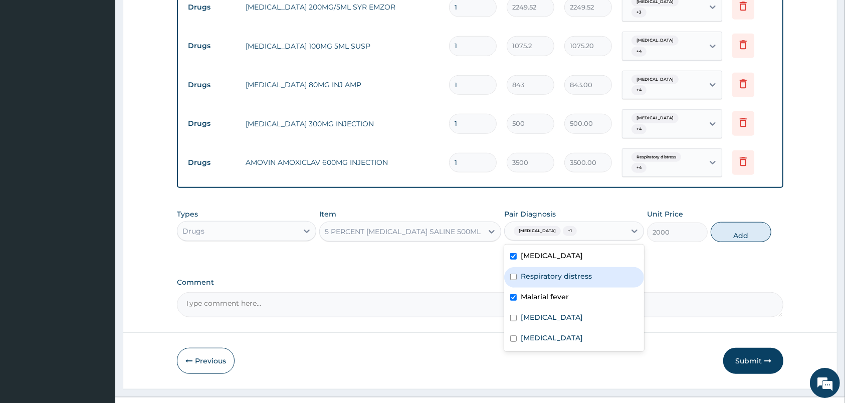
click at [558, 271] on label "Respiratory distress" at bounding box center [556, 276] width 71 height 10
checkbox input "true"
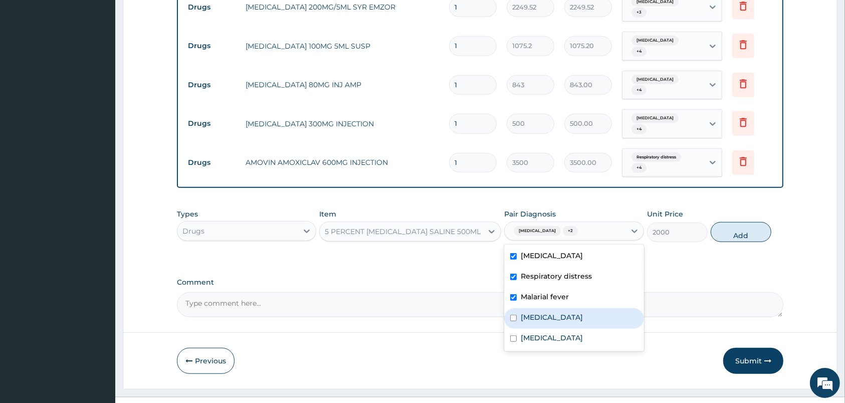
click at [564, 308] on div "Respiratory tract infection" at bounding box center [573, 318] width 139 height 21
checkbox input "true"
click at [562, 333] on label "Bacterial sepsis" at bounding box center [552, 338] width 62 height 10
checkbox input "true"
click at [741, 222] on button "Add" at bounding box center [741, 232] width 61 height 20
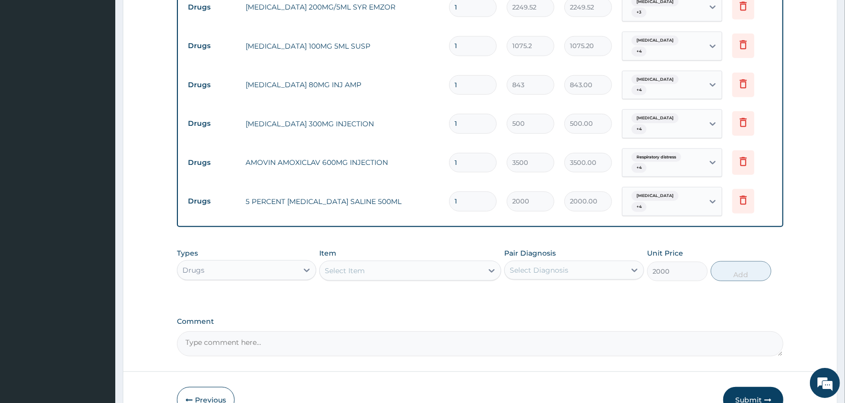
type input "0"
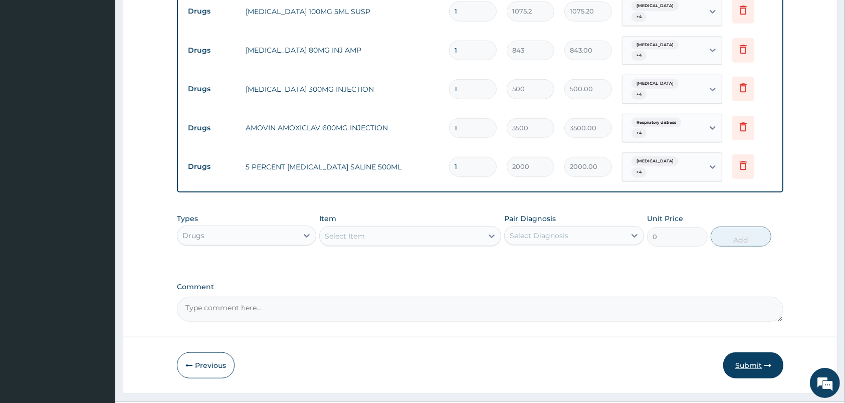
click at [745, 352] on button "Submit" at bounding box center [753, 365] width 60 height 26
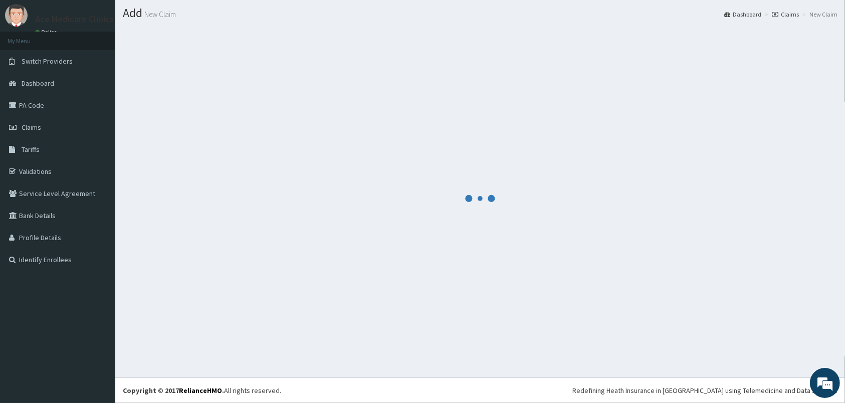
scroll to position [26, 0]
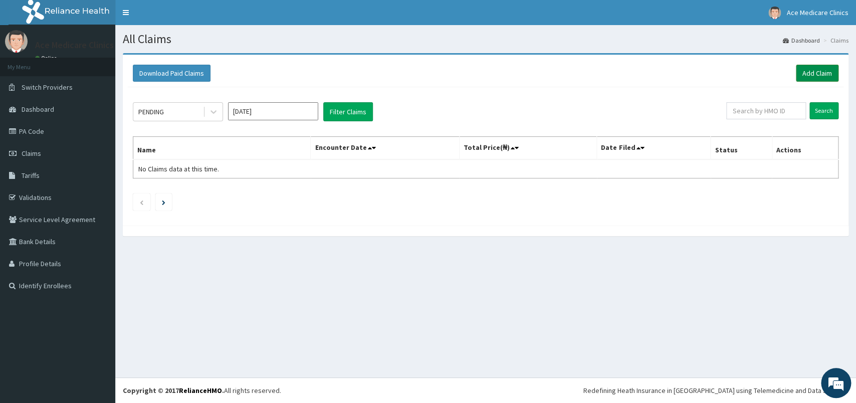
click at [807, 70] on link "Add Claim" at bounding box center [817, 73] width 43 height 17
